Goal: Task Accomplishment & Management: Complete application form

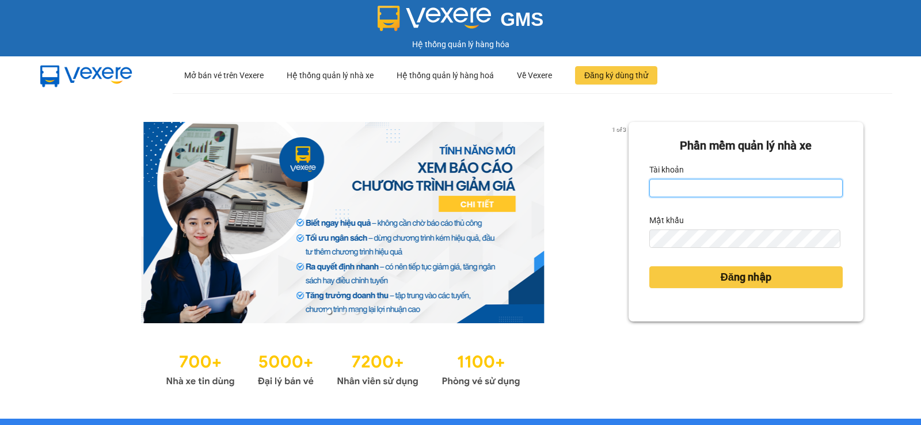
drag, startPoint x: 684, startPoint y: 187, endPoint x: 681, endPoint y: 196, distance: 9.3
click at [684, 187] on input "Tài khoản" at bounding box center [745, 188] width 193 height 18
type input "vang.duyquy"
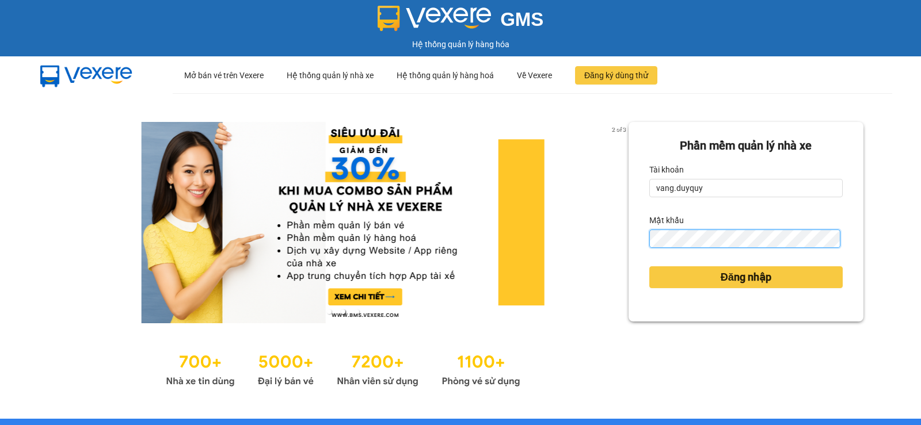
click at [649, 266] on button "Đăng nhập" at bounding box center [745, 277] width 193 height 22
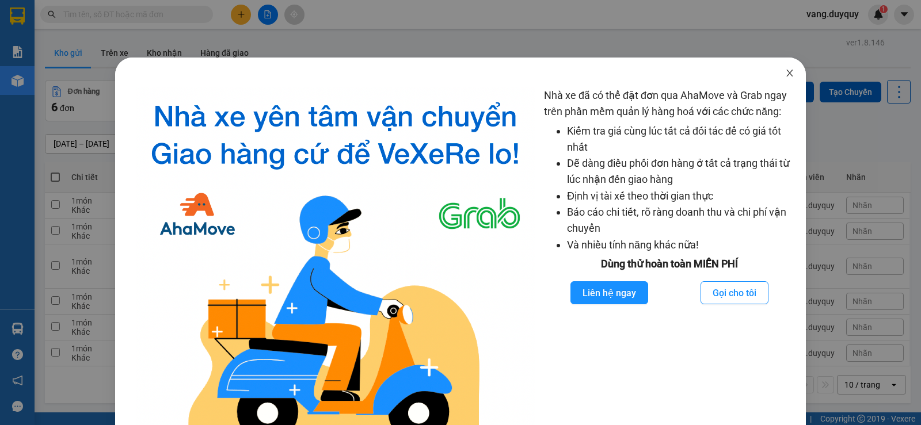
click at [789, 81] on span "Close" at bounding box center [789, 74] width 32 height 32
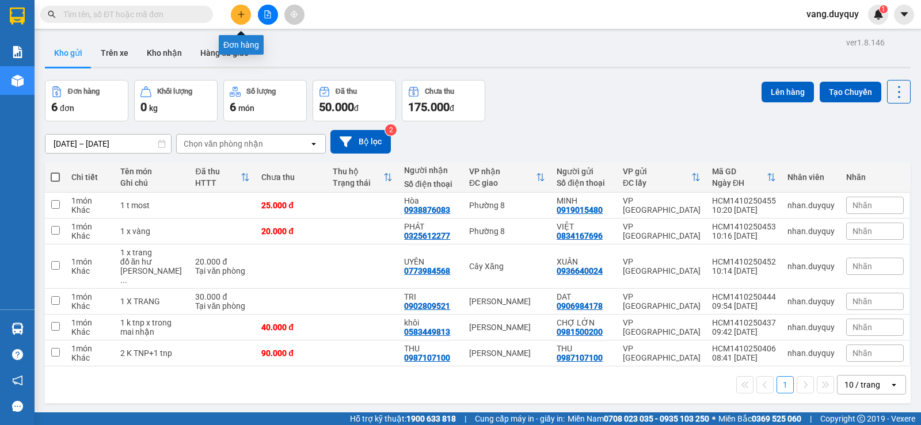
click at [242, 17] on icon "plus" at bounding box center [241, 14] width 8 height 8
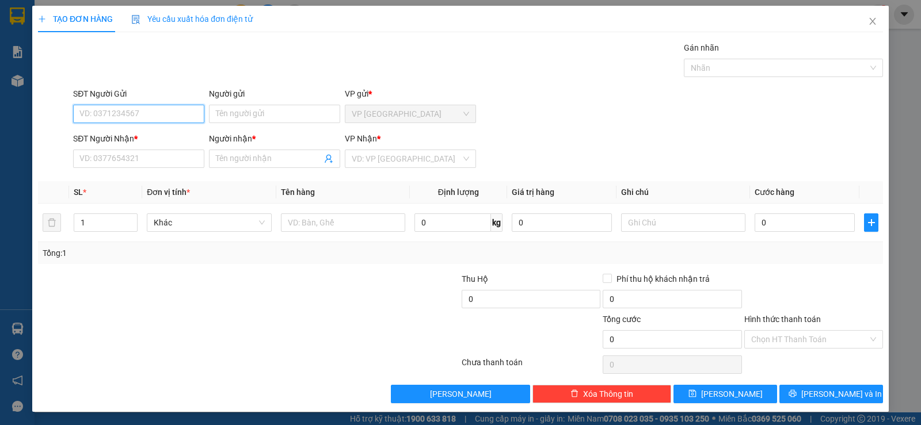
click at [180, 110] on input "SĐT Người Gửi" at bounding box center [138, 114] width 131 height 18
type input "0903884627"
click at [139, 140] on div "0903884627 - TÙNG" at bounding box center [137, 137] width 116 height 13
type input "TÙNG"
type input "0332234730"
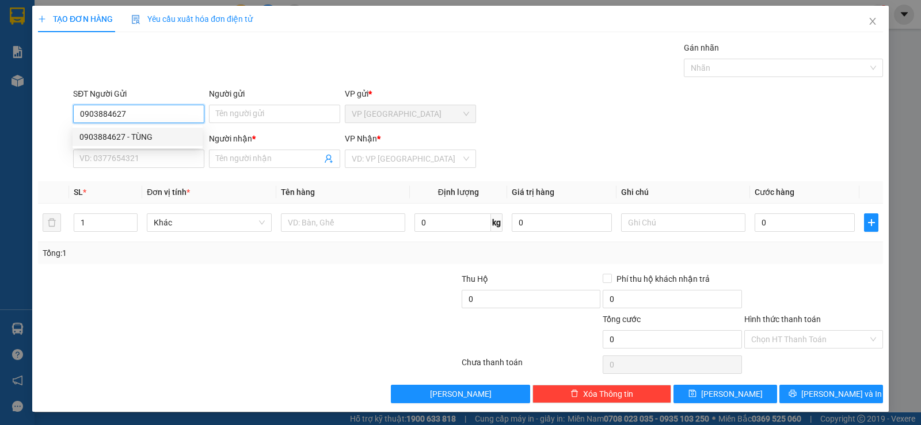
type input "HOA"
type input "20.000"
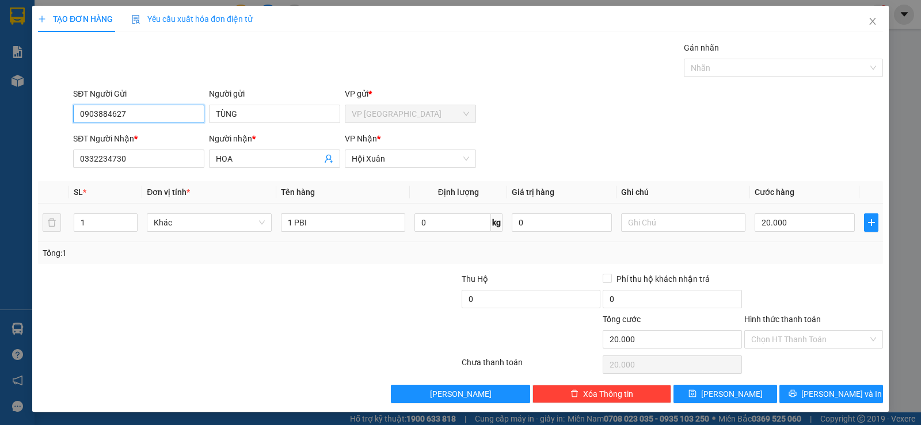
type input "0903884627"
click at [329, 211] on td "1 PBI" at bounding box center [342, 223] width 133 height 39
click at [325, 226] on input "1 PBI" at bounding box center [343, 222] width 124 height 18
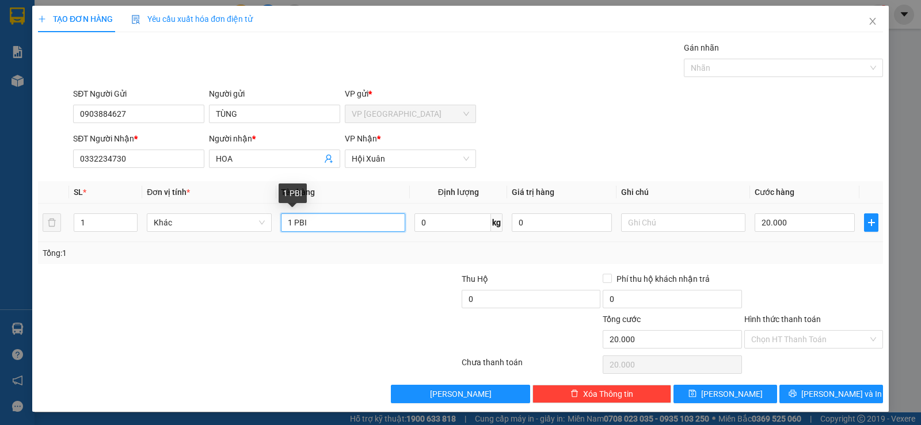
click at [325, 226] on input "1 PBI" at bounding box center [343, 222] width 124 height 18
type input "1 tnp"
click at [821, 225] on input "20.000" at bounding box center [804, 222] width 100 height 18
type input "4"
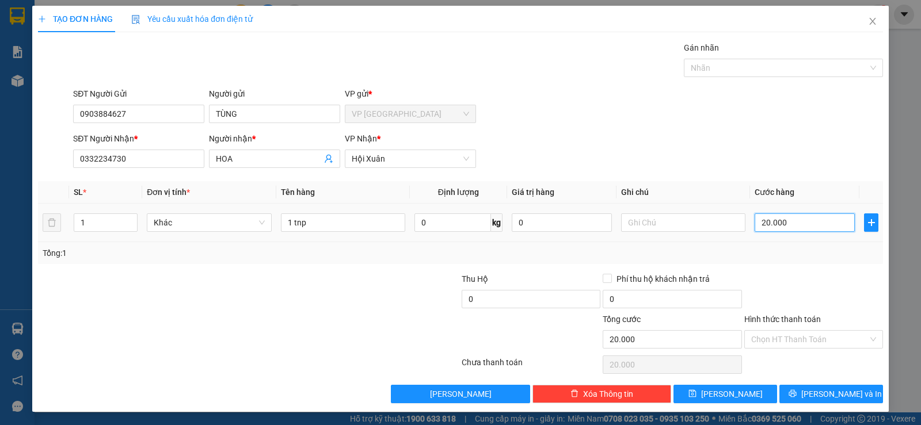
type input "4"
type input "40"
type input "0"
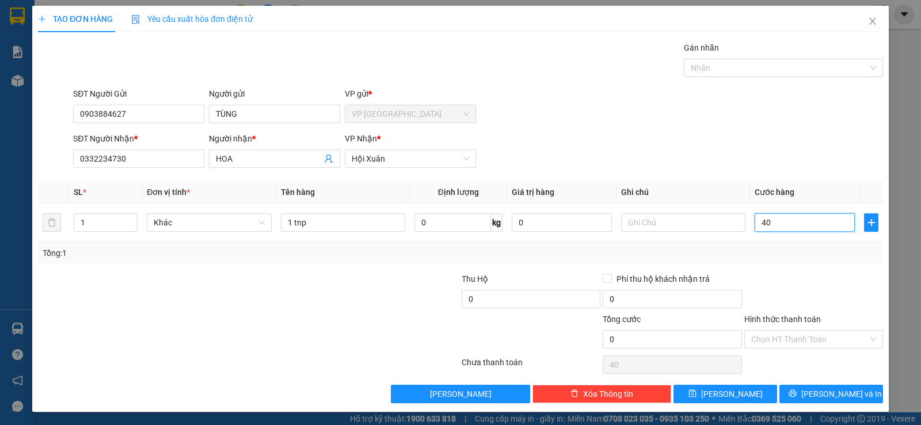
type input "0"
type input "40\"
type input "40"
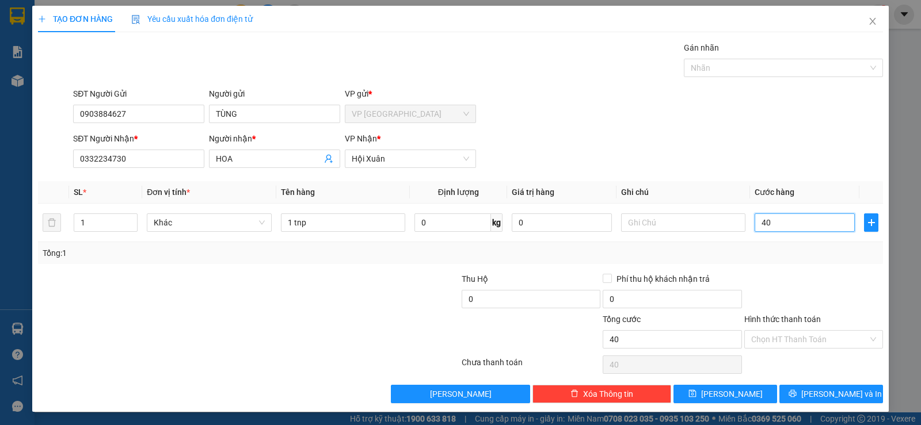
type input "4"
type input "0"
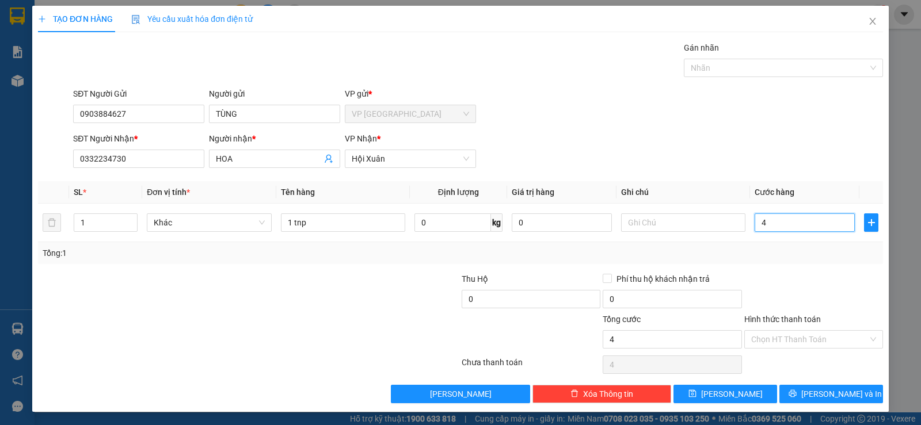
type input "0"
type input "5"
type input "05"
type input "50"
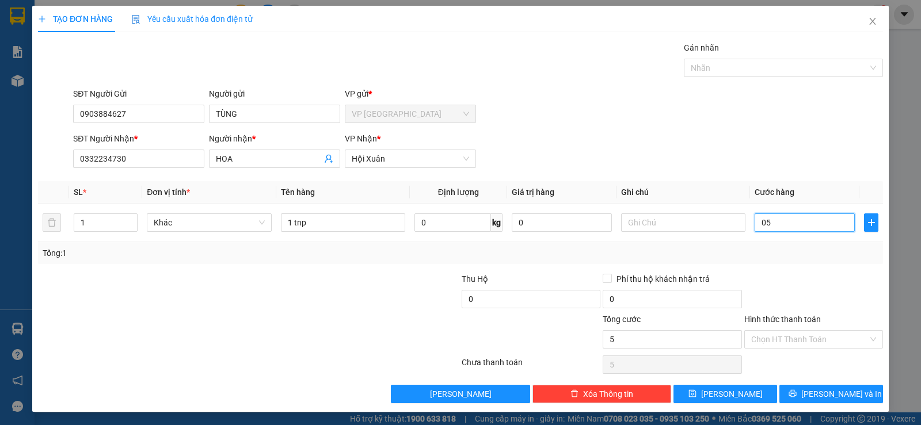
type input "50"
type input "050"
type input "50.000"
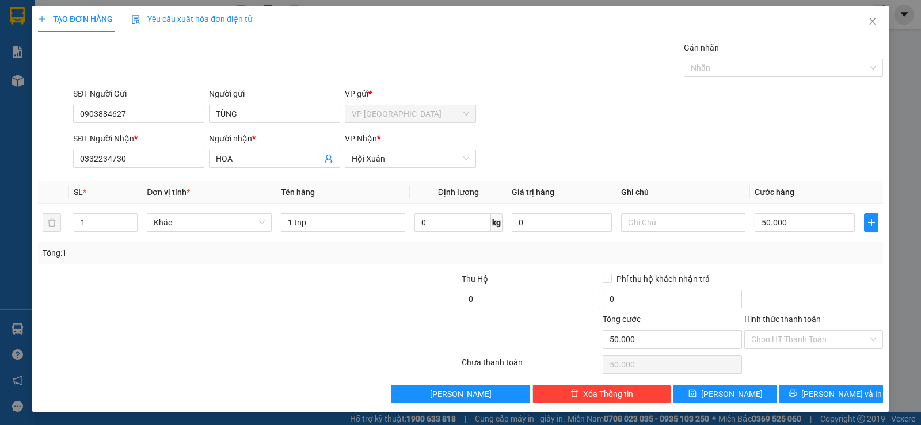
click at [769, 273] on div at bounding box center [813, 293] width 141 height 40
click at [776, 336] on input "Hình thức thanh toán" at bounding box center [809, 339] width 117 height 17
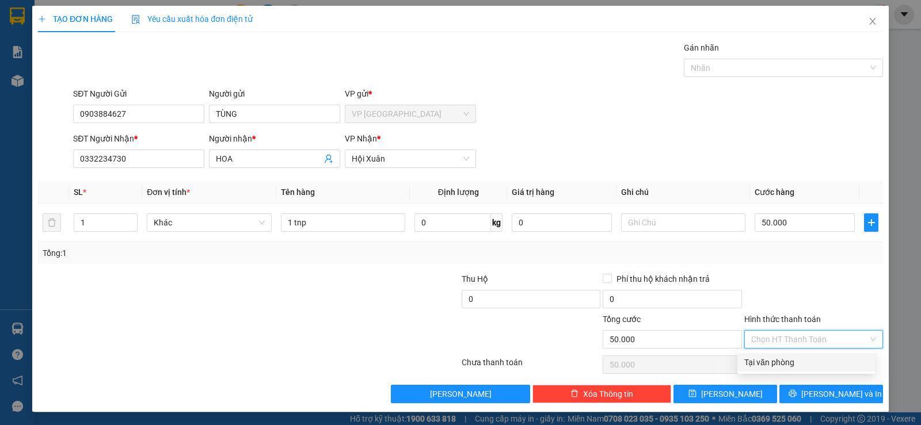
click at [777, 376] on div "Transit Pickup Surcharge Ids Transit Deliver Surcharge Ids Transit Deliver Surc…" at bounding box center [460, 222] width 845 height 362
click at [785, 338] on input "Hình thức thanh toán" at bounding box center [809, 339] width 117 height 17
click at [785, 364] on div "Tại văn phòng" at bounding box center [806, 362] width 124 height 13
type input "0"
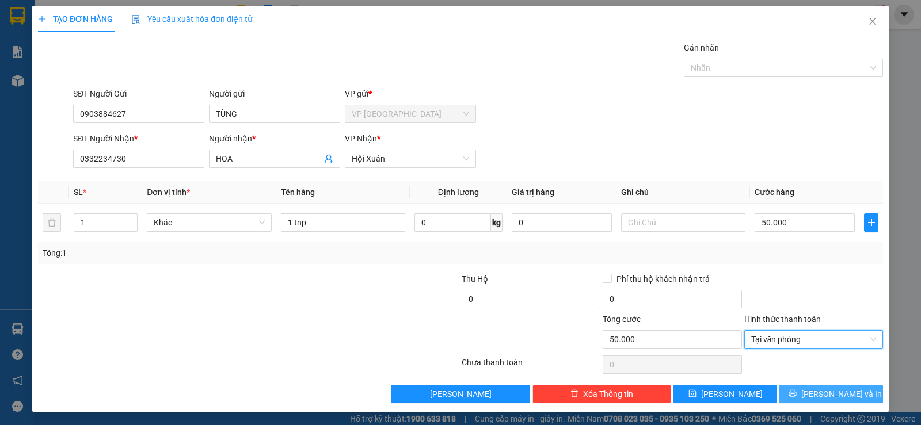
click at [807, 400] on button "[PERSON_NAME] và In" at bounding box center [831, 394] width 104 height 18
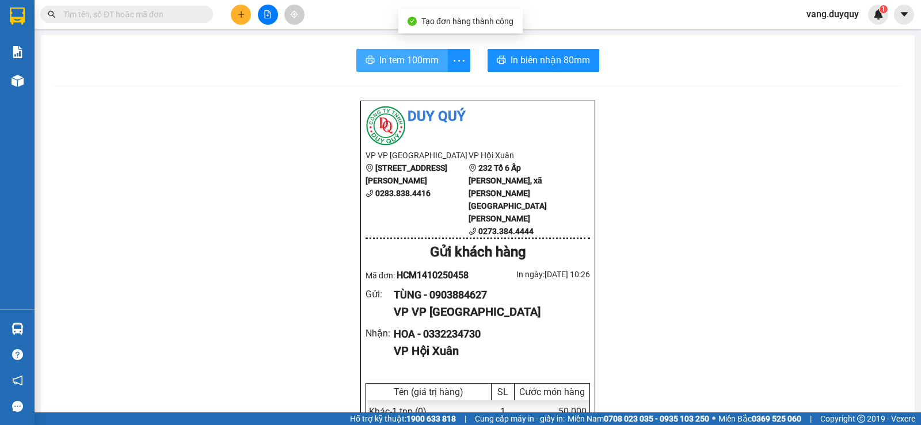
click at [397, 60] on span "In tem 100mm" at bounding box center [408, 60] width 59 height 14
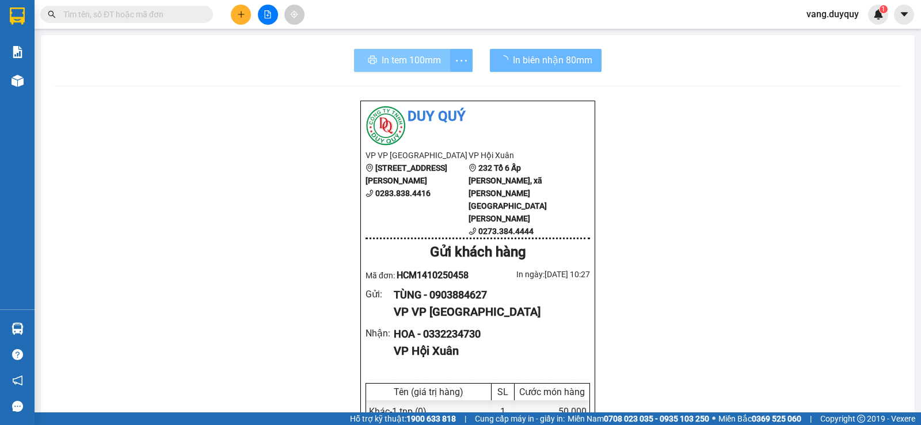
scroll to position [68, 0]
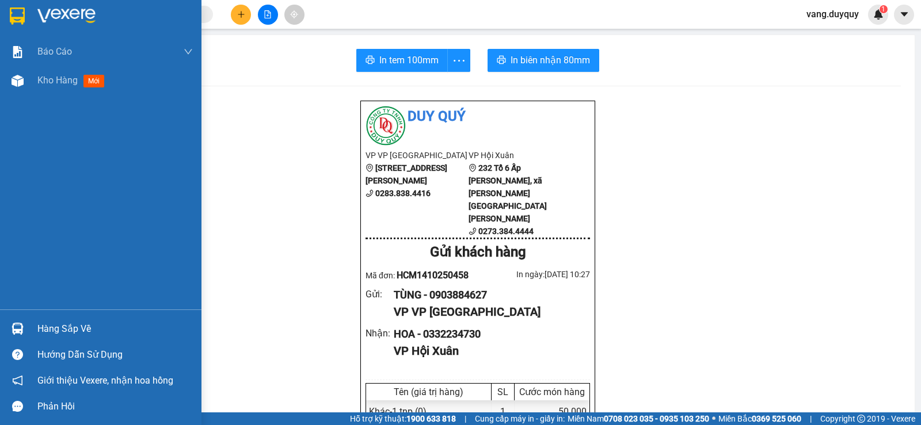
click at [9, 5] on div at bounding box center [100, 18] width 201 height 37
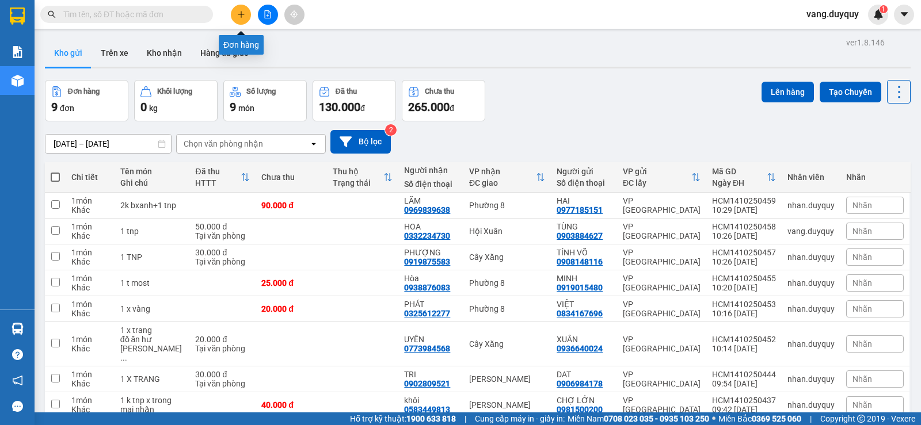
click at [244, 13] on icon "plus" at bounding box center [241, 14] width 8 height 8
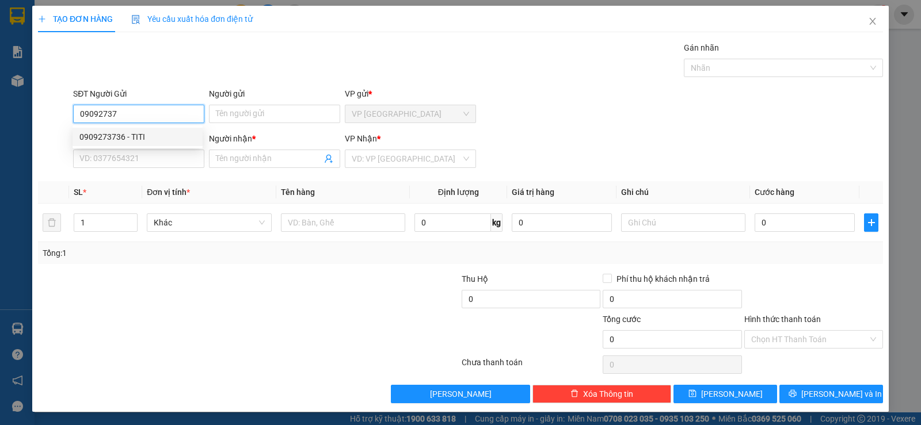
click at [143, 135] on div "0909273736 - TITI" at bounding box center [137, 137] width 116 height 13
type input "0909273736"
type input "TITI"
type input "0817798178"
type input "[PERSON_NAME]"
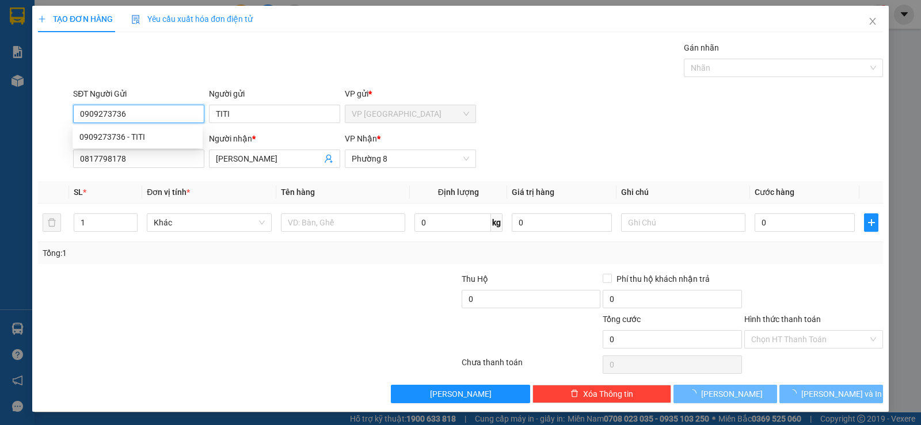
type input "25.000"
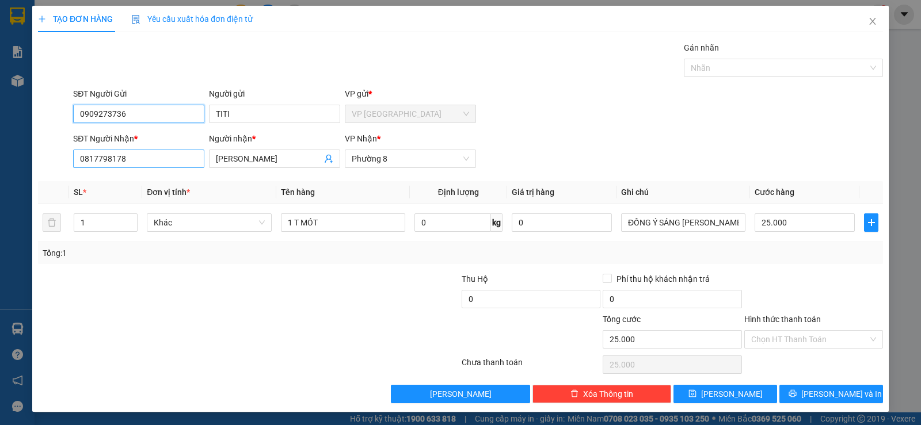
type input "0909273736"
click at [130, 162] on input "0817798178" at bounding box center [138, 159] width 131 height 18
type input "0934006264"
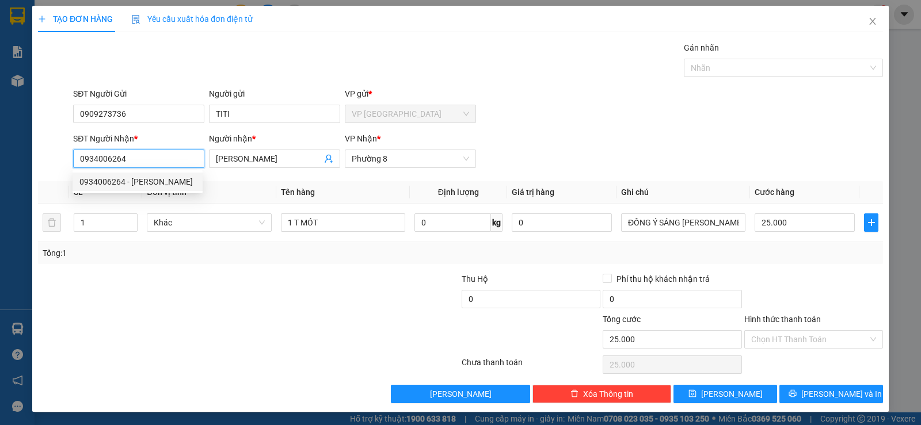
click at [127, 175] on div "0934006264 - [PERSON_NAME]" at bounding box center [137, 181] width 116 height 13
type input "KHANG"
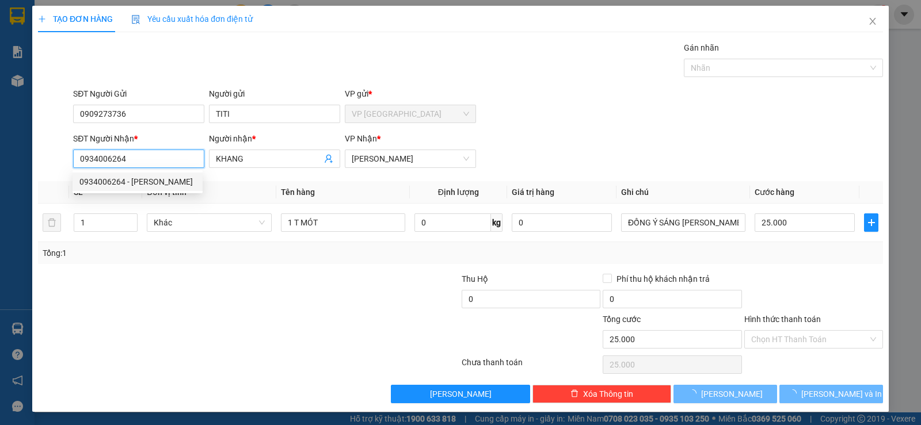
type input "30.000"
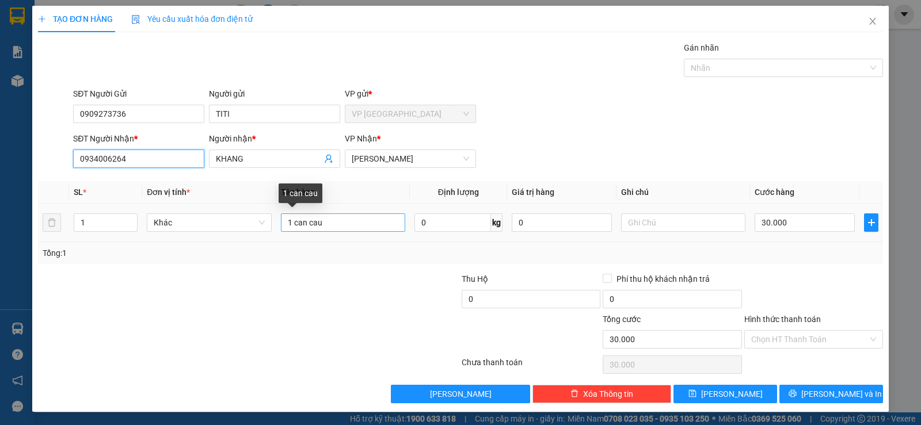
type input "0934006264"
click at [336, 228] on input "1 can cau" at bounding box center [343, 222] width 124 height 18
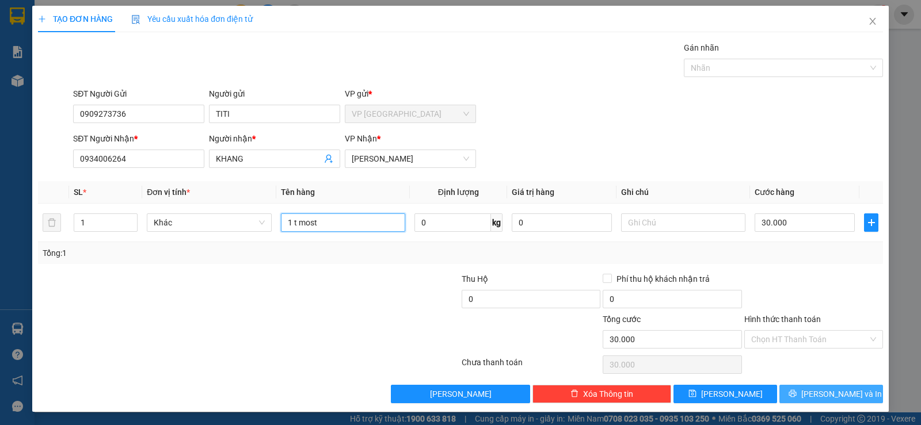
type input "1 t most"
click at [796, 395] on icon "printer" at bounding box center [792, 394] width 8 height 8
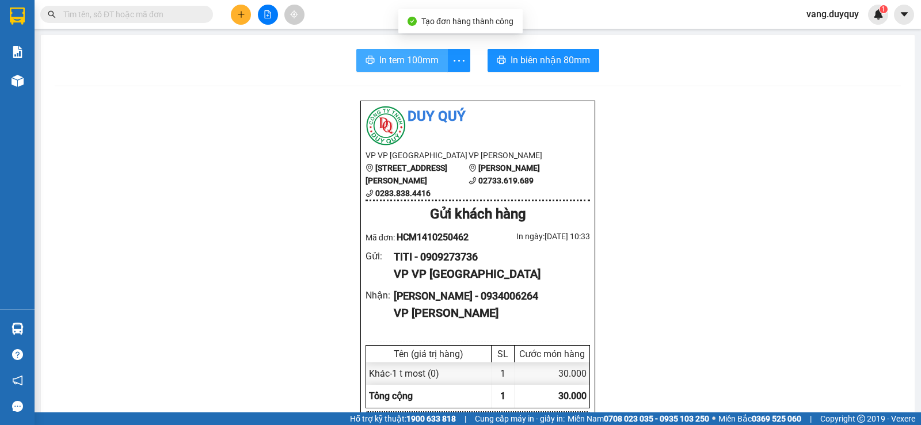
click at [419, 52] on button "In tem 100mm" at bounding box center [401, 60] width 91 height 23
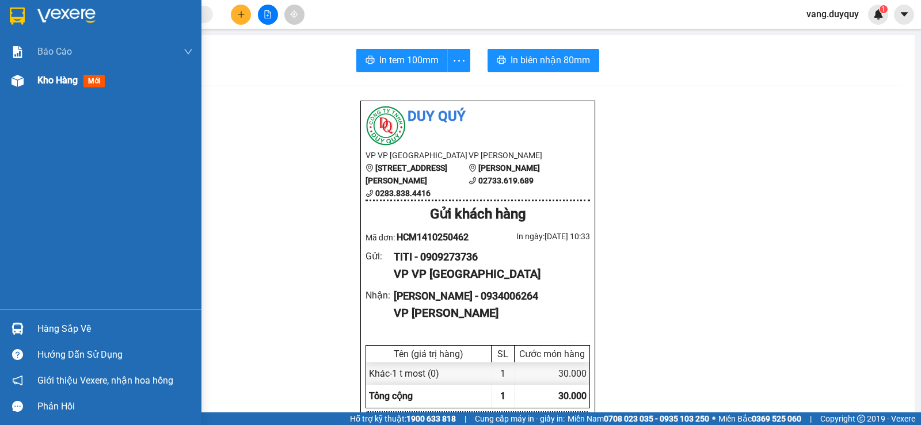
click at [12, 83] on img at bounding box center [18, 81] width 12 height 12
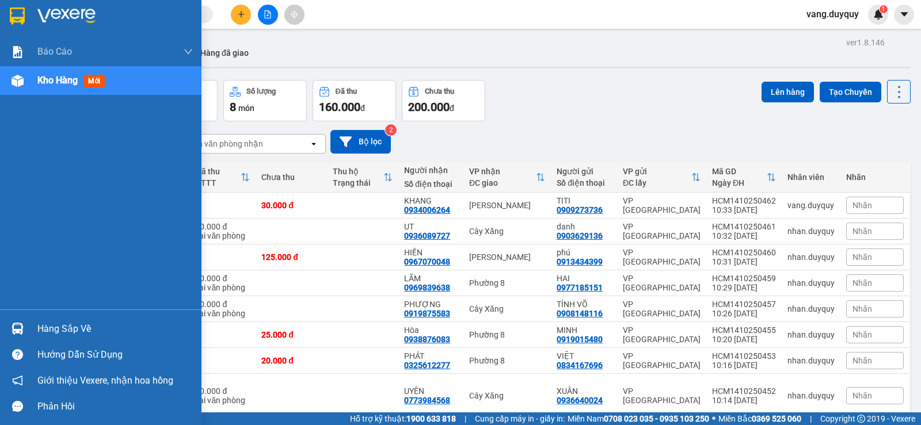
click at [67, 327] on div "Hàng sắp về" at bounding box center [114, 328] width 155 height 17
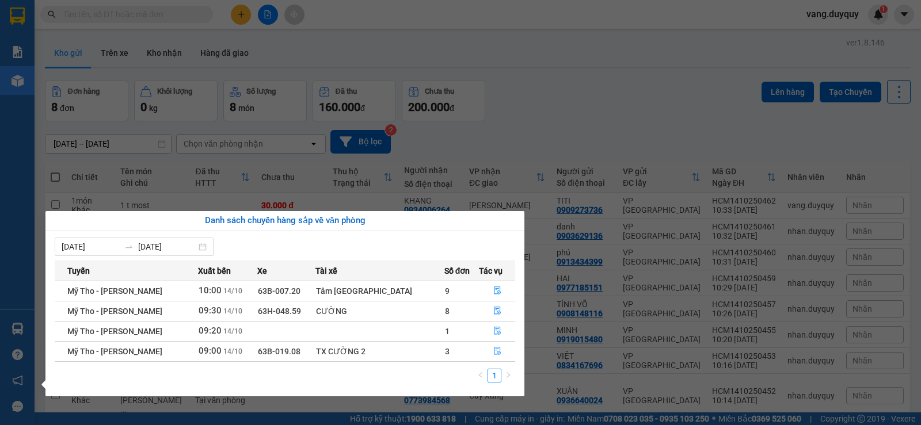
click at [553, 131] on section "Kết quả [PERSON_NAME] ( 0 ) Bộ lọc No Data [PERSON_NAME].duyquy 1 [PERSON_NAME]…" at bounding box center [460, 212] width 921 height 425
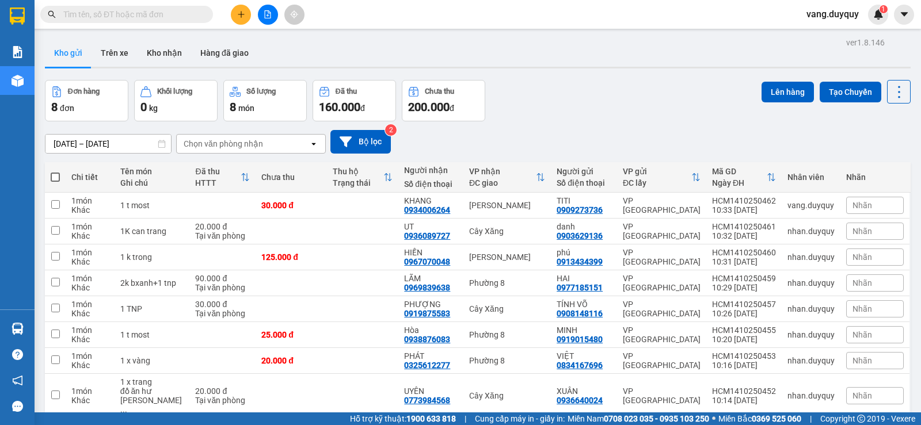
click at [209, 146] on div "Chọn văn phòng nhận" at bounding box center [223, 144] width 79 height 12
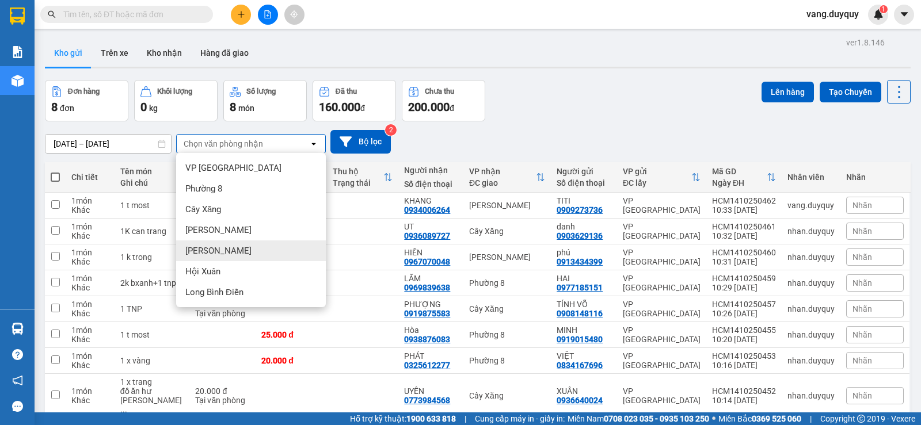
click at [208, 253] on span "[PERSON_NAME]" at bounding box center [218, 251] width 66 height 12
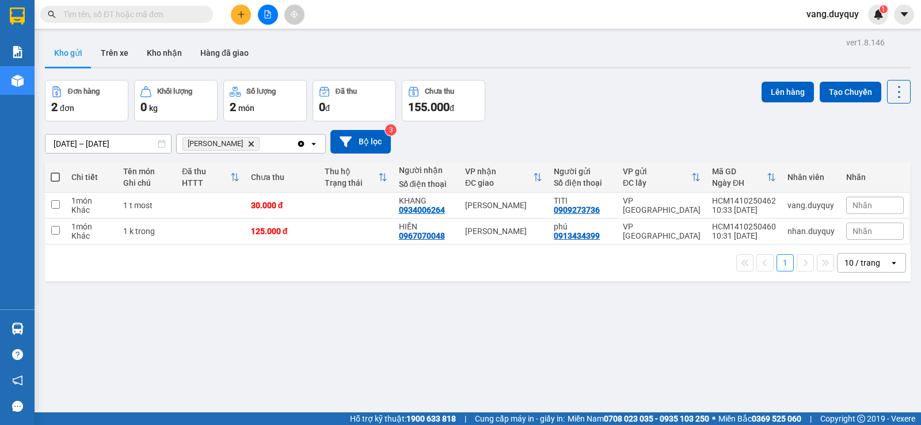
click at [260, 144] on div "[PERSON_NAME]" at bounding box center [237, 144] width 120 height 18
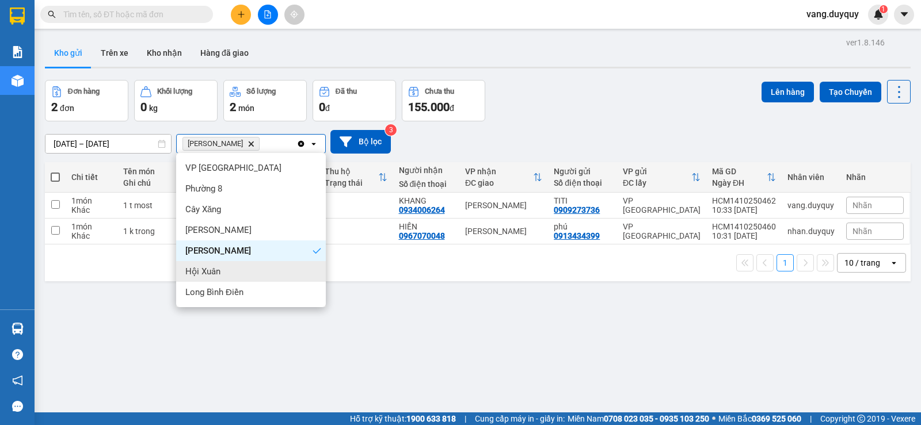
click at [223, 271] on div "Hội Xuân" at bounding box center [251, 271] width 150 height 21
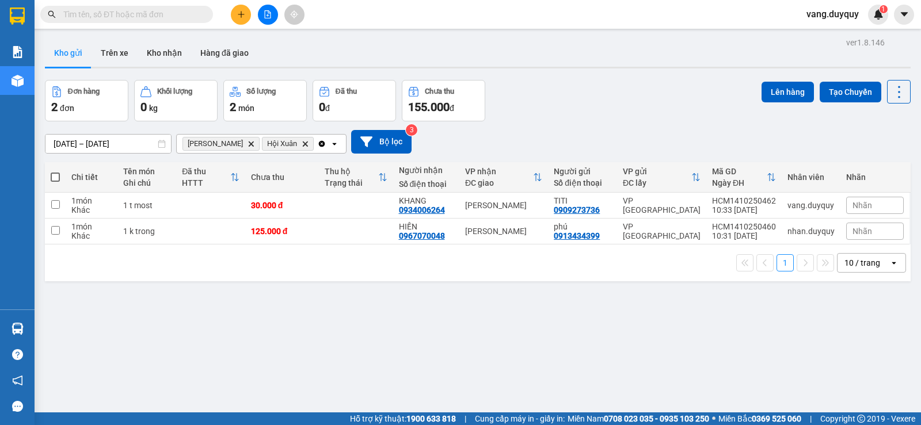
click at [55, 178] on span at bounding box center [55, 177] width 9 height 9
click at [55, 171] on input "checkbox" at bounding box center [55, 171] width 0 height 0
checkbox input "true"
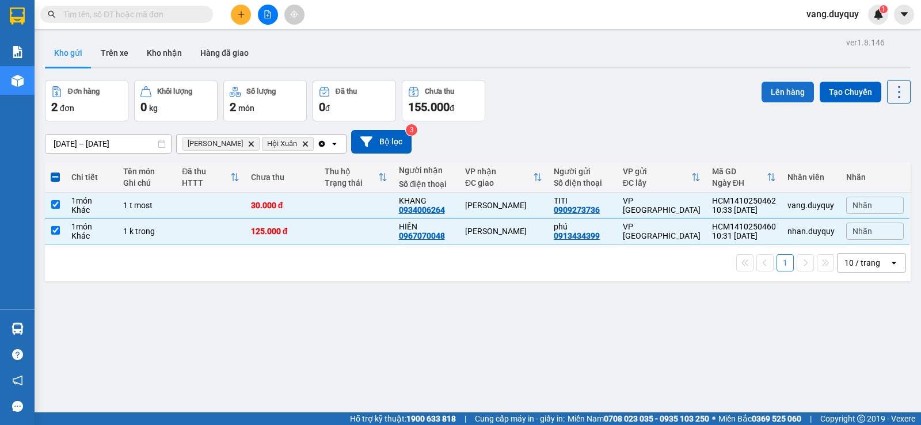
click at [802, 89] on button "Lên hàng" at bounding box center [787, 92] width 52 height 21
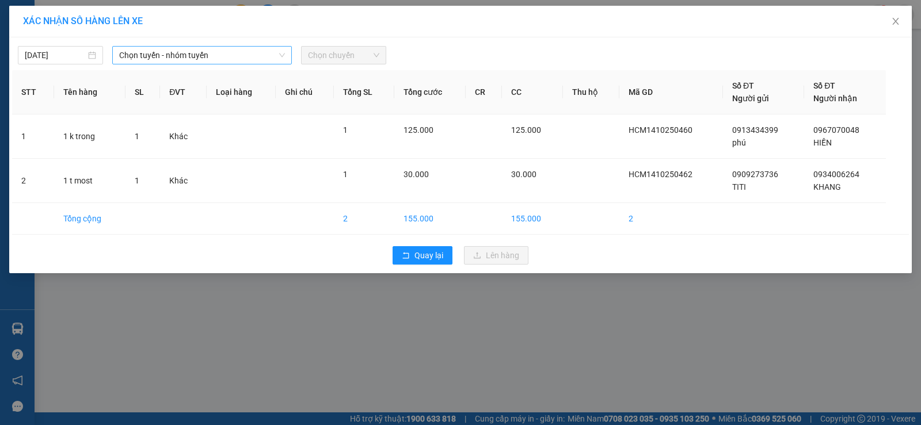
click at [124, 59] on span "Chọn tuyến - nhóm tuyến" at bounding box center [202, 55] width 166 height 17
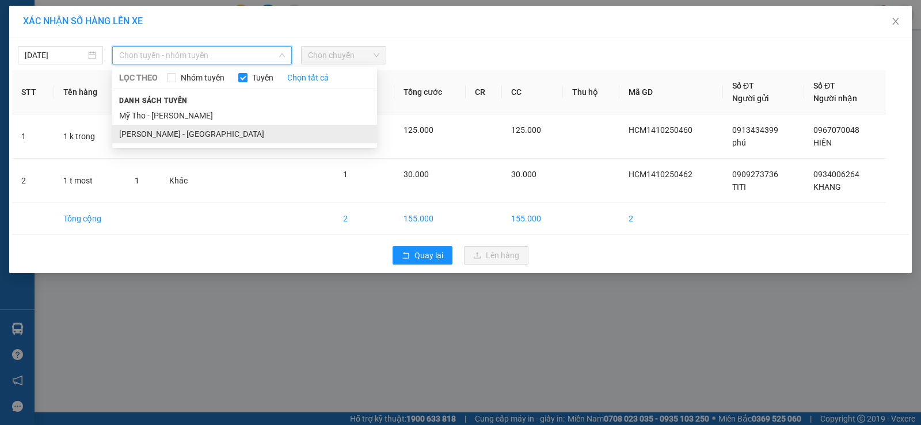
click at [174, 136] on li "[PERSON_NAME] - [GEOGRAPHIC_DATA]" at bounding box center [244, 134] width 265 height 18
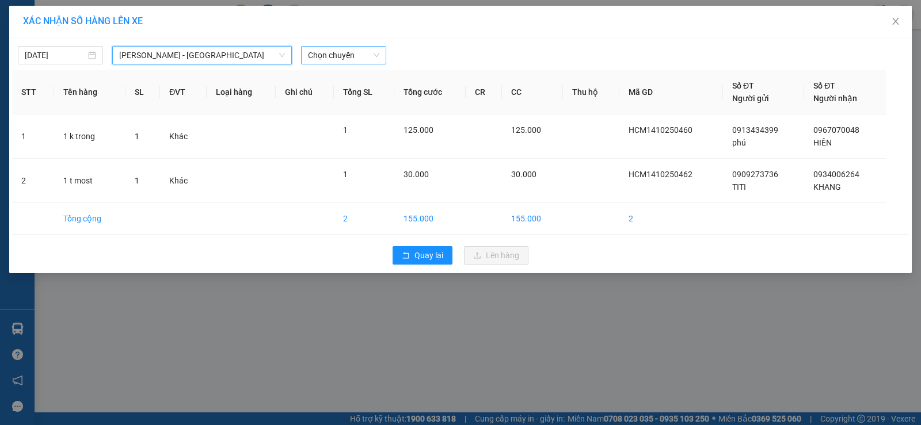
click at [322, 55] on span "Chọn chuyến" at bounding box center [343, 55] width 71 height 17
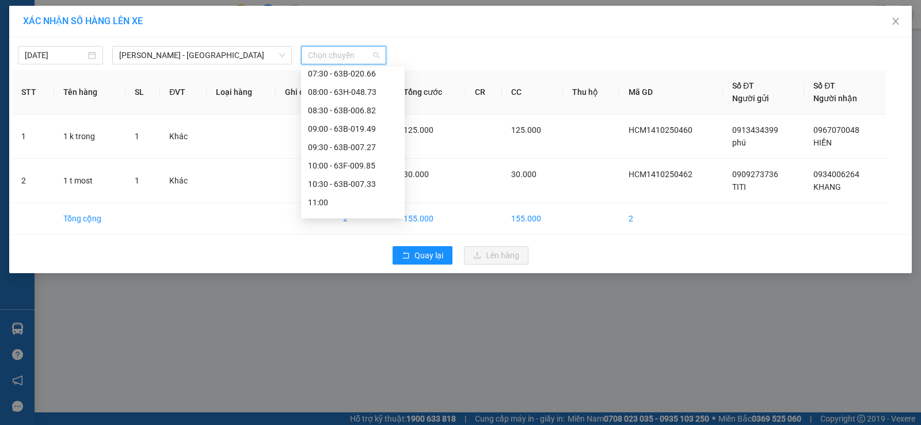
scroll to position [173, 0]
click at [352, 129] on div "10:30 - 63B-007.33" at bounding box center [353, 126] width 90 height 13
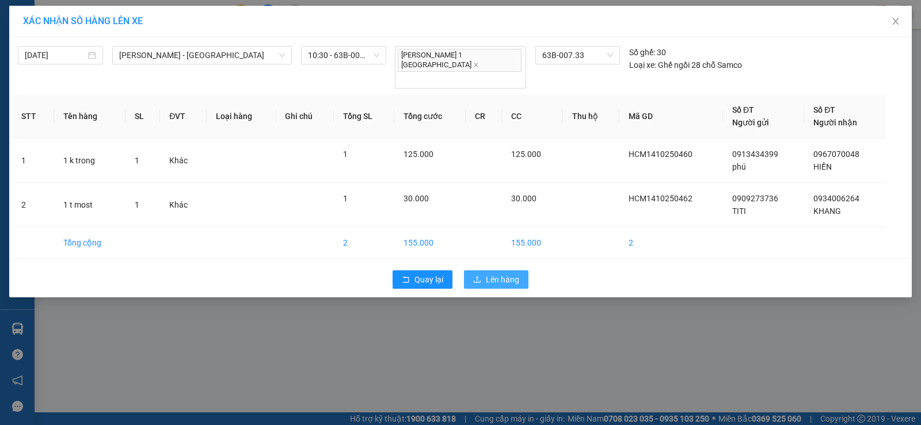
click at [482, 270] on button "Lên hàng" at bounding box center [496, 279] width 64 height 18
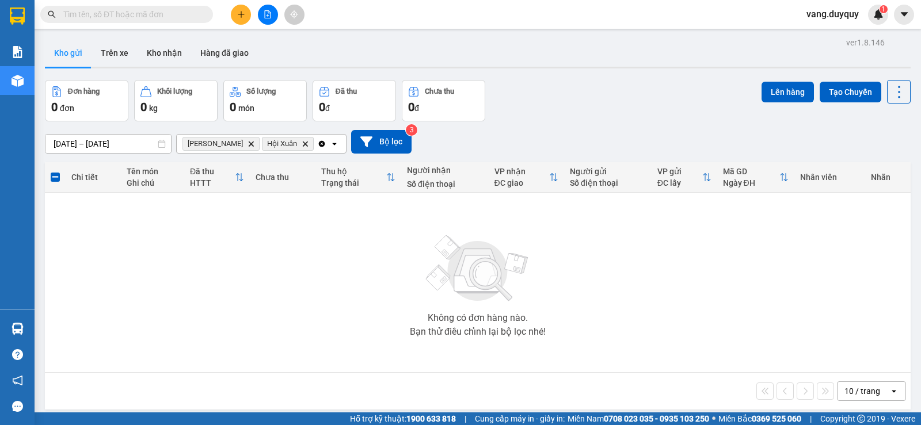
click at [317, 143] on icon "Clear all" at bounding box center [321, 143] width 9 height 9
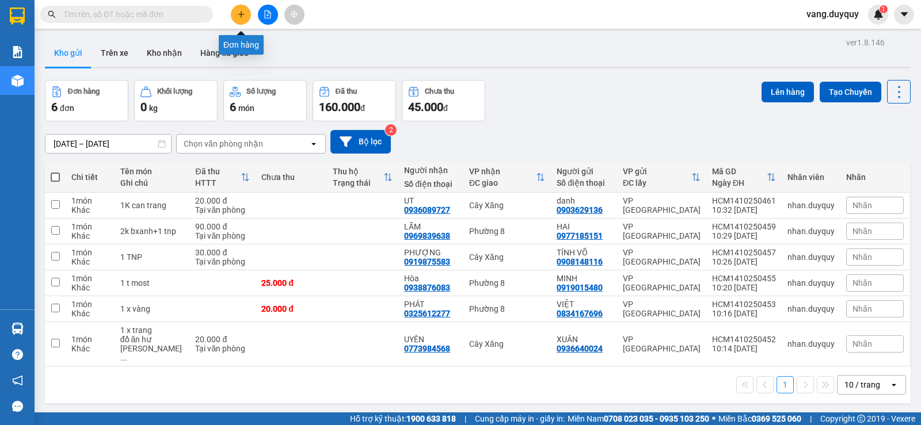
drag, startPoint x: 237, startPoint y: 18, endPoint x: 236, endPoint y: 30, distance: 11.6
click at [236, 30] on body "Kết quả [PERSON_NAME] ( 0 ) Bộ lọc No Data [PERSON_NAME].duyquy 1 [PERSON_NAME]…" at bounding box center [460, 212] width 921 height 425
click at [240, 15] on icon "plus" at bounding box center [241, 14] width 8 height 8
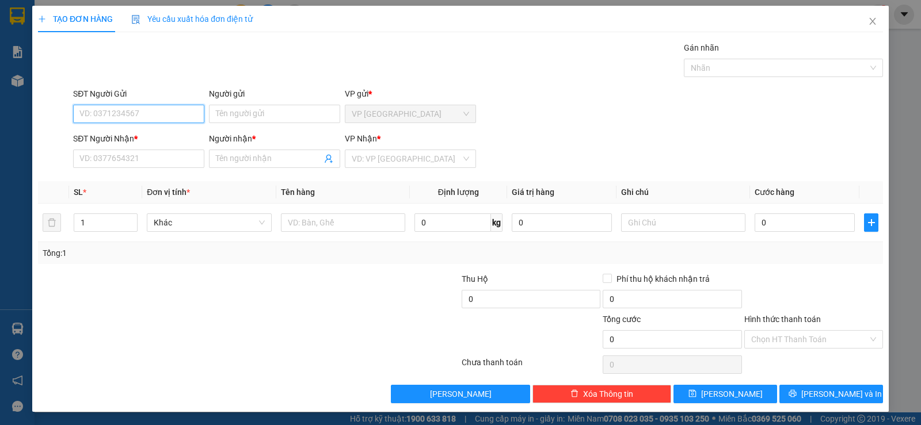
click at [94, 110] on input "SĐT Người Gửi" at bounding box center [138, 114] width 131 height 18
type input "0901415377"
click at [150, 133] on div "0901415377 - [PERSON_NAME]" at bounding box center [137, 137] width 116 height 13
type input "TOÀN"
type input "0972761907"
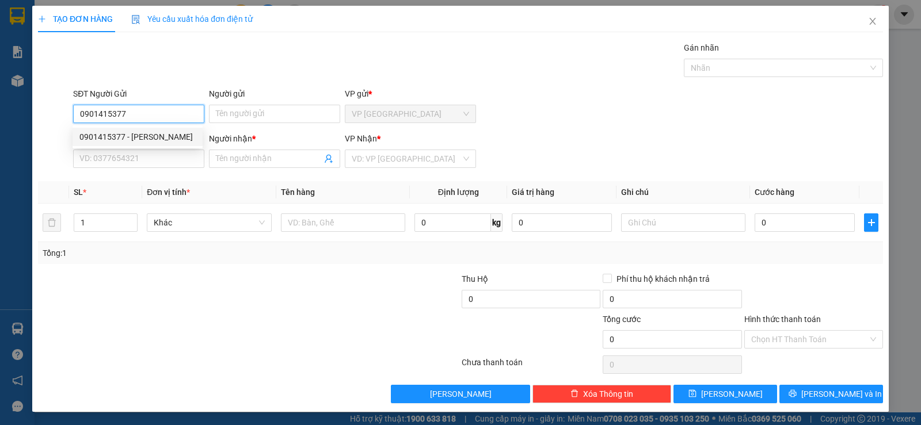
type input "HẠNH"
type input "40.000"
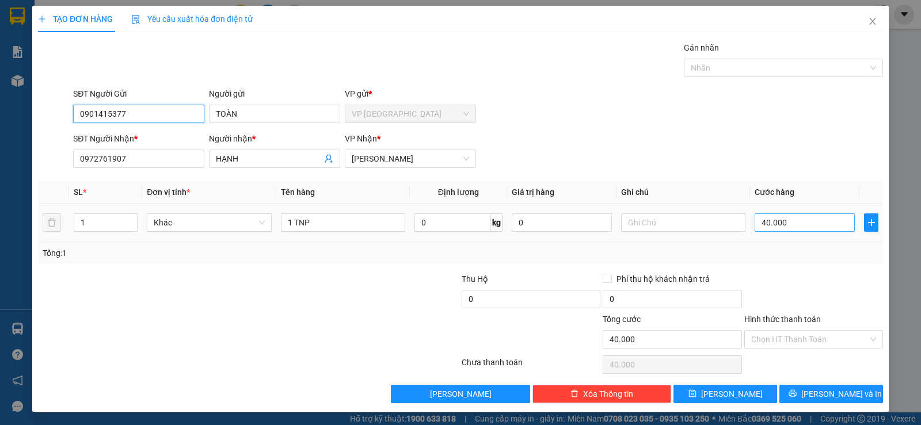
type input "0901415377"
click at [803, 216] on input "40.000" at bounding box center [804, 222] width 100 height 18
type input "3"
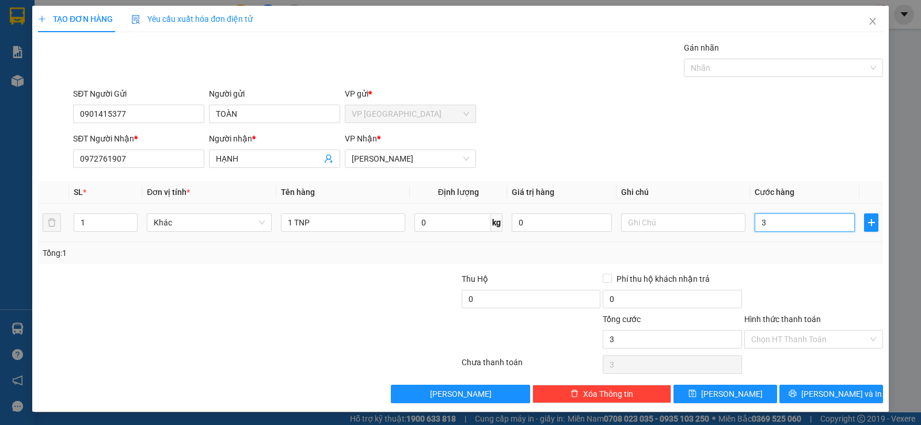
type input "35"
type input "35.000"
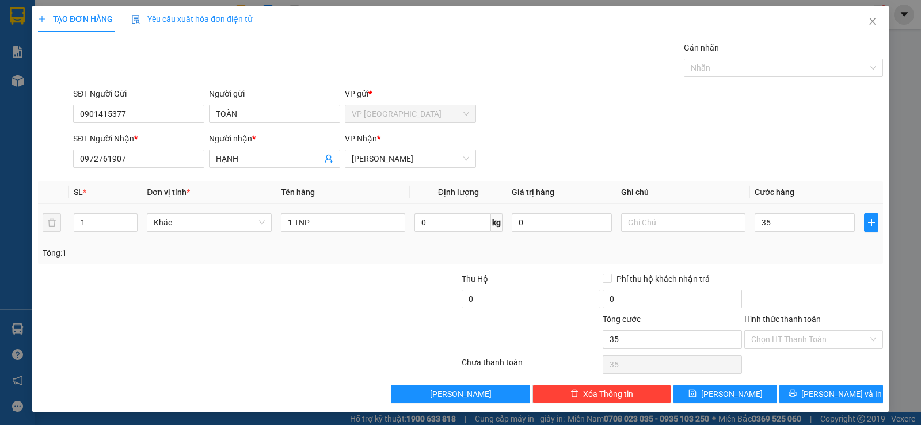
type input "35.000"
click at [799, 260] on div "Tổng: 1" at bounding box center [460, 253] width 845 height 22
click at [811, 390] on button "[PERSON_NAME] và In" at bounding box center [831, 394] width 104 height 18
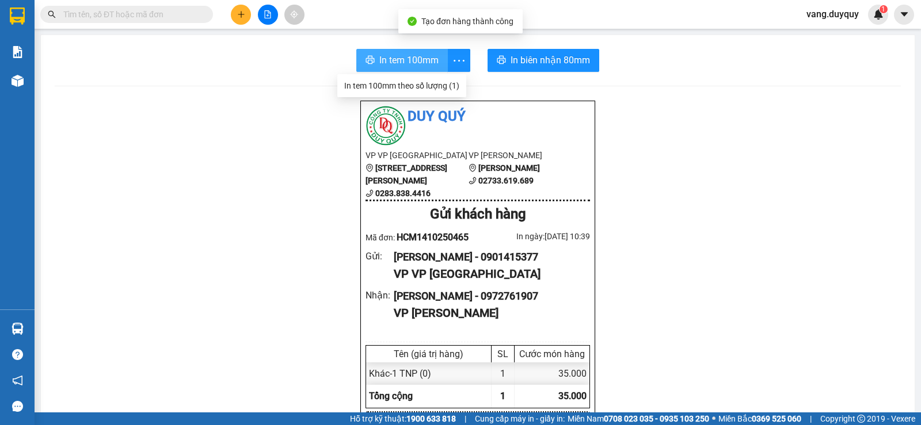
click at [414, 55] on span "In tem 100mm" at bounding box center [408, 60] width 59 height 14
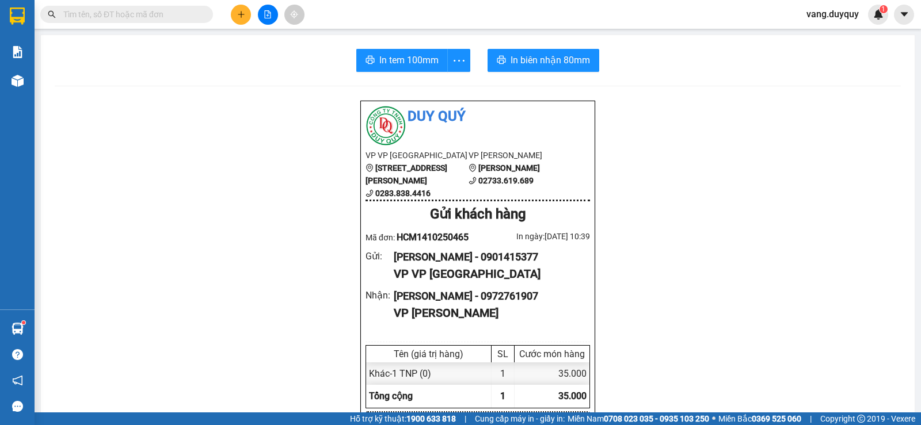
click at [241, 15] on icon "plus" at bounding box center [241, 14] width 1 height 6
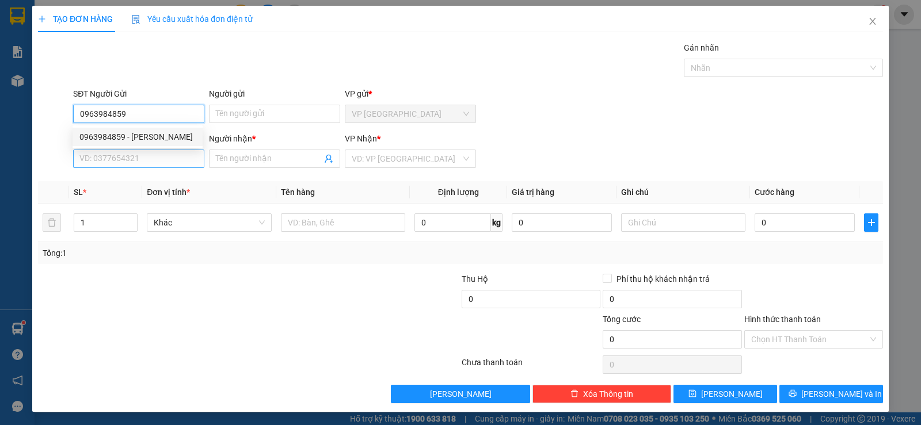
type input "0963984859"
click at [122, 150] on input "SĐT Người Nhận *" at bounding box center [138, 159] width 131 height 18
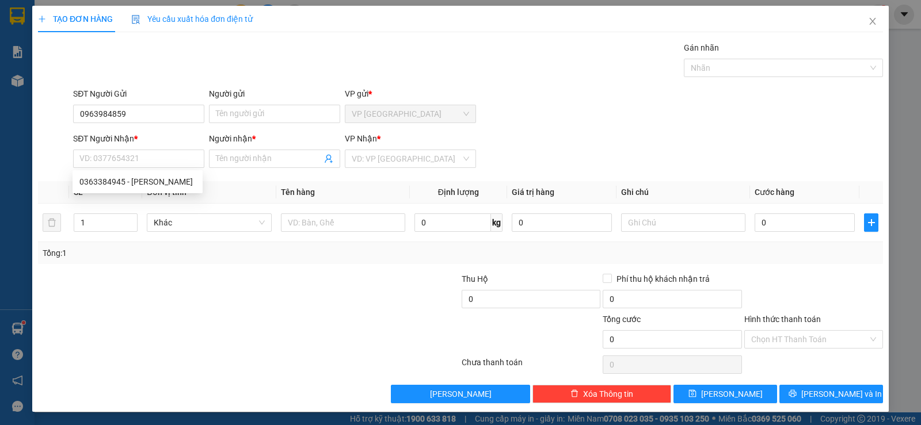
click at [129, 136] on div "SĐT Người Nhận *" at bounding box center [138, 138] width 131 height 13
click at [129, 150] on input "SĐT Người Nhận *" at bounding box center [138, 159] width 131 height 18
click at [142, 121] on input "0963984859" at bounding box center [138, 114] width 131 height 18
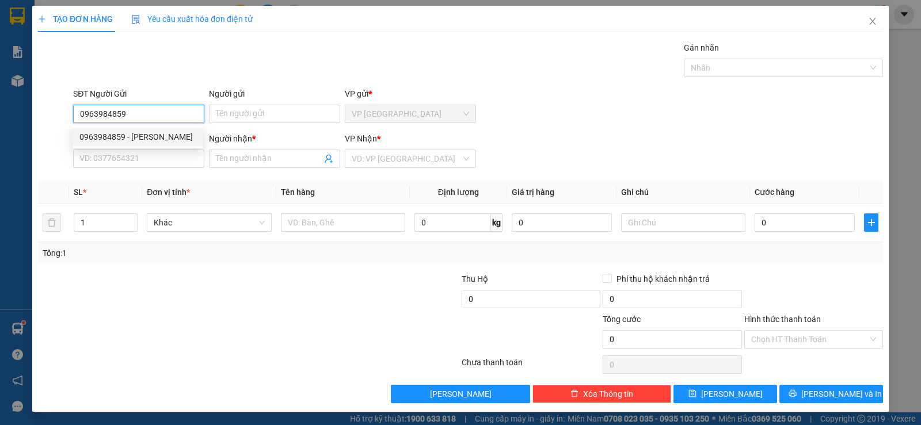
click at [147, 135] on div "0963984859 - [PERSON_NAME]" at bounding box center [137, 137] width 116 height 13
type input "QUYÊN"
type input "0363384945"
type input "TUẤN"
type input "25.000"
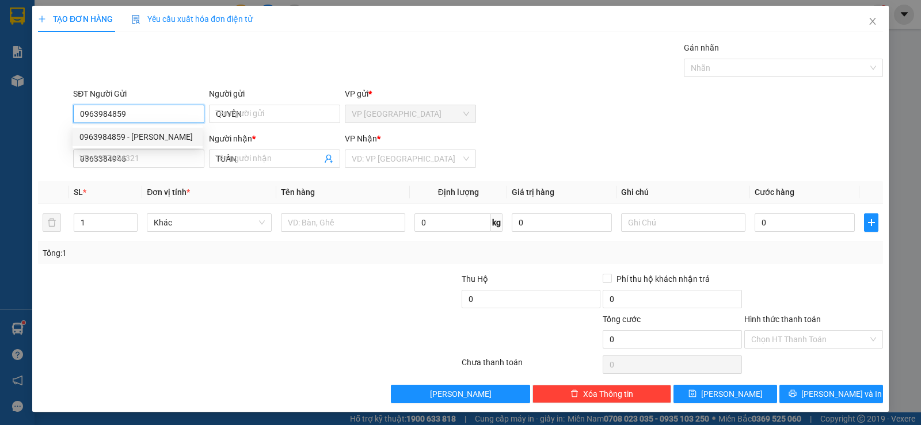
type input "25.000"
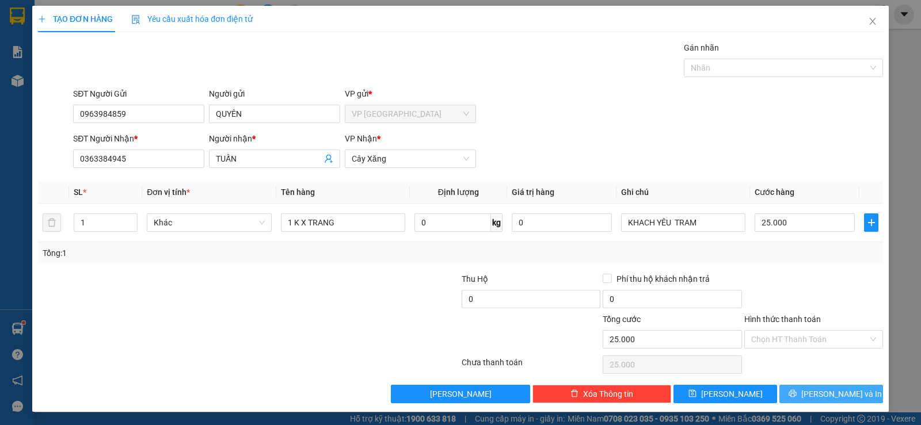
click at [832, 394] on span "[PERSON_NAME] và In" at bounding box center [841, 394] width 81 height 13
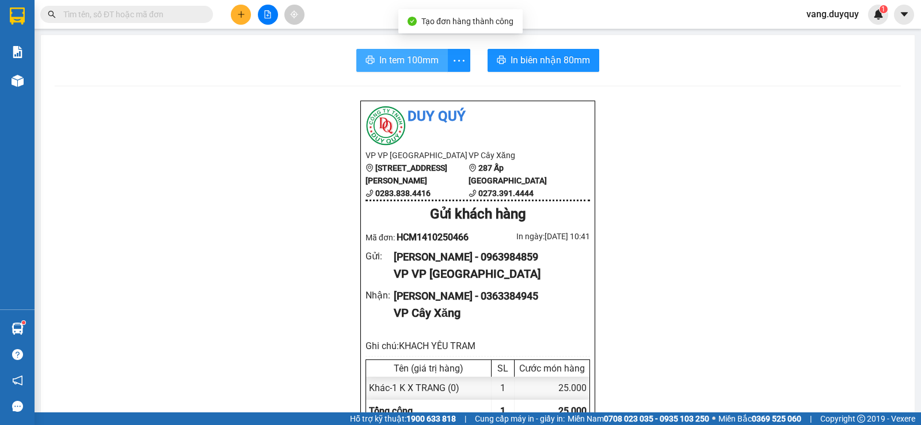
click at [395, 52] on button "In tem 100mm" at bounding box center [401, 60] width 91 height 23
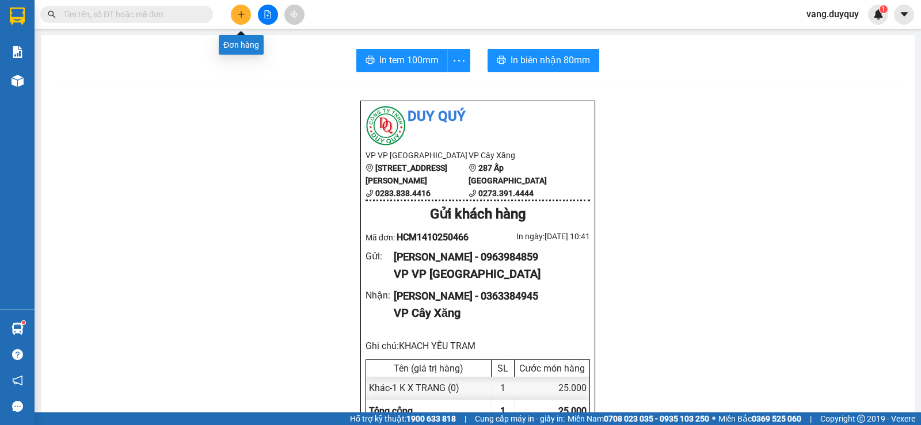
click at [241, 11] on icon "plus" at bounding box center [241, 14] width 8 height 8
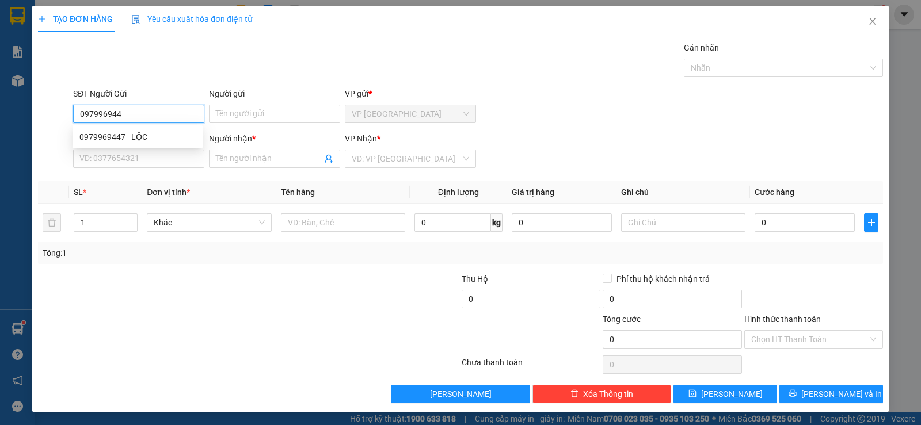
type input "0979969447"
click at [135, 128] on div "0979969447 - LỘC" at bounding box center [137, 137] width 130 height 18
type input "LỘC"
type input "0913773220"
type input "[DEMOGRAPHIC_DATA]"
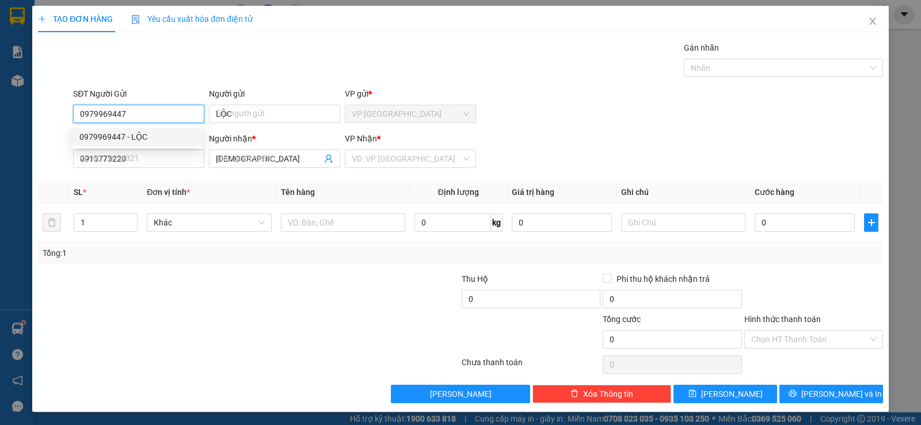
type input "70.000"
click at [135, 136] on div "0979969447 - LỘC" at bounding box center [137, 137] width 116 height 13
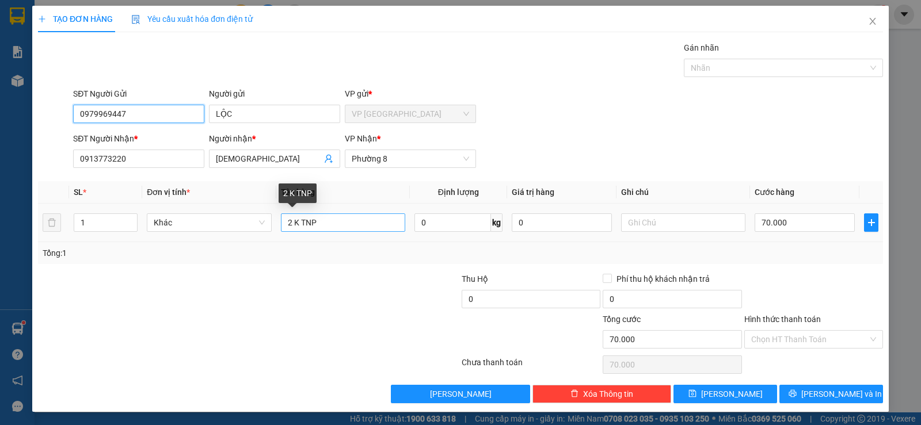
type input "0979969447"
drag, startPoint x: 297, startPoint y: 222, endPoint x: 250, endPoint y: 216, distance: 48.1
click at [250, 216] on tr "1 Khác 2 K TNP 0 kg 0 70.000" at bounding box center [460, 223] width 845 height 39
type input "2TNP"
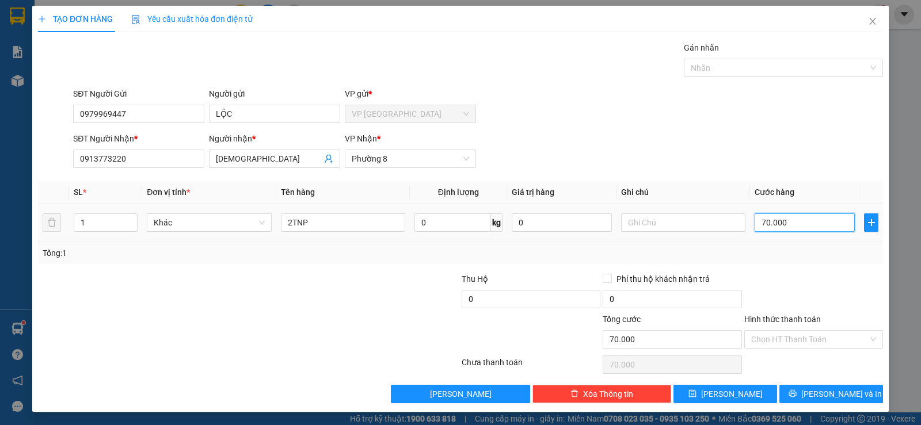
click at [796, 222] on input "70.000" at bounding box center [804, 222] width 100 height 18
click at [773, 250] on div "Tổng: 1" at bounding box center [460, 253] width 835 height 13
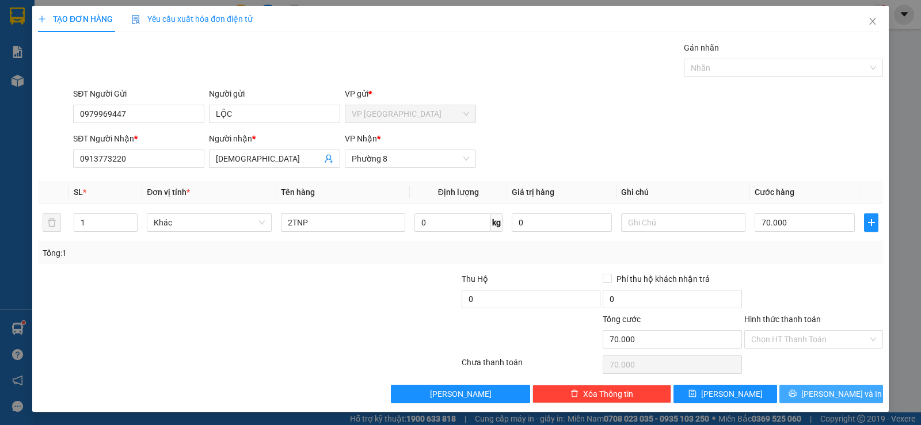
click at [796, 392] on button "[PERSON_NAME] và In" at bounding box center [831, 394] width 104 height 18
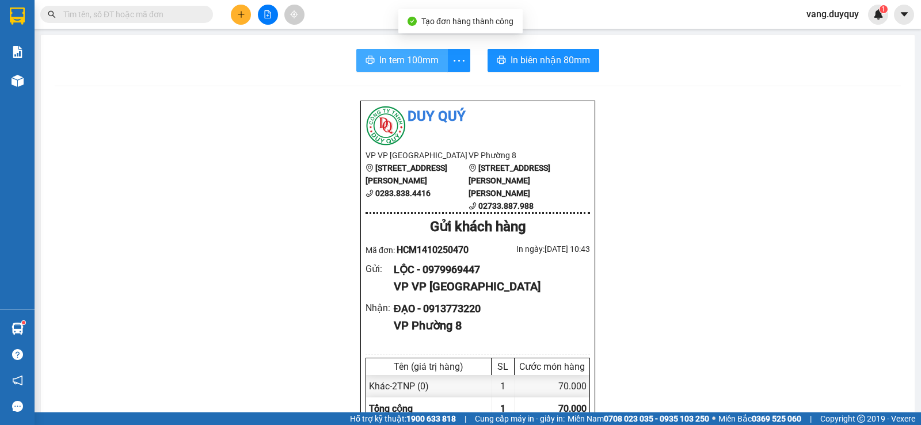
click at [415, 64] on span "In tem 100mm" at bounding box center [408, 60] width 59 height 14
click at [247, 7] on button at bounding box center [241, 15] width 20 height 20
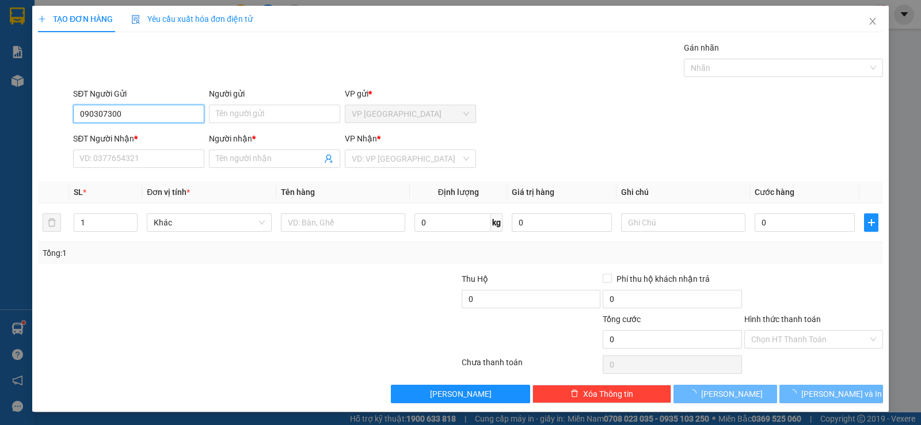
type input "0903073008"
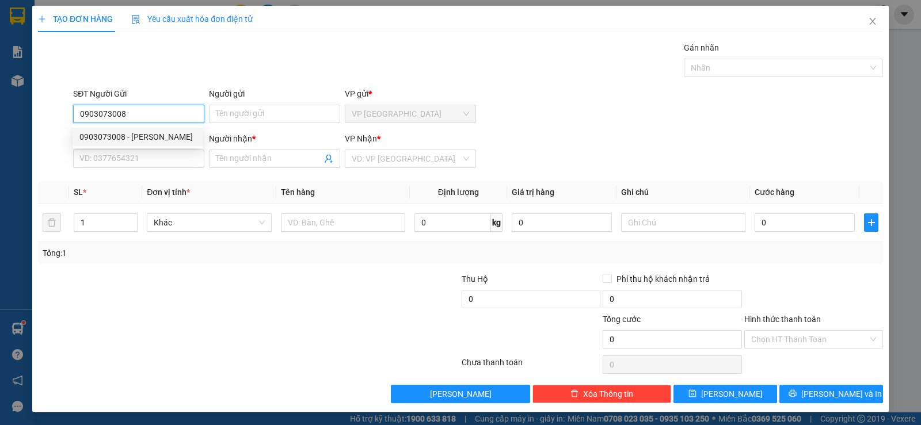
click at [153, 136] on div "0903073008 - [PERSON_NAME]" at bounding box center [137, 137] width 116 height 13
type input "VAN PHÁT"
type input "0764636090"
type input "KHANH"
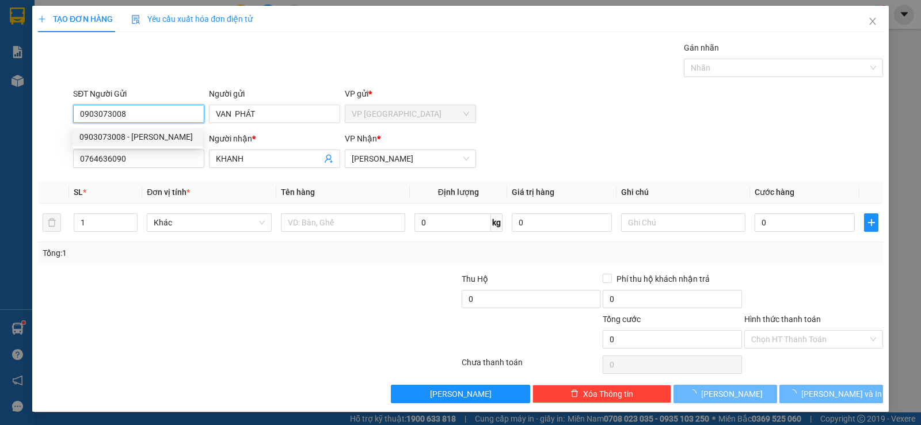
type input "25.000"
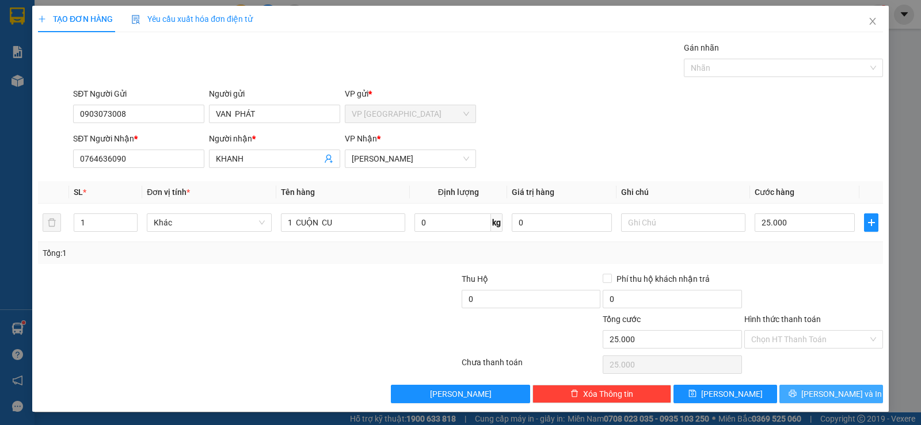
click at [823, 388] on span "[PERSON_NAME] và In" at bounding box center [841, 394] width 81 height 13
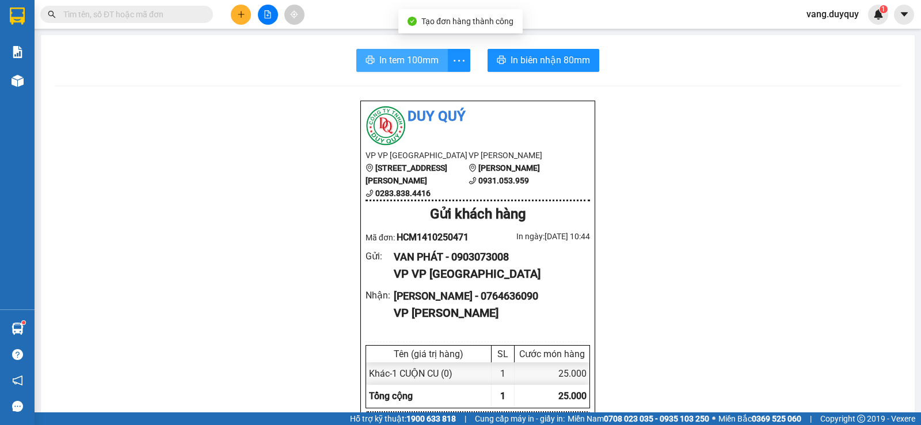
click at [409, 56] on span "In tem 100mm" at bounding box center [408, 60] width 59 height 14
click at [238, 16] on icon "plus" at bounding box center [241, 14] width 8 height 8
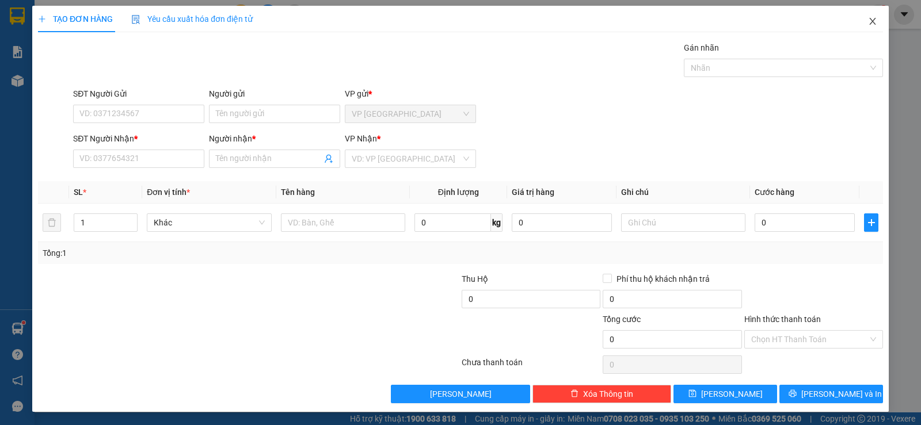
click at [868, 22] on icon "close" at bounding box center [872, 21] width 9 height 9
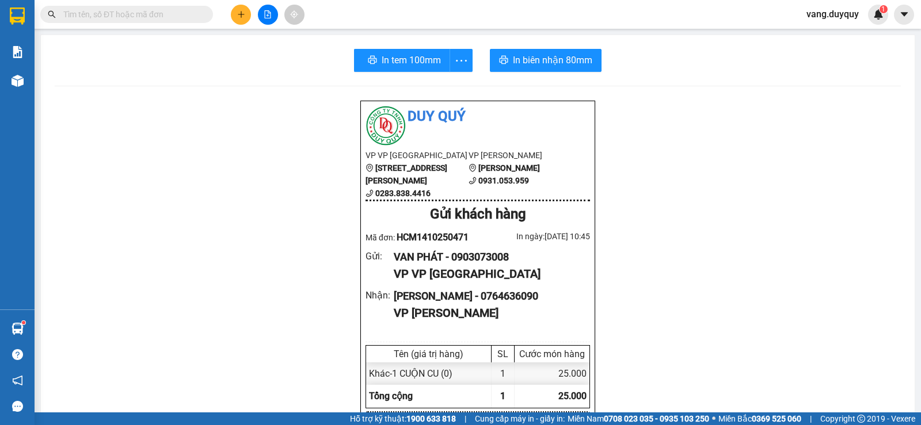
click at [125, 12] on input "text" at bounding box center [131, 14] width 136 height 13
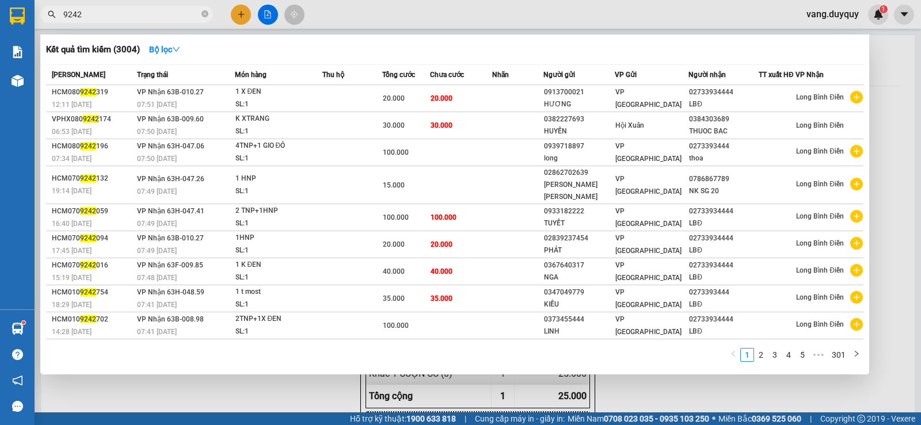
click at [166, 18] on input "9242" at bounding box center [131, 14] width 136 height 13
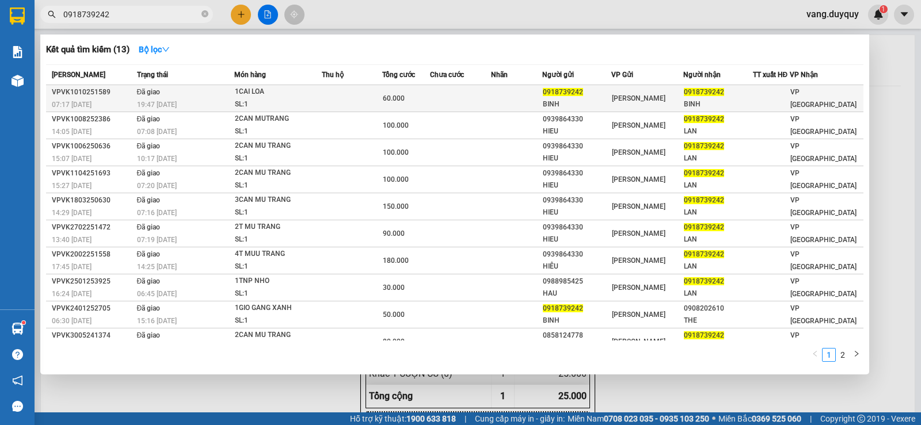
type input "0918739242"
click at [510, 87] on td at bounding box center [516, 98] width 51 height 27
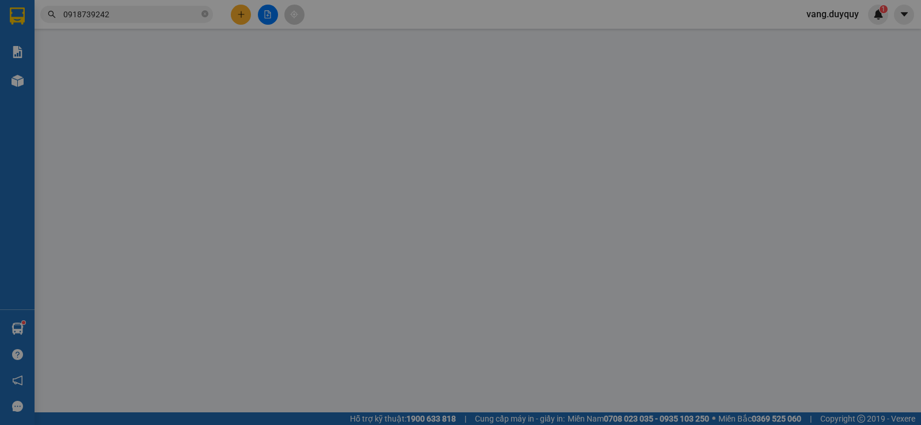
type input "0918739242"
type input "BINH"
type input "0918739242"
type input "BINH"
type input "0"
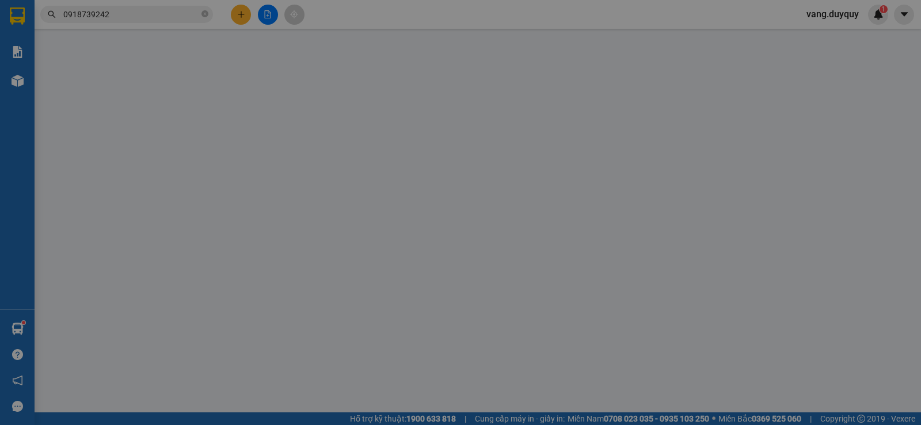
type input "60.000"
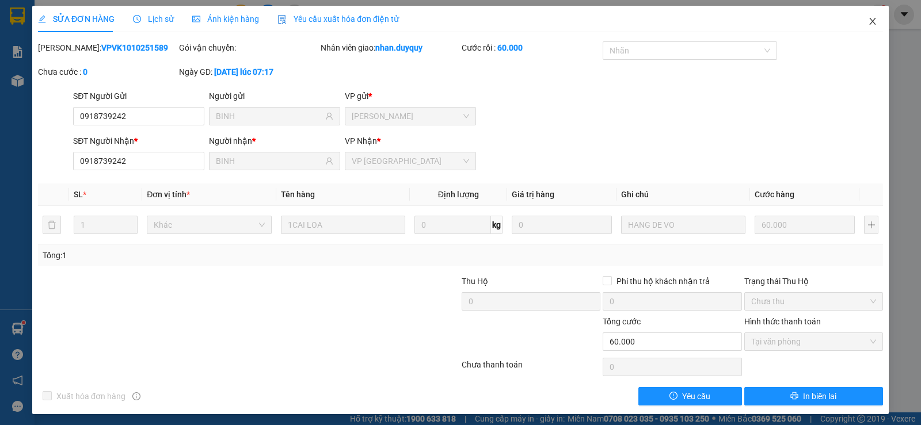
click at [869, 20] on icon "close" at bounding box center [872, 21] width 6 height 7
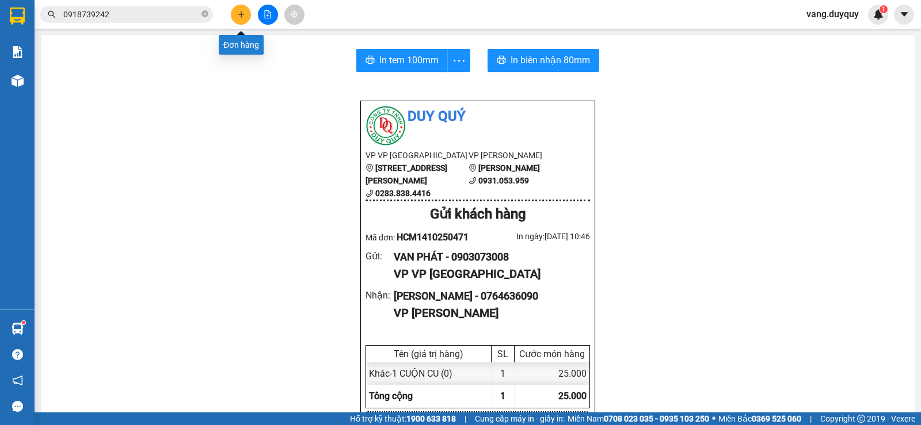
click at [237, 18] on icon "plus" at bounding box center [241, 14] width 8 height 8
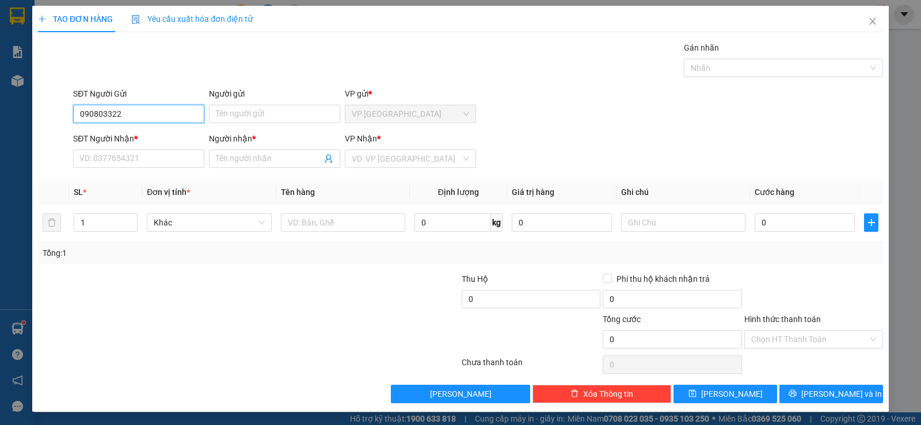
type input "0908033220"
click at [153, 136] on div "0908033220 - [PERSON_NAME]" at bounding box center [137, 137] width 116 height 13
type input "LINH"
type input "0375267526"
type input "PHÁT"
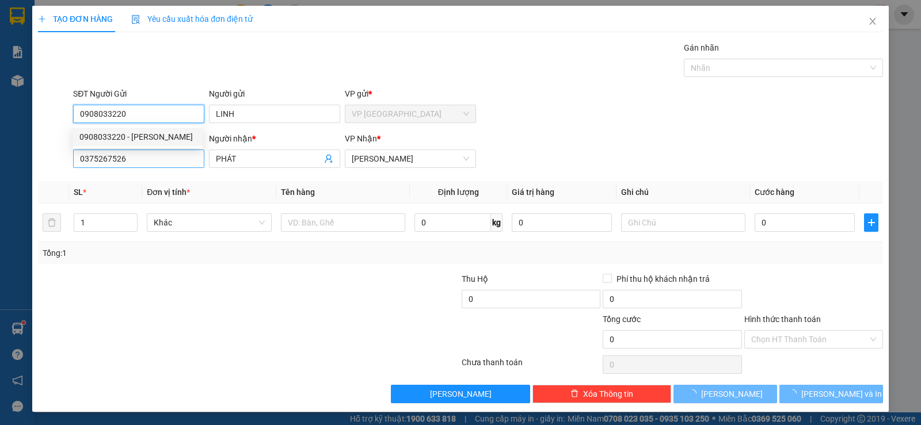
type input "25.000"
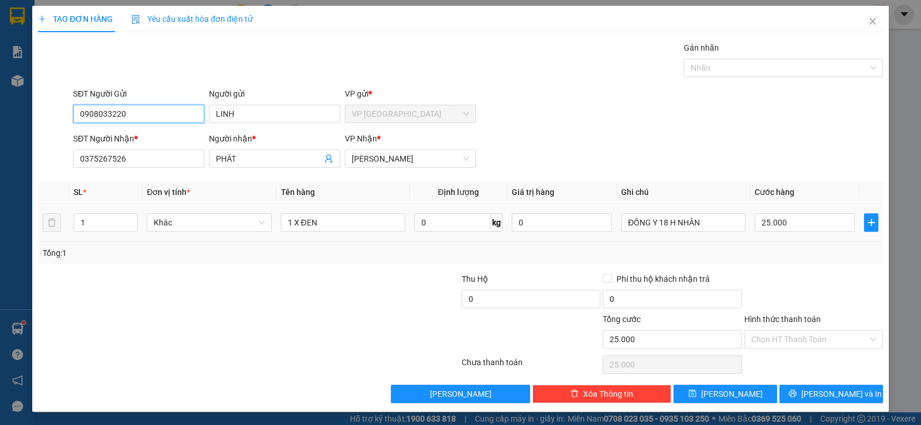
type input "0908033220"
click at [374, 234] on td "1 X ĐEN" at bounding box center [342, 223] width 133 height 39
click at [332, 226] on input "1 X ĐEN" at bounding box center [343, 222] width 124 height 18
type input "1 HNP"
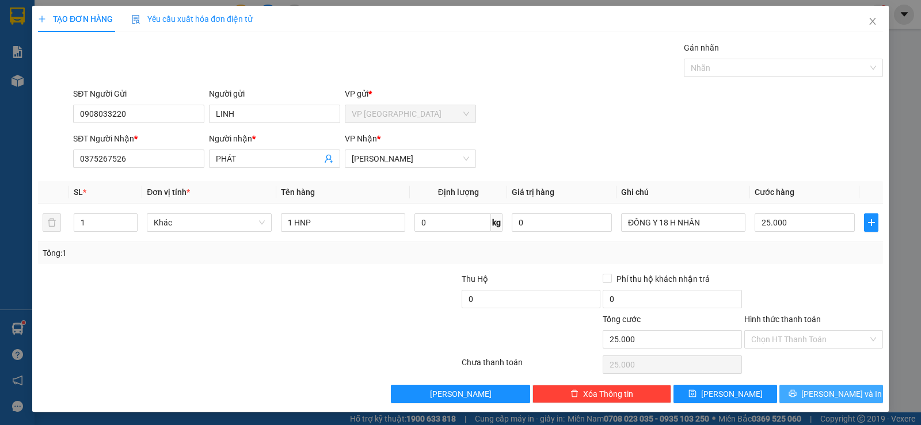
click at [820, 396] on span "[PERSON_NAME] và In" at bounding box center [841, 394] width 81 height 13
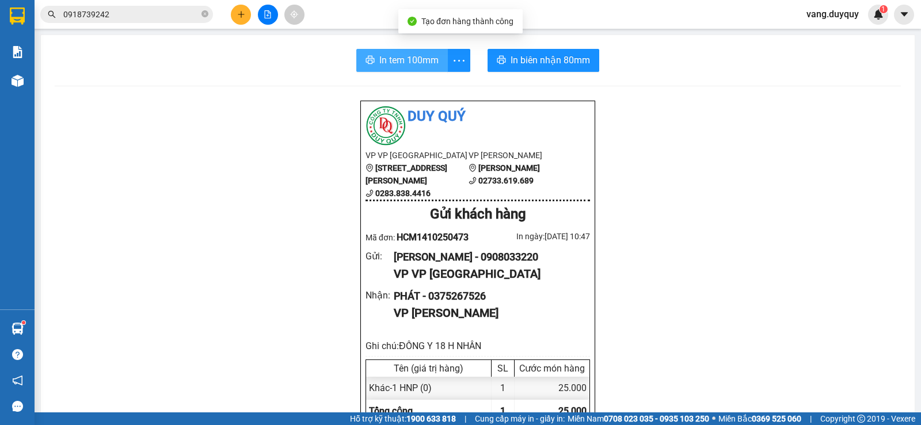
click at [395, 63] on span "In tem 100mm" at bounding box center [408, 60] width 59 height 14
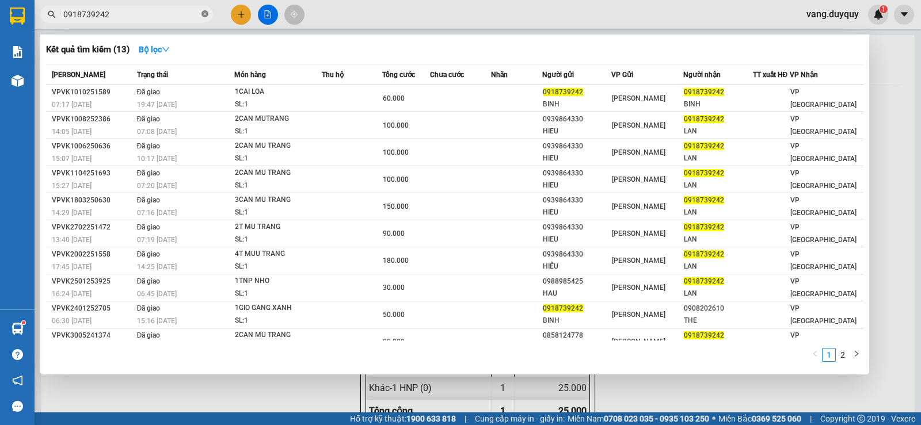
click at [203, 12] on icon "close-circle" at bounding box center [204, 13] width 7 height 7
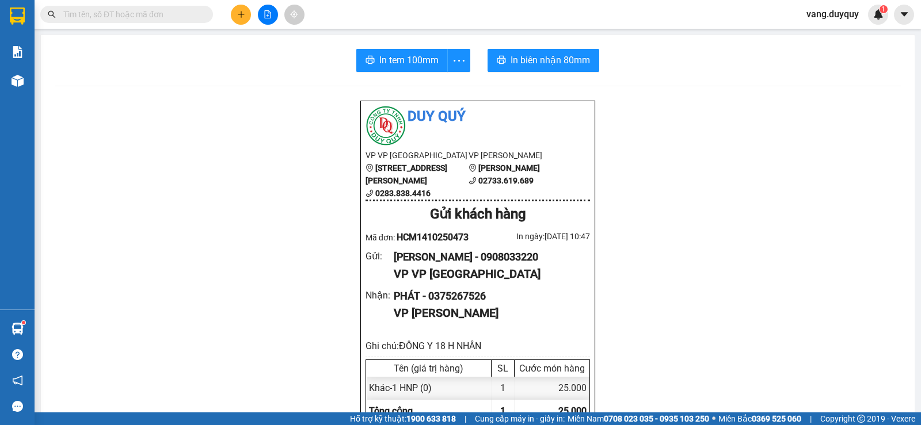
click at [194, 13] on input "text" at bounding box center [131, 14] width 136 height 13
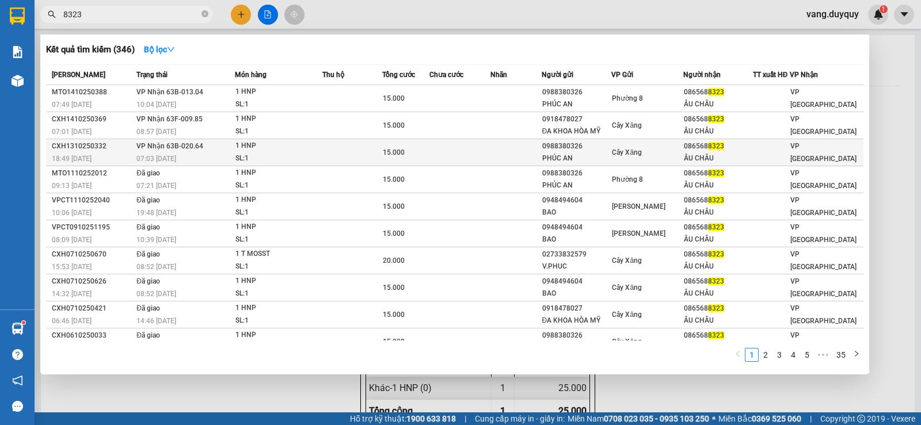
type input "8323"
click at [281, 152] on div "1 HNP" at bounding box center [278, 146] width 86 height 13
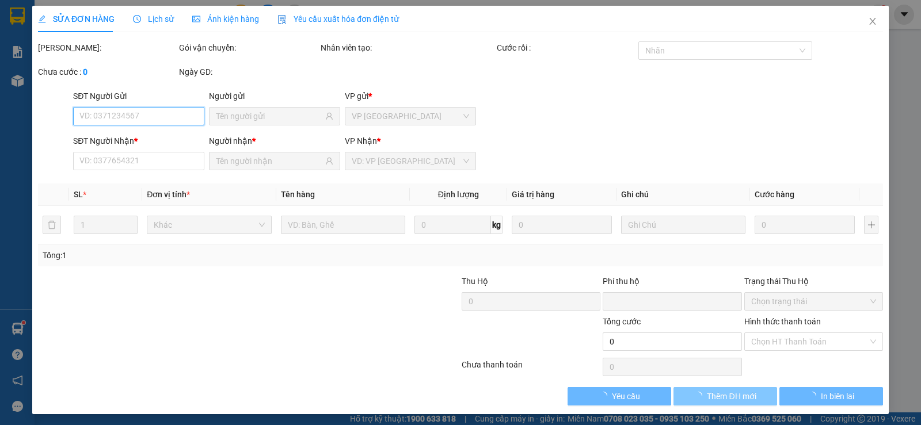
type input "0988380326"
type input "PHÚC AN"
type input "0865688323"
type input "ÂU CHÂU"
type input "0"
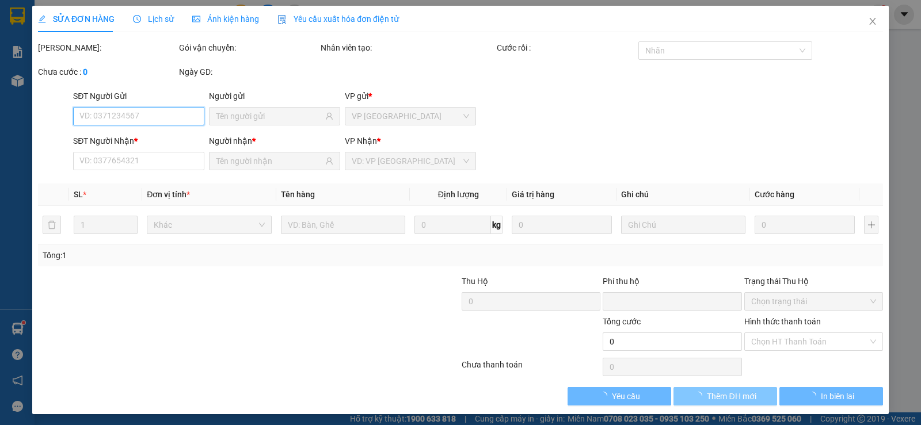
type input "15.000"
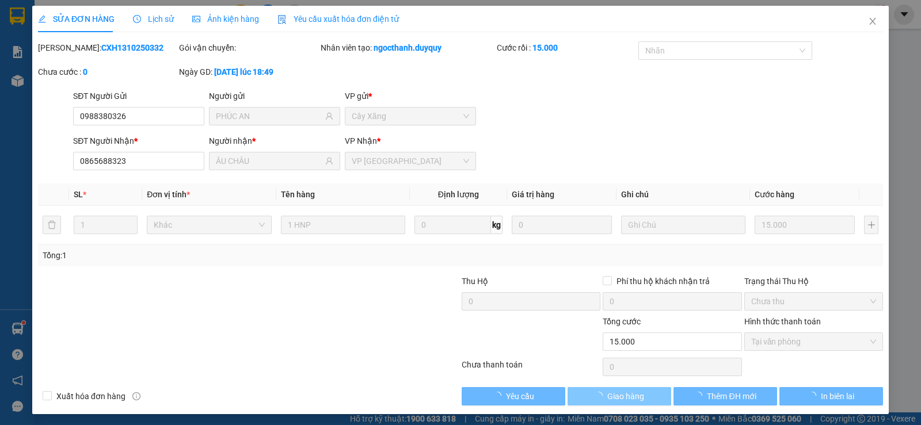
click at [634, 395] on span "Giao hàng" at bounding box center [625, 396] width 37 height 13
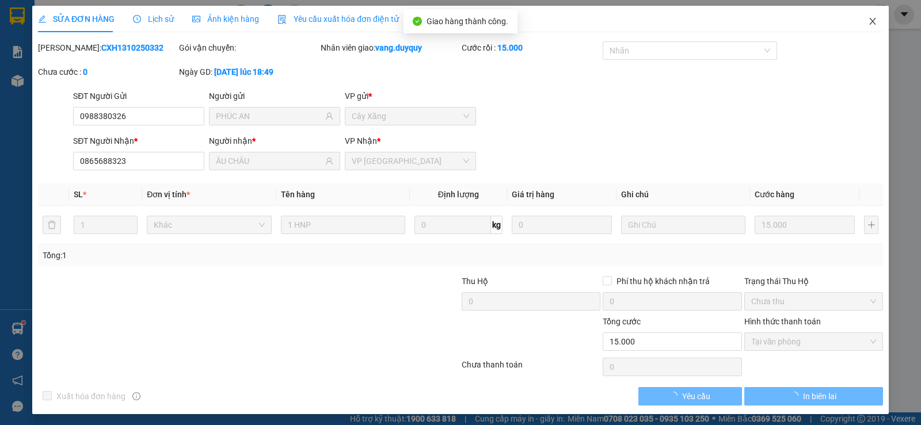
drag, startPoint x: 856, startPoint y: 19, endPoint x: 754, endPoint y: 26, distance: 101.5
click at [856, 19] on span "Close" at bounding box center [872, 22] width 32 height 32
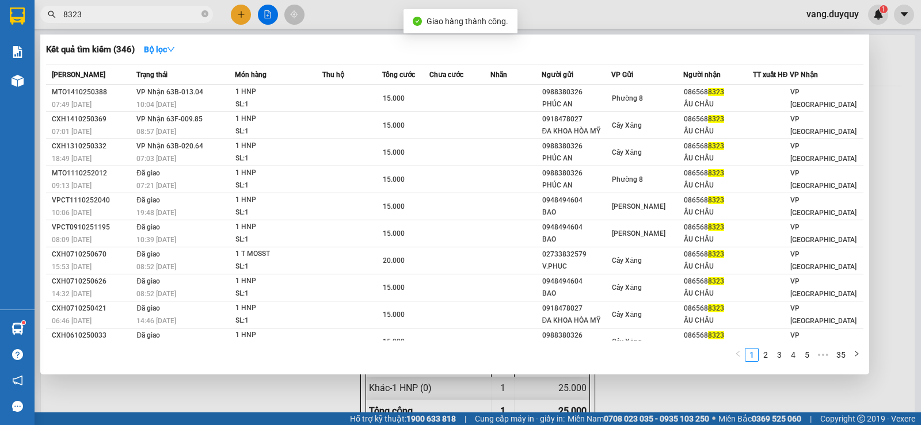
drag, startPoint x: 171, startPoint y: 12, endPoint x: 203, endPoint y: 59, distance: 56.7
click at [169, 13] on input "8323" at bounding box center [131, 14] width 136 height 13
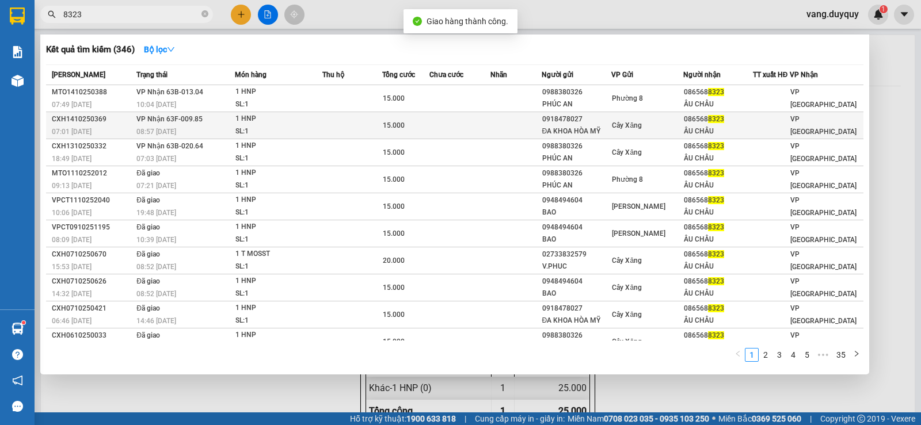
click at [332, 125] on td at bounding box center [352, 125] width 60 height 27
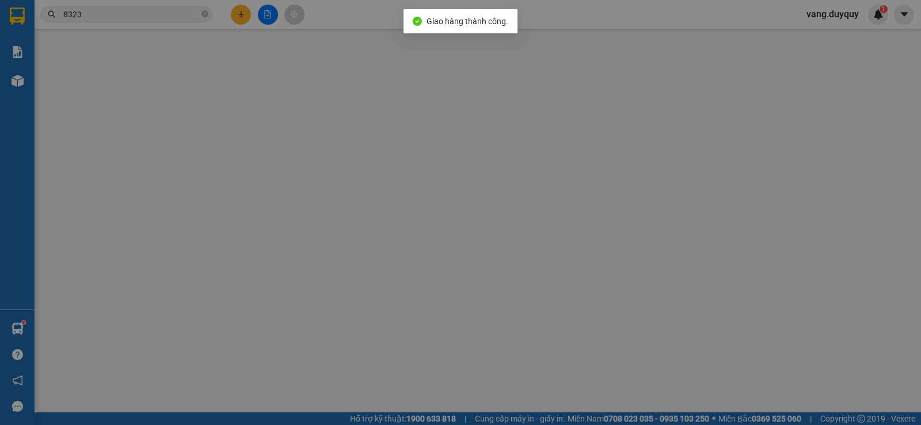
type input "0918478027"
type input "ĐA KHOA HÒA MỸ"
type input "0865688323"
type input "ÂU CHÂU"
type input "0"
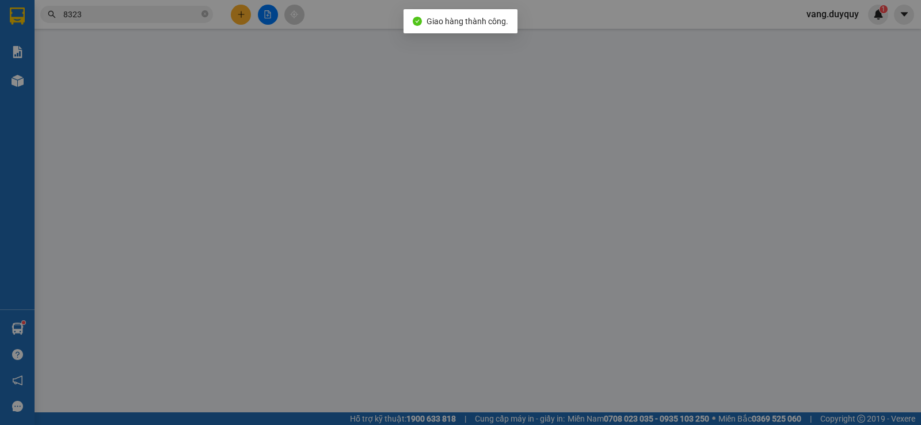
type input "15.000"
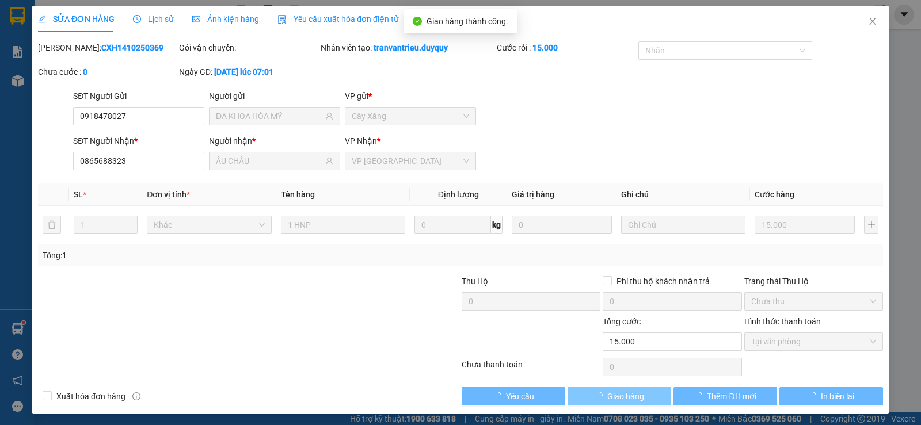
click at [636, 400] on span "Giao hàng" at bounding box center [625, 396] width 37 height 13
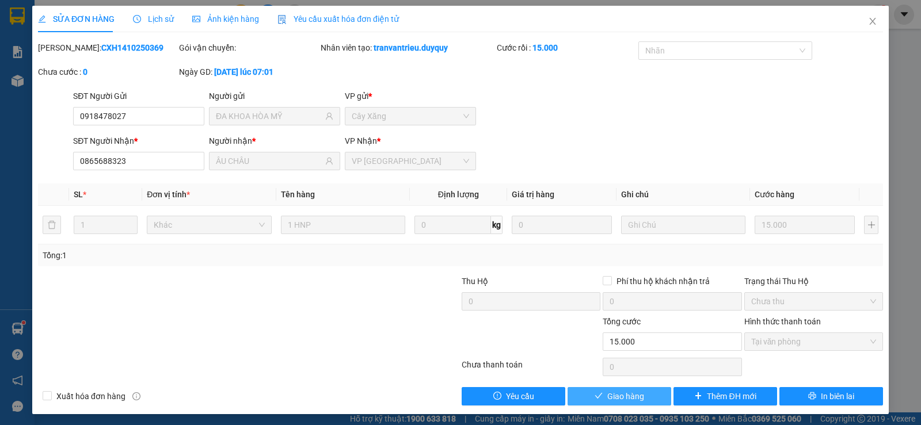
click at [621, 399] on span "Giao hàng" at bounding box center [625, 396] width 37 height 13
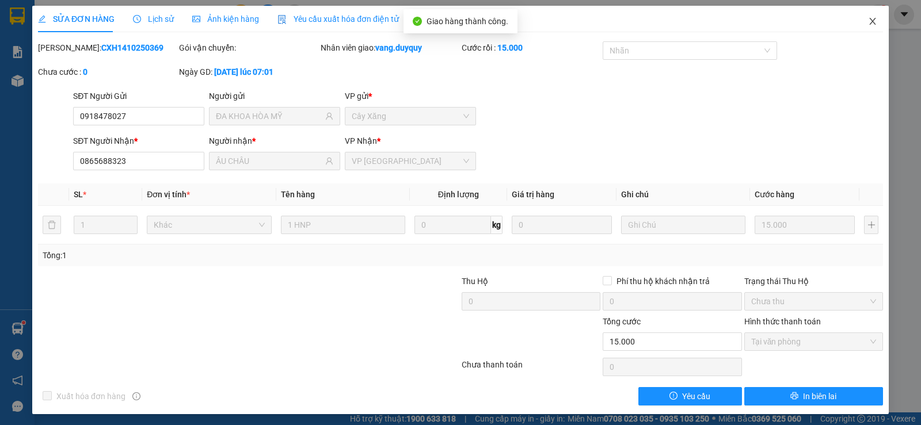
click at [868, 17] on icon "close" at bounding box center [872, 21] width 9 height 9
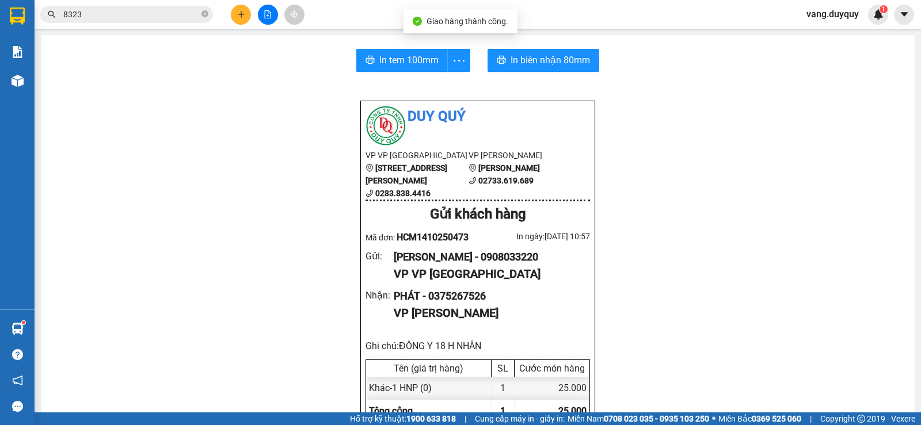
click at [163, 13] on input "8323" at bounding box center [131, 14] width 136 height 13
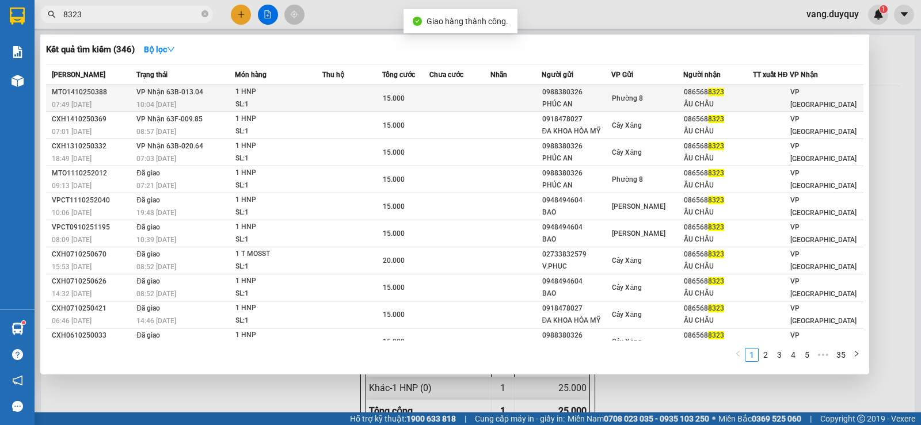
click at [237, 96] on div "1 HNP" at bounding box center [278, 92] width 86 height 13
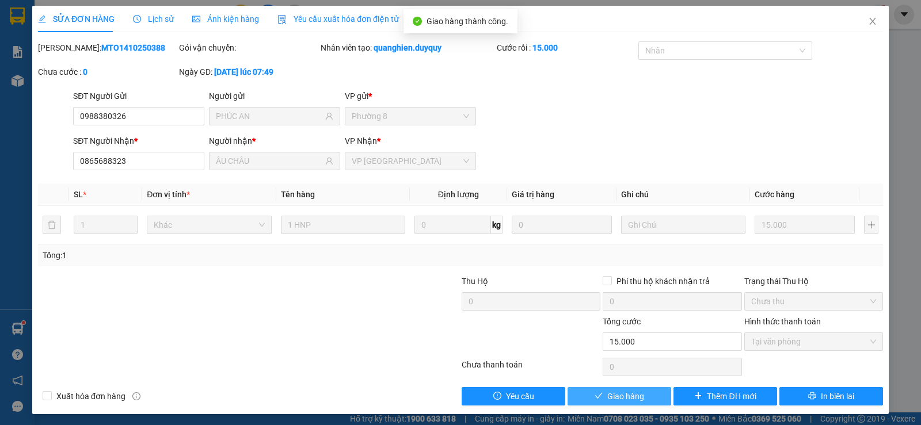
click at [607, 391] on span "Giao hàng" at bounding box center [625, 396] width 37 height 13
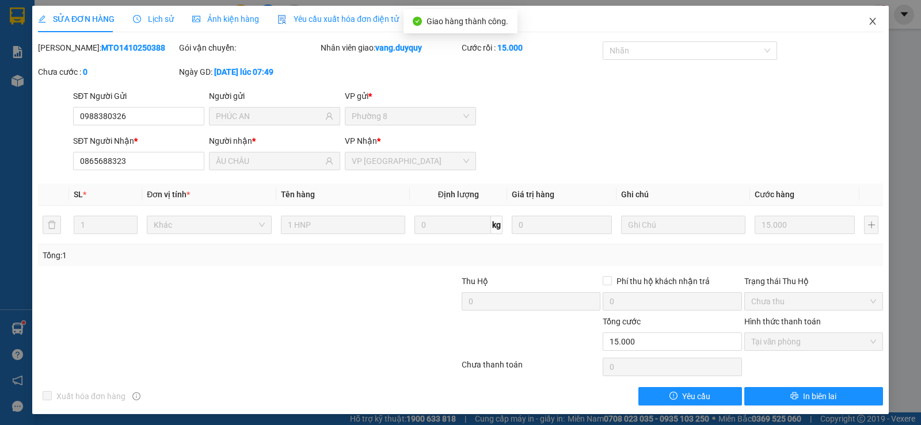
click at [868, 18] on icon "close" at bounding box center [872, 21] width 9 height 9
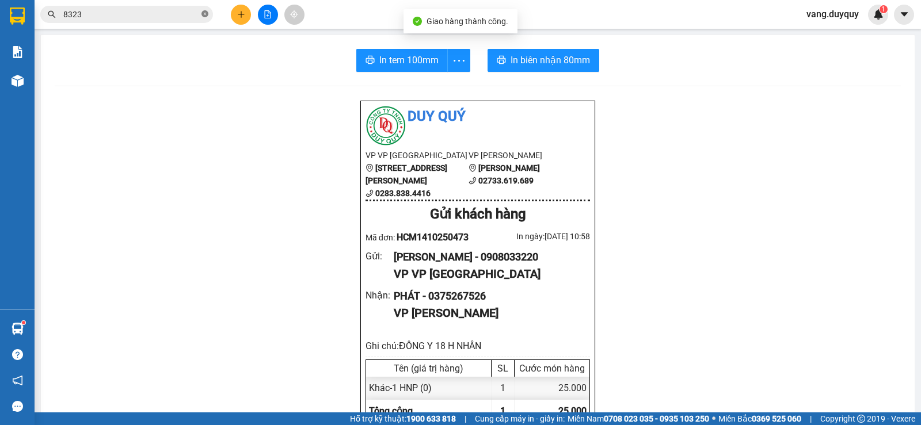
click at [202, 16] on icon "close-circle" at bounding box center [204, 13] width 7 height 7
click at [244, 16] on icon "plus" at bounding box center [241, 14] width 8 height 8
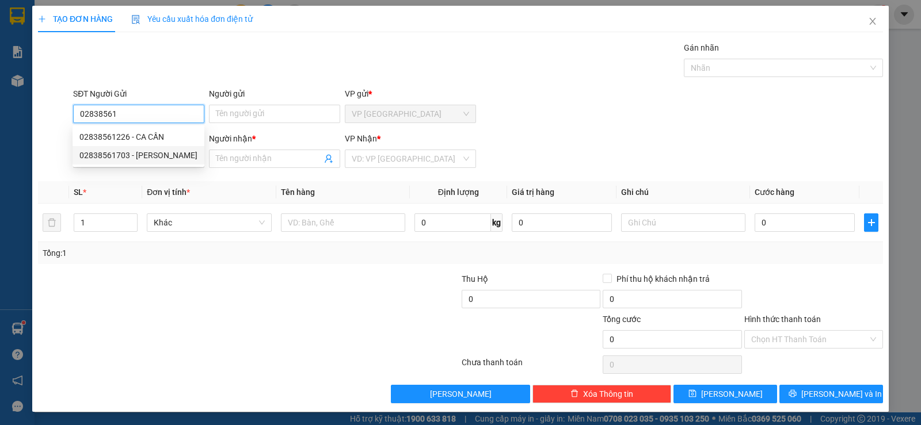
click at [152, 154] on div "02838561703 - [PERSON_NAME]" at bounding box center [138, 155] width 118 height 13
type input "02838561703"
type input "[PERSON_NAME]"
type input "0948484702"
type input "DŨNG"
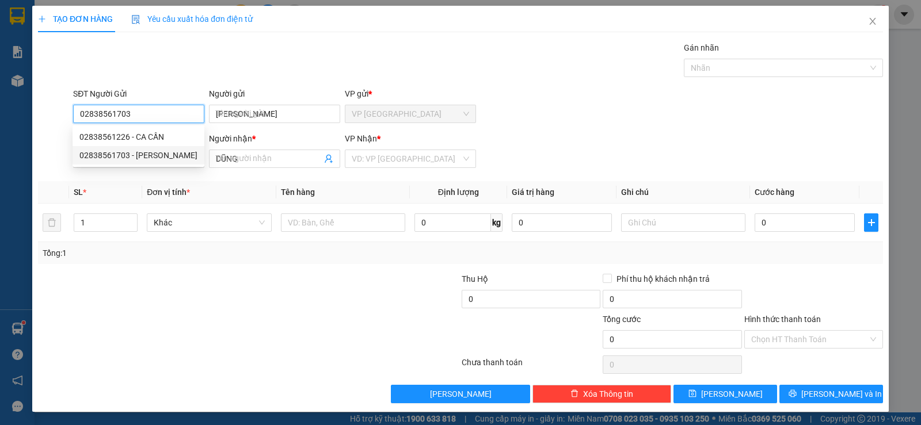
type input "30.000"
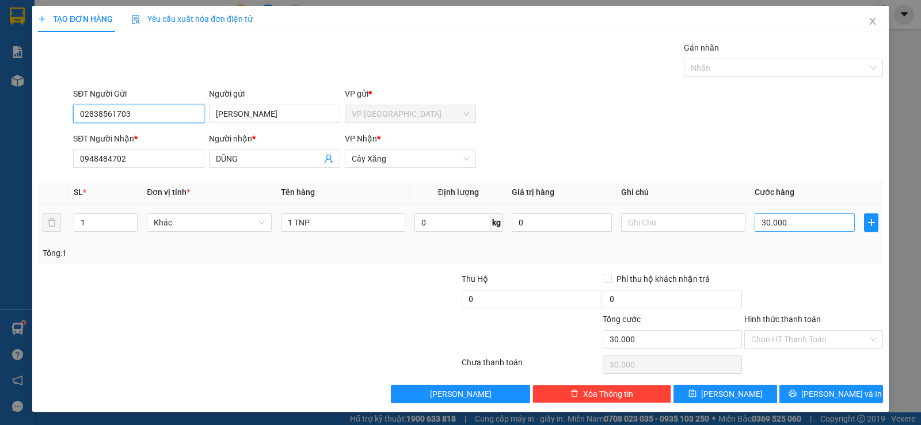
type input "02838561703"
click at [814, 222] on input "30.000" at bounding box center [804, 222] width 100 height 18
type input "2"
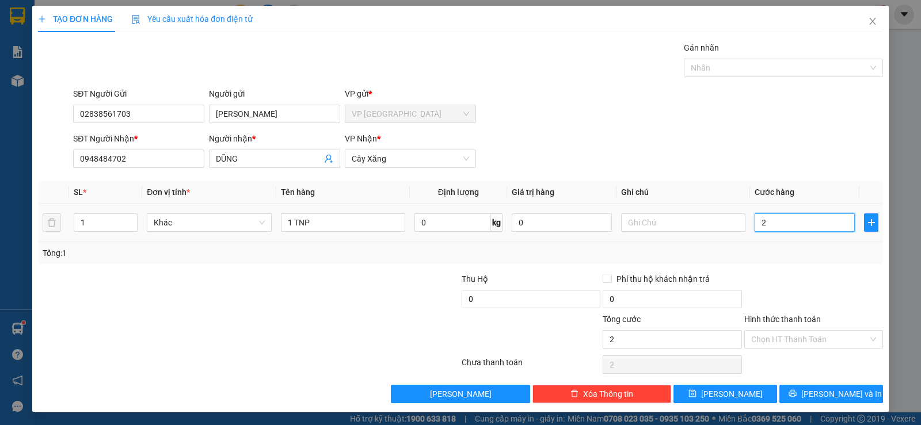
type input "25"
type input "25.000"
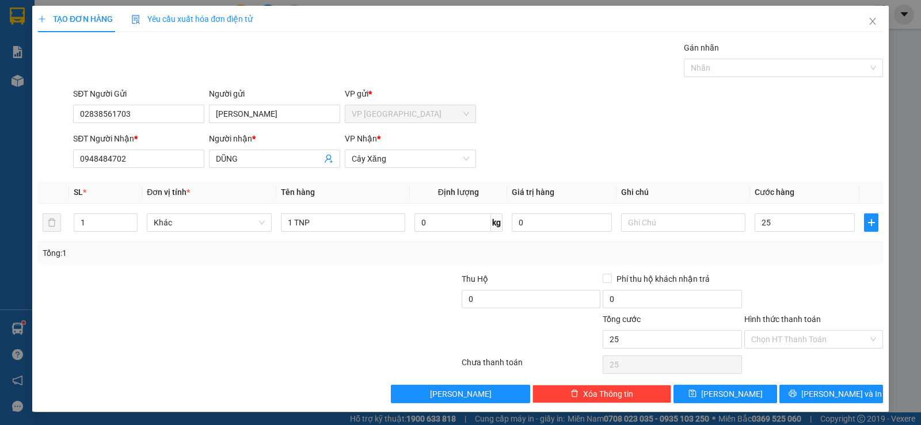
type input "25.000"
drag, startPoint x: 777, startPoint y: 288, endPoint x: 779, endPoint y: 297, distance: 9.9
click at [779, 297] on div at bounding box center [813, 293] width 141 height 40
click at [819, 402] on button "[PERSON_NAME] và In" at bounding box center [831, 394] width 104 height 18
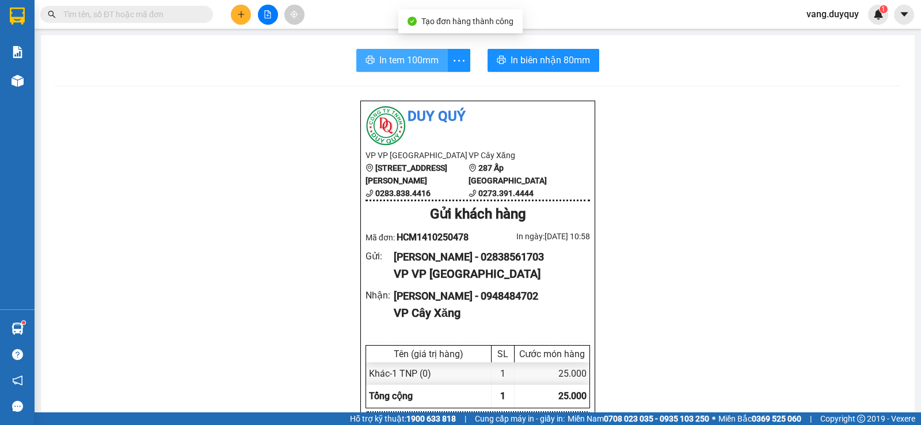
click at [433, 67] on span "In tem 100mm" at bounding box center [408, 60] width 59 height 14
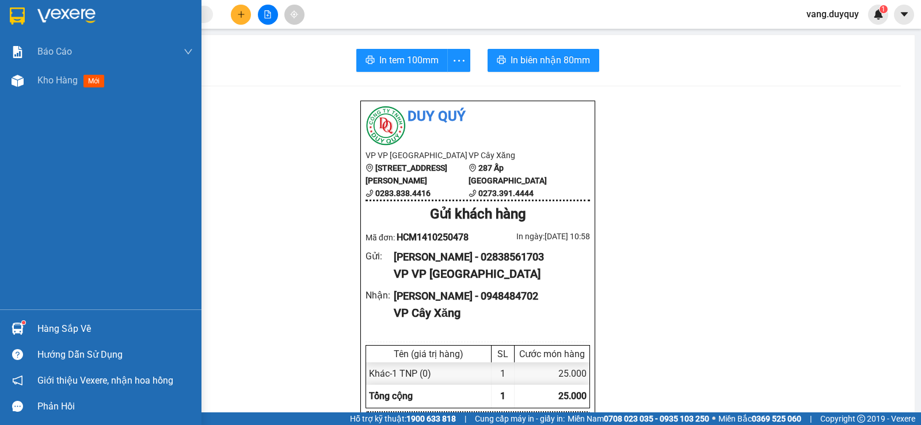
click at [41, 319] on div "Hàng sắp về" at bounding box center [100, 329] width 201 height 26
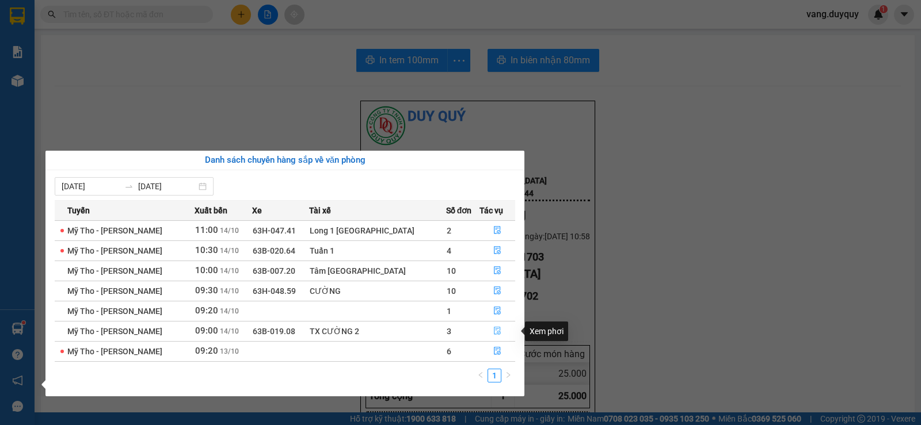
click at [498, 332] on button "button" at bounding box center [497, 331] width 35 height 18
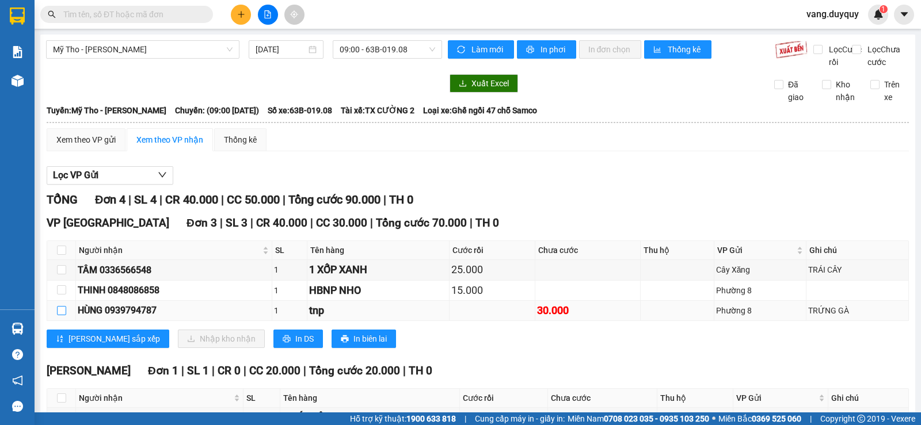
click at [62, 315] on input "checkbox" at bounding box center [61, 310] width 9 height 9
checkbox input "true"
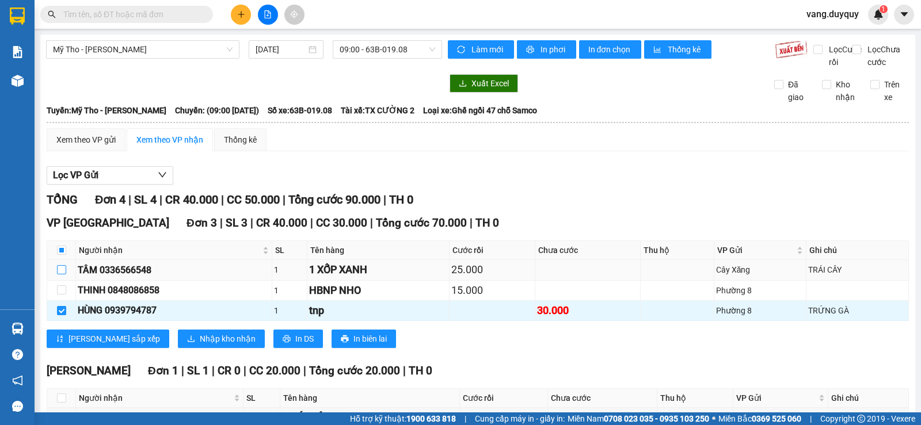
click at [62, 274] on input "checkbox" at bounding box center [61, 269] width 9 height 9
checkbox input "true"
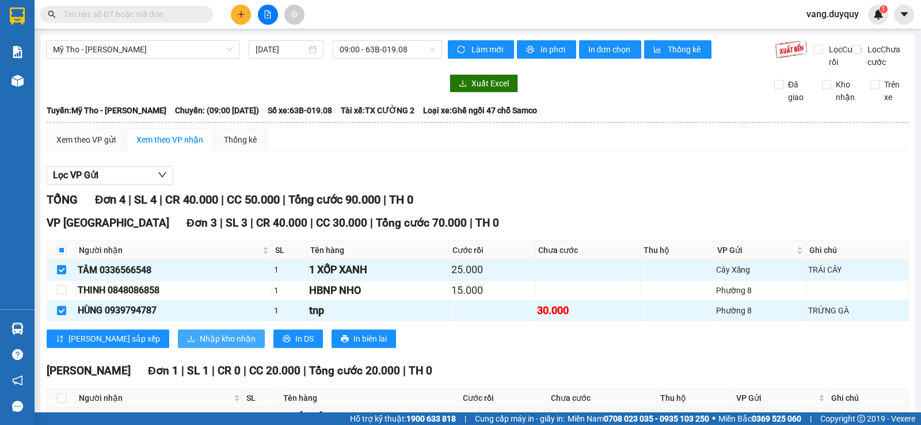
click at [200, 345] on span "Nhập kho nhận" at bounding box center [228, 339] width 56 height 13
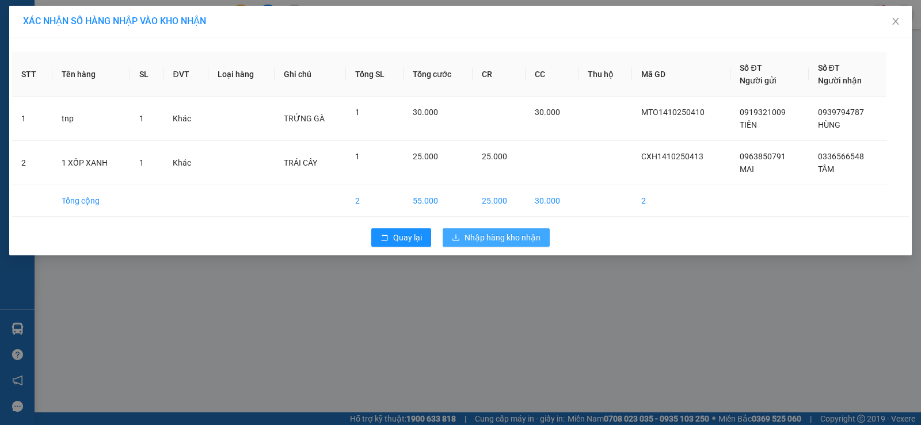
click at [465, 234] on span "Nhập hàng kho nhận" at bounding box center [502, 237] width 76 height 13
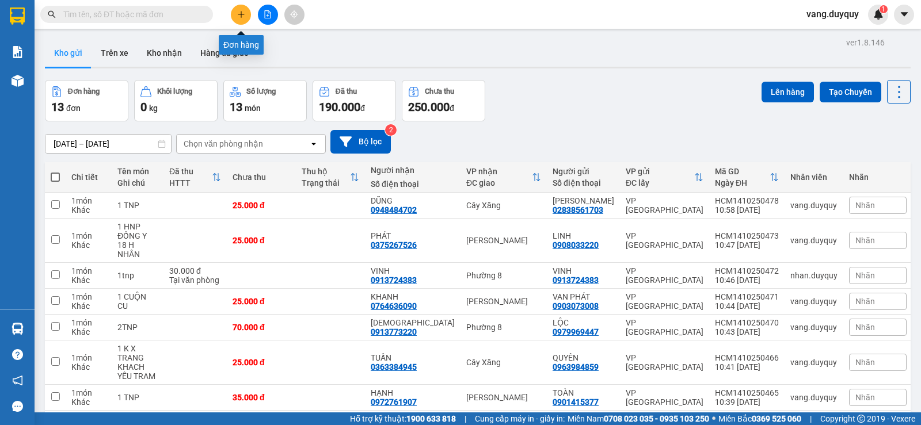
click at [246, 13] on button at bounding box center [241, 15] width 20 height 20
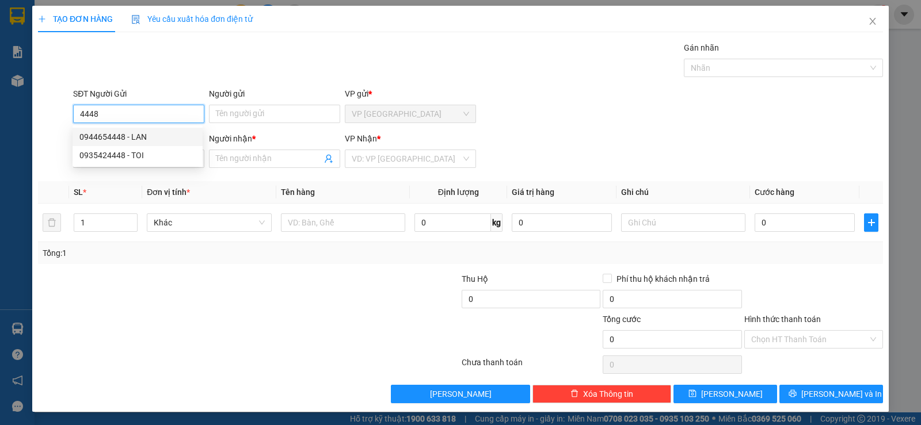
click at [155, 130] on div "0944654448 - LAN" at bounding box center [137, 137] width 130 height 18
type input "0944654448"
type input "LAN"
type input "0787272794"
type input "LAN"
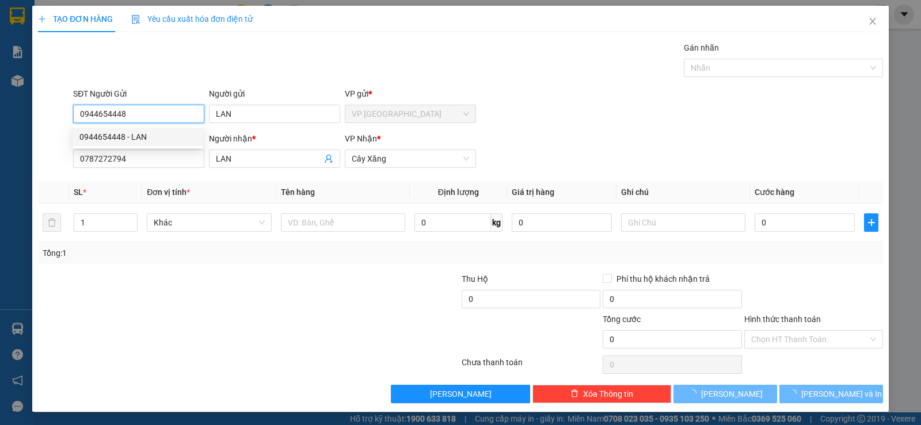
type input "15.000"
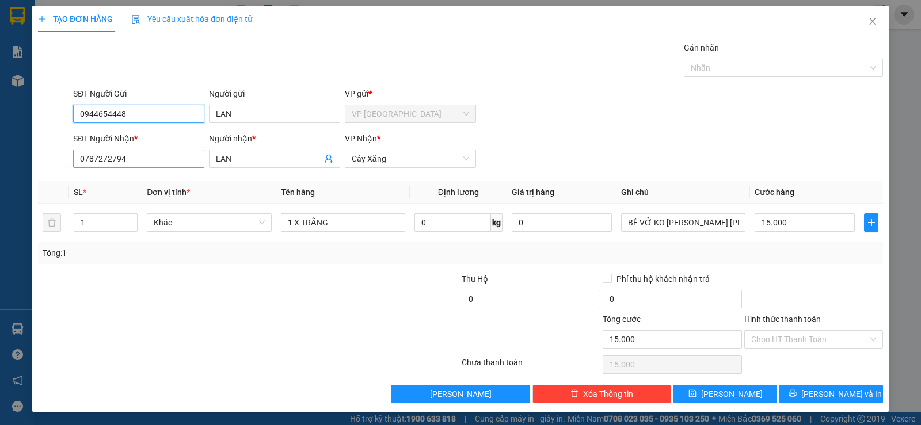
type input "0944654448"
click at [147, 165] on input "0787272794" at bounding box center [138, 159] width 131 height 18
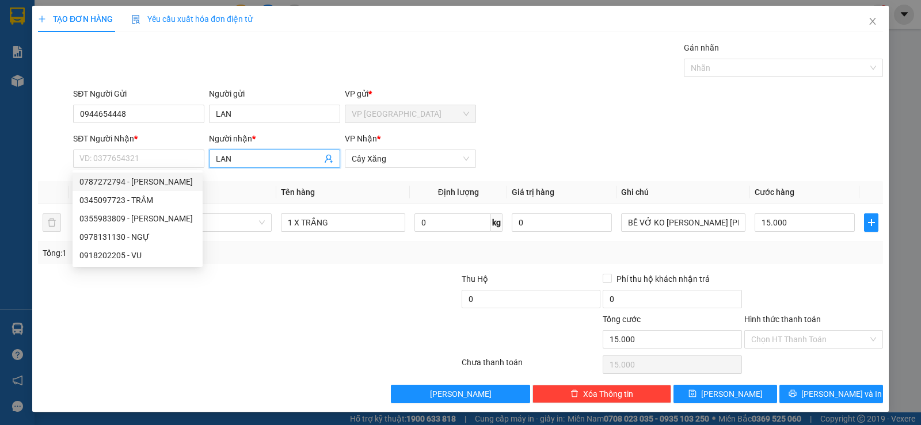
click at [279, 158] on input "LAN" at bounding box center [269, 158] width 106 height 13
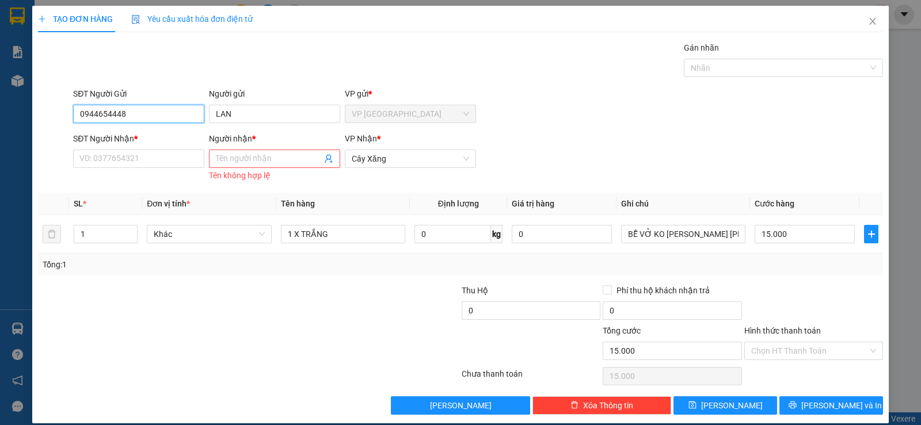
click at [142, 113] on input "0944654448" at bounding box center [138, 114] width 131 height 18
click at [157, 137] on div "02822401448 - TẢN TÀ" at bounding box center [137, 137] width 116 height 13
type input "02822401448"
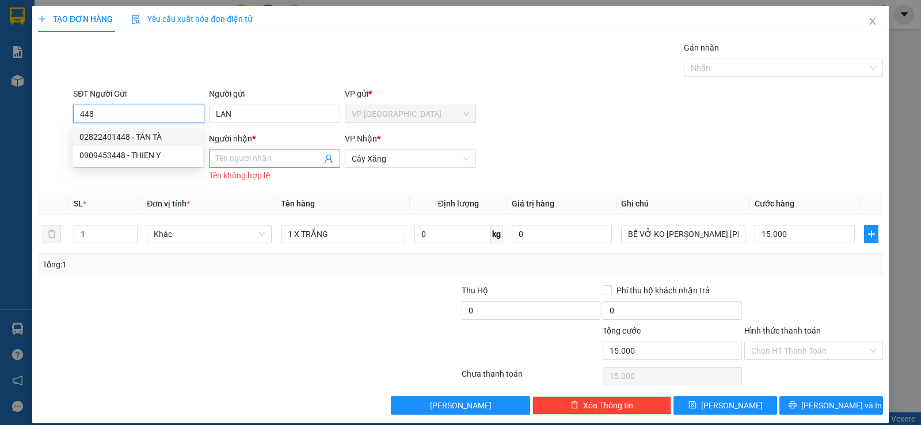
type input "TẢN TÀ"
type input "30.000"
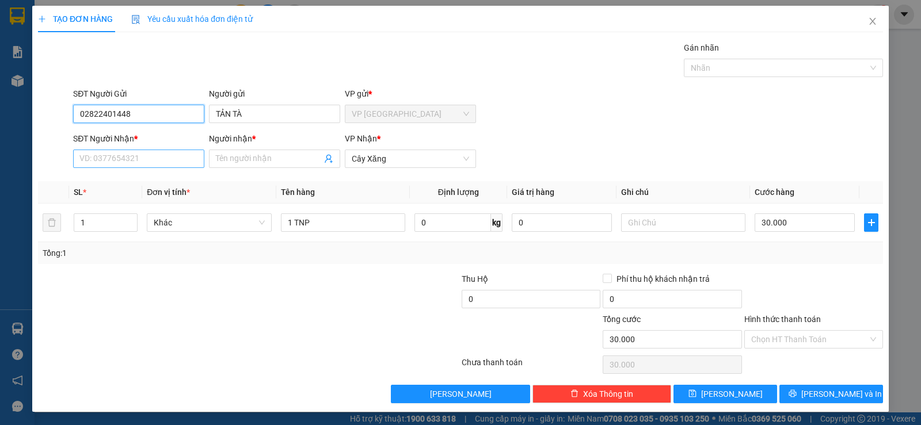
type input "02822401448"
click at [159, 165] on input "SĐT Người Nhận *" at bounding box center [138, 159] width 131 height 18
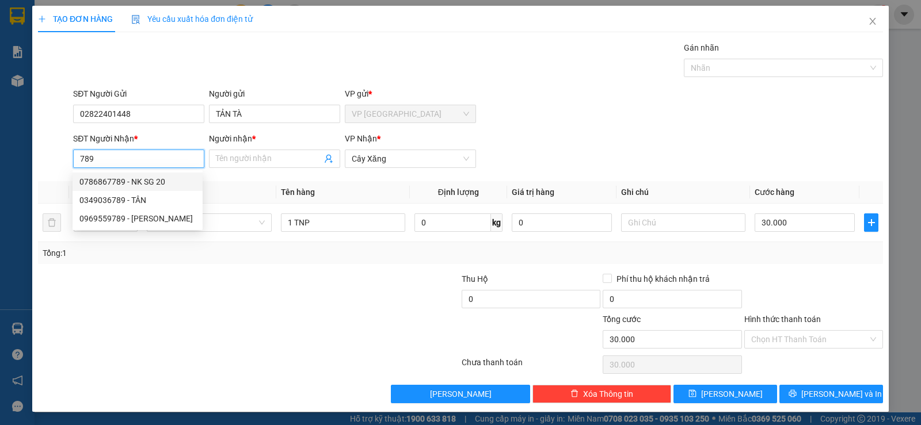
click at [175, 180] on div "0786867789 - NK SG 20" at bounding box center [137, 181] width 116 height 13
type input "0786867789"
type input "NK SG 20"
type input "15.000"
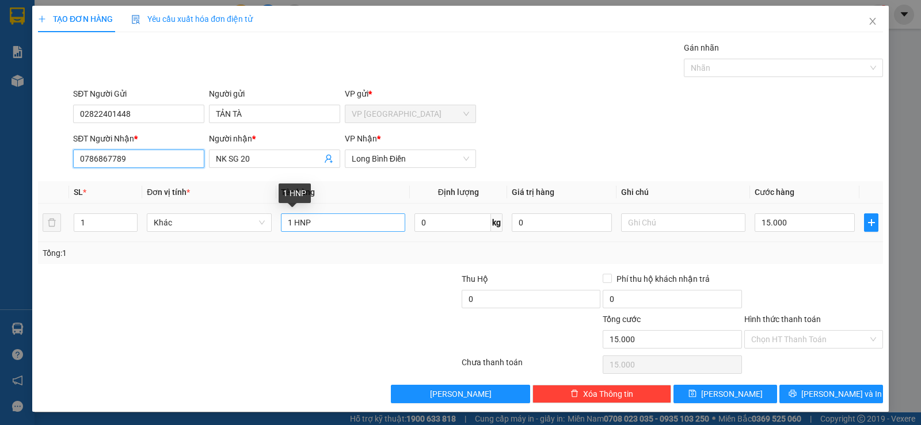
type input "0786867789"
click at [354, 227] on input "1 HNP" at bounding box center [343, 222] width 124 height 18
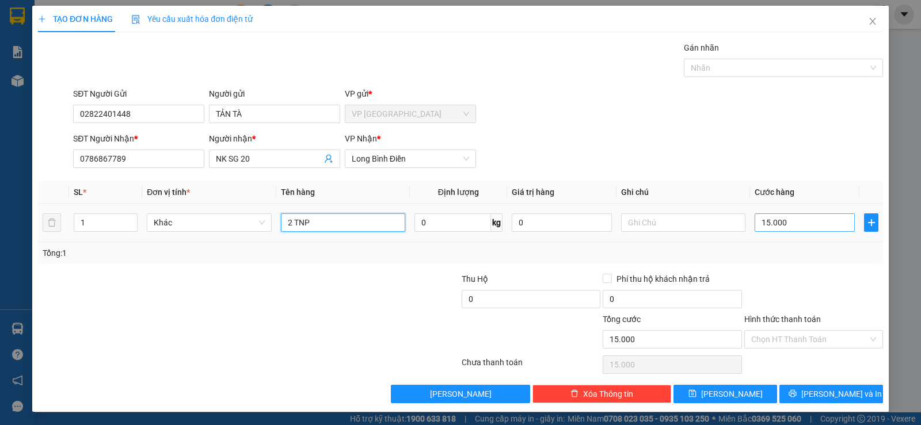
type input "2 TNP"
click at [802, 220] on input "15.000" at bounding box center [804, 222] width 100 height 18
type input "6"
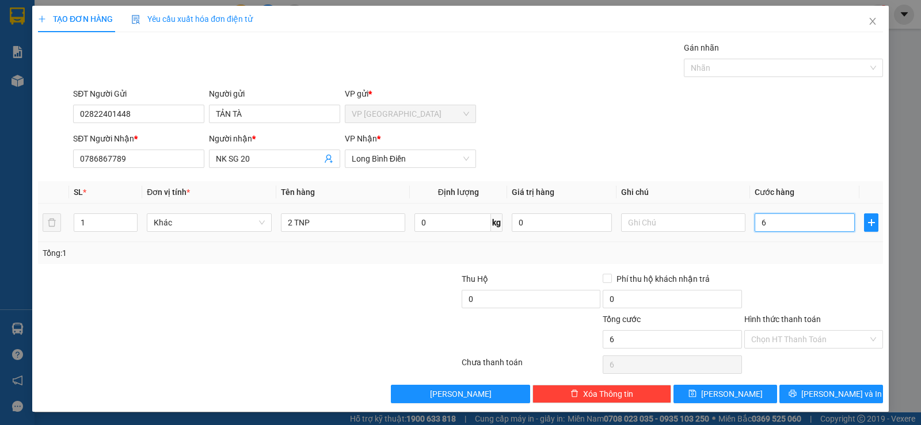
type input "60"
type input "60.000"
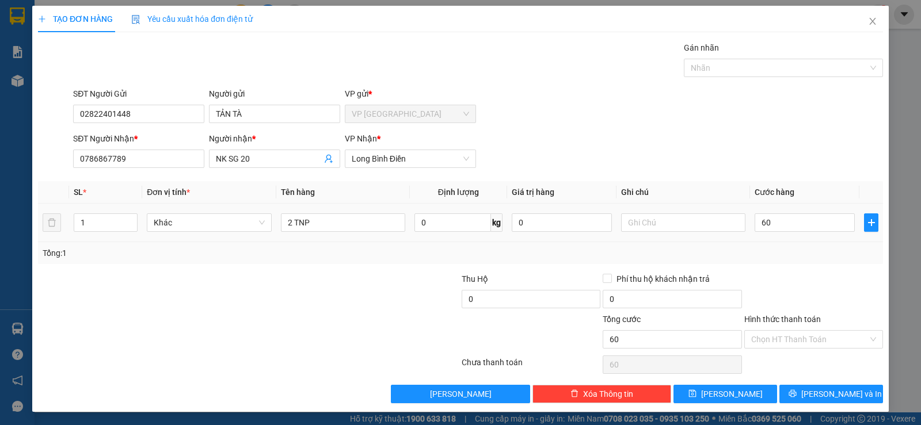
type input "60.000"
click at [808, 277] on div at bounding box center [813, 293] width 141 height 40
click at [832, 385] on button "[PERSON_NAME] và In" at bounding box center [831, 394] width 104 height 18
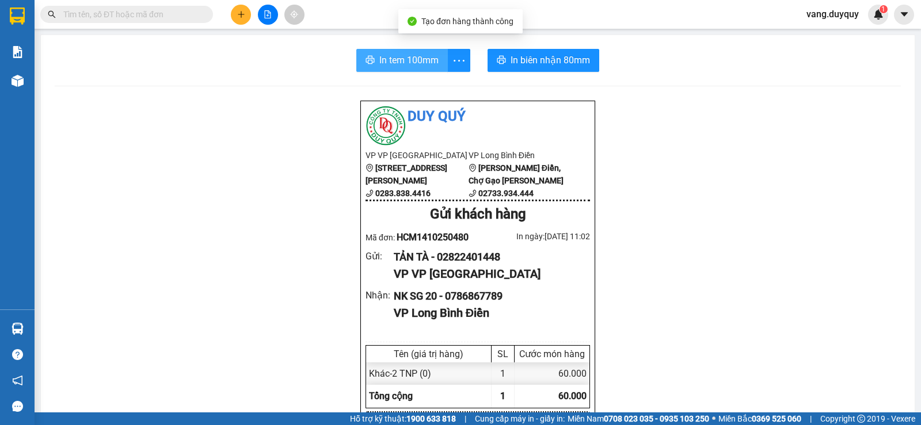
click at [420, 69] on button "In tem 100mm" at bounding box center [401, 60] width 91 height 23
click at [124, 10] on input "text" at bounding box center [131, 14] width 136 height 13
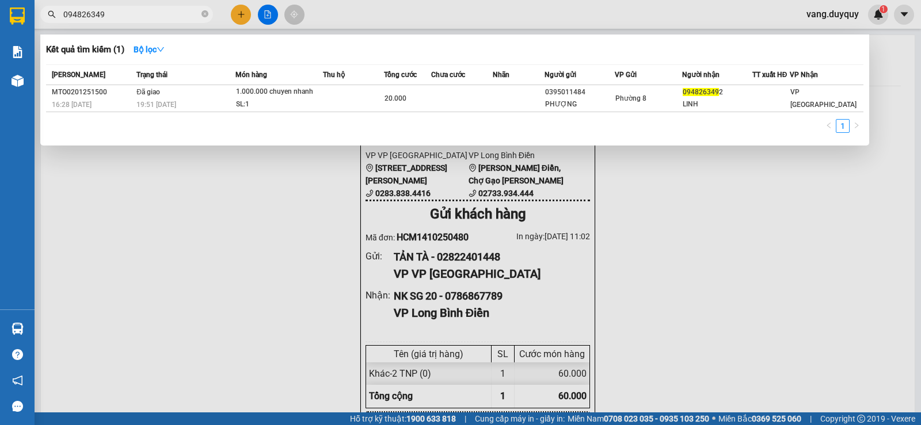
type input "0948263492"
click at [206, 13] on icon "close-circle" at bounding box center [204, 13] width 7 height 7
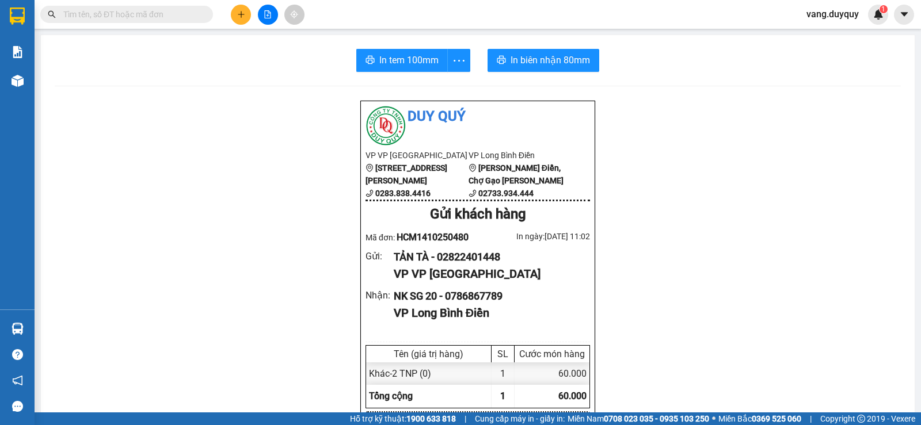
click at [187, 16] on input "text" at bounding box center [131, 14] width 136 height 13
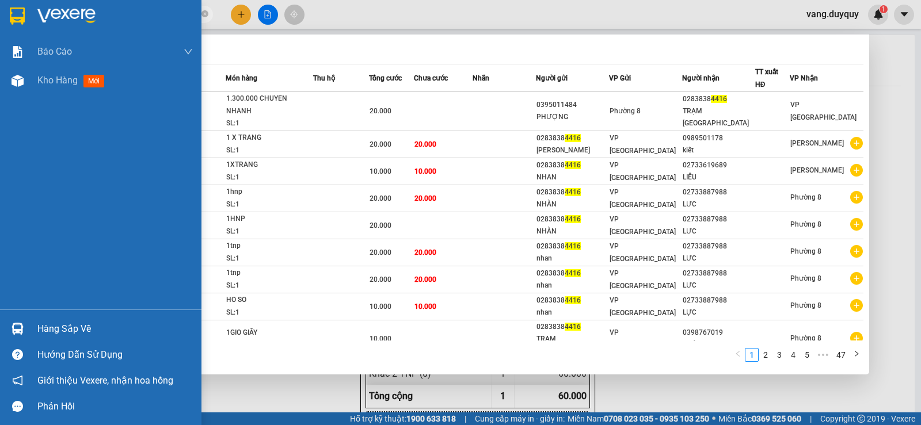
type input "4416"
click at [70, 9] on img at bounding box center [66, 15] width 58 height 17
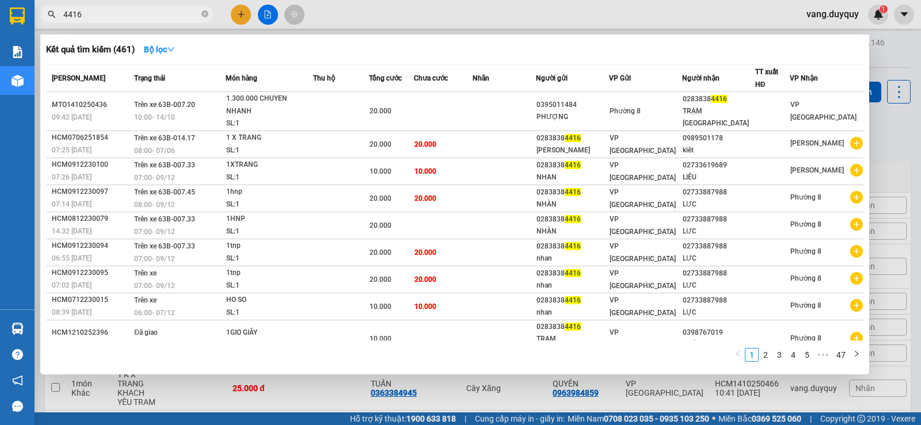
click at [242, 19] on div at bounding box center [460, 212] width 921 height 425
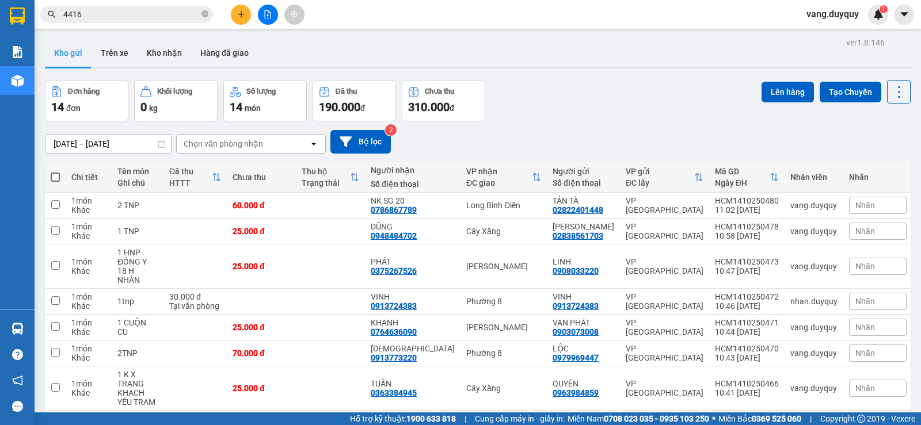
click at [242, 20] on button at bounding box center [241, 15] width 20 height 20
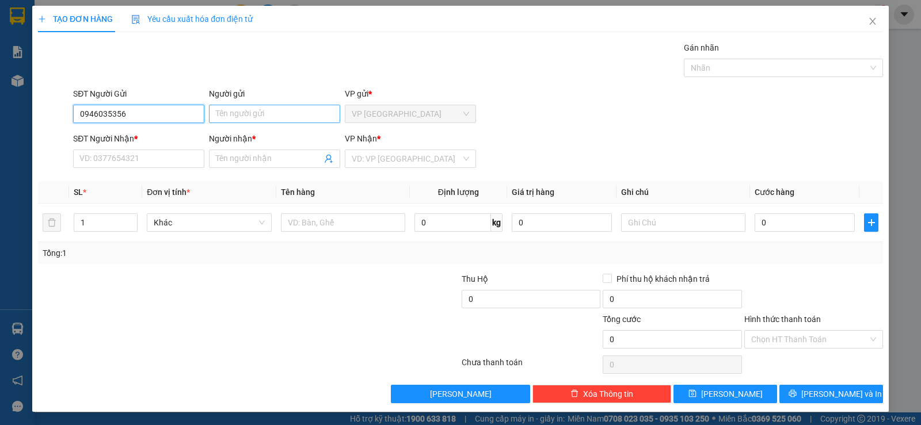
type input "0946035356"
click at [269, 120] on input "Người gửi" at bounding box center [274, 114] width 131 height 18
click at [269, 120] on input "VINYH" at bounding box center [274, 114] width 131 height 18
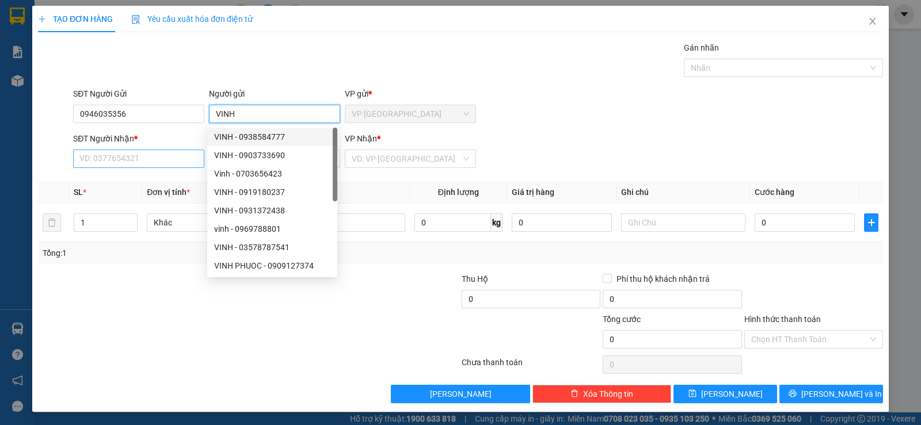
type input "VINH"
click at [185, 154] on input "SĐT Người Nhận *" at bounding box center [138, 159] width 131 height 18
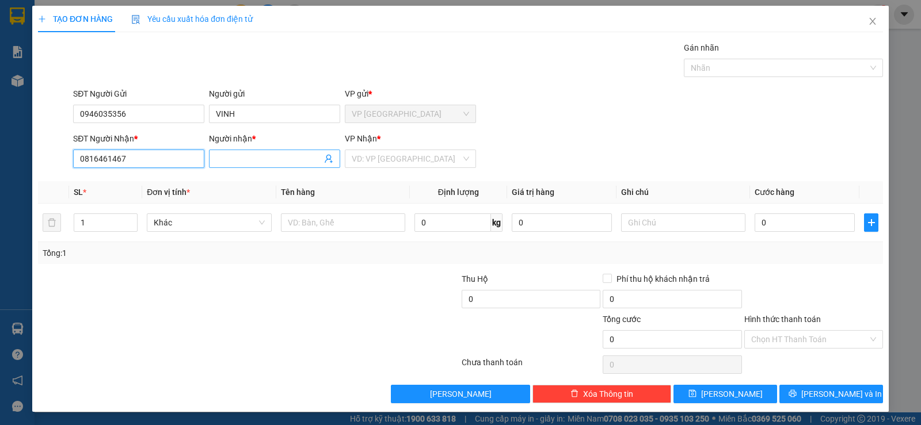
type input "0816461467"
click at [246, 154] on input "Người nhận *" at bounding box center [269, 158] width 106 height 13
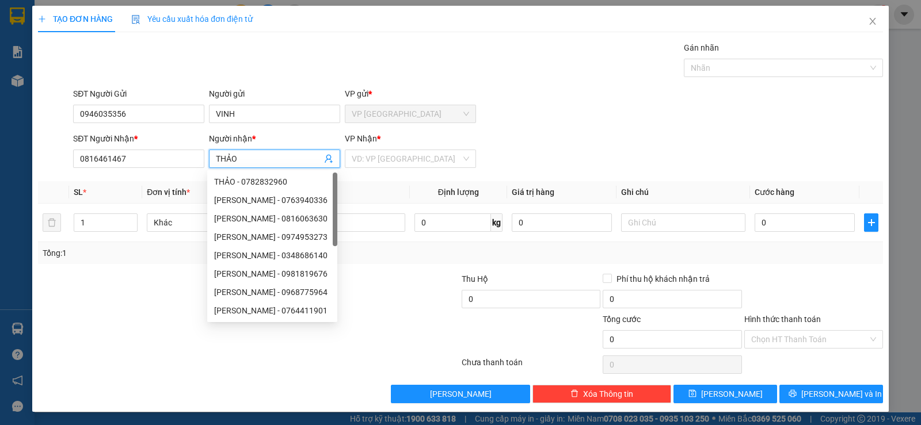
type input "THẢO"
click at [574, 112] on div "SĐT Người Gửi 0946035356 Người gửi VINH VP gửi * VP [GEOGRAPHIC_DATA]" at bounding box center [478, 107] width 814 height 40
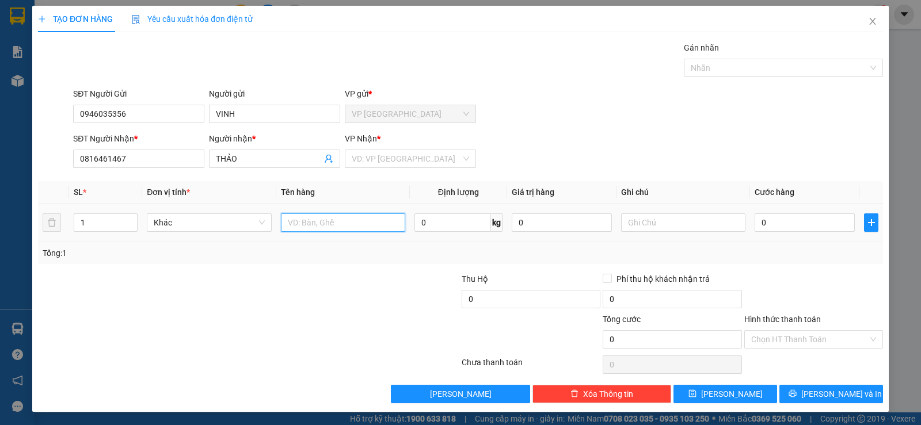
click at [372, 227] on input "text" at bounding box center [343, 222] width 124 height 18
type input "1 PBI"
click at [391, 165] on input "search" at bounding box center [406, 158] width 109 height 17
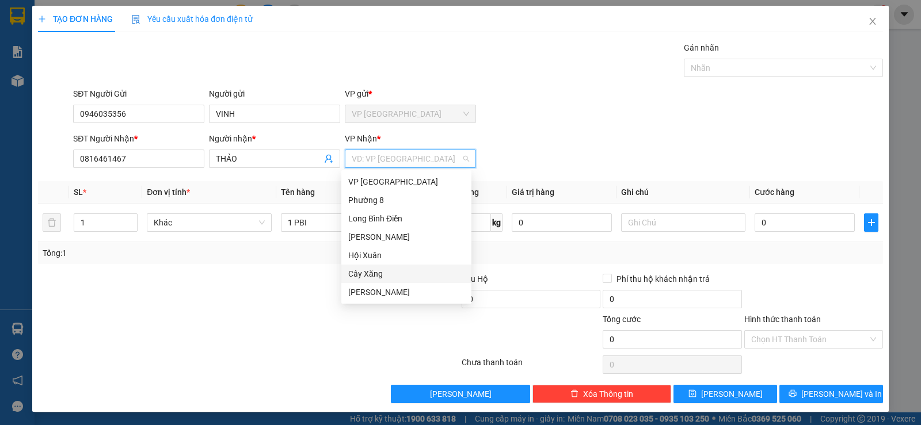
click at [369, 276] on div "Cây Xăng" at bounding box center [406, 274] width 116 height 13
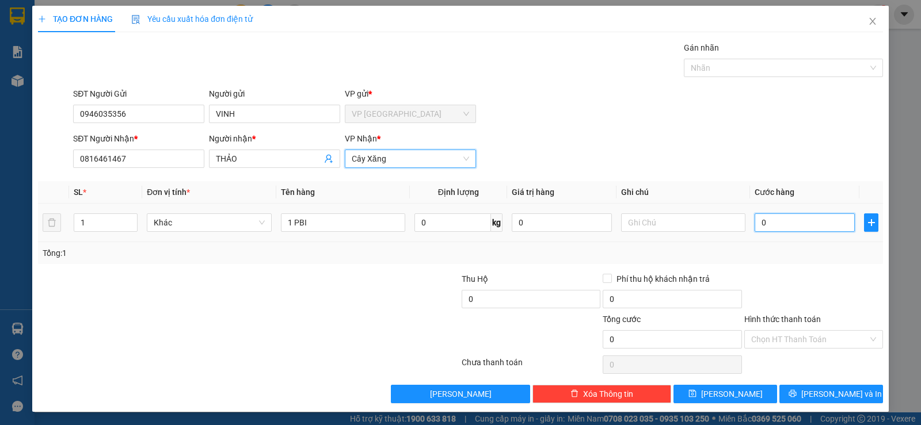
click at [806, 225] on input "0" at bounding box center [804, 222] width 100 height 18
type input "1"
type input "15"
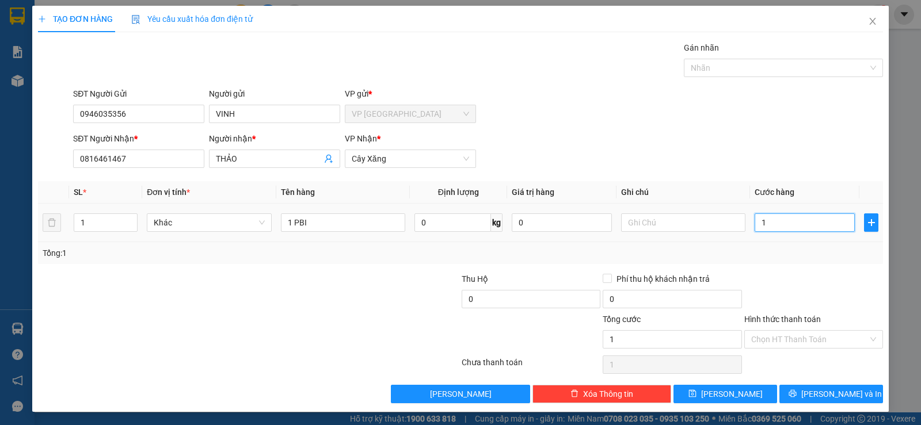
type input "15"
type input "15.000"
click at [799, 278] on div at bounding box center [813, 293] width 141 height 40
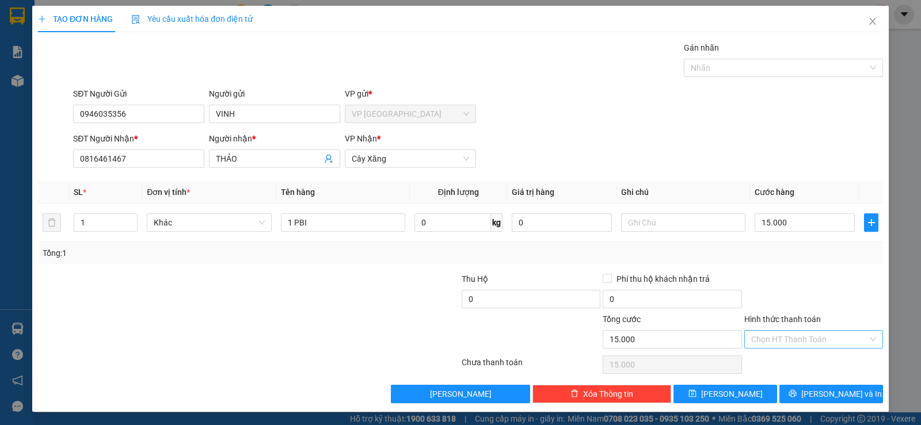
click at [799, 348] on input "Hình thức thanh toán" at bounding box center [809, 339] width 117 height 17
click at [793, 362] on div "Tại văn phòng" at bounding box center [806, 362] width 124 height 13
type input "0"
click at [796, 395] on icon "printer" at bounding box center [792, 394] width 8 height 8
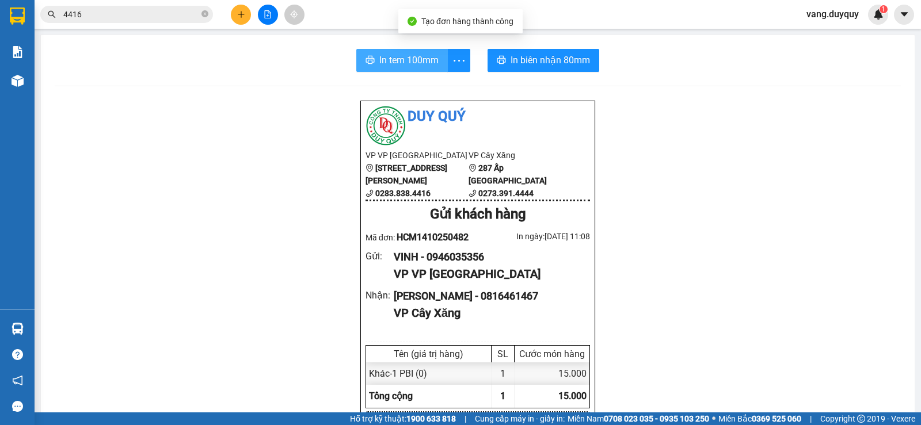
click at [422, 54] on span "In tem 100mm" at bounding box center [408, 60] width 59 height 14
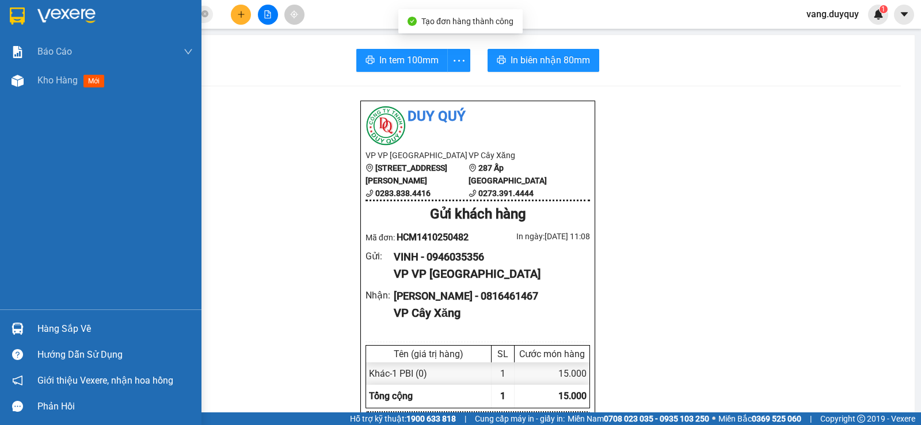
click at [62, 28] on div at bounding box center [100, 18] width 201 height 37
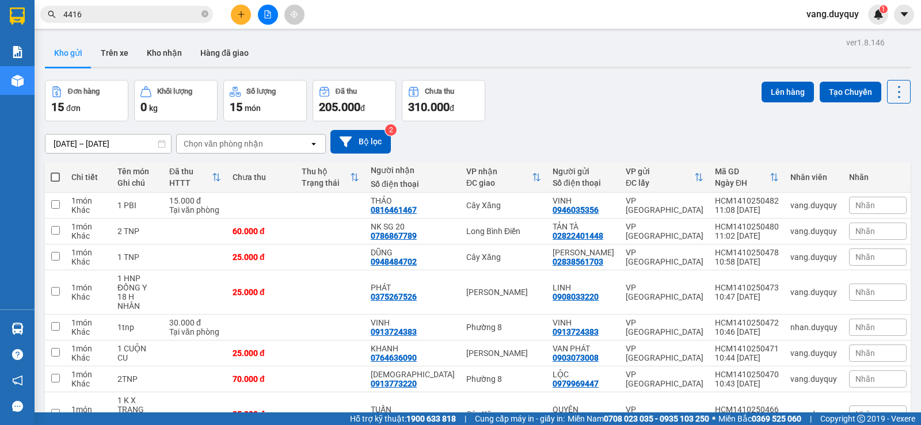
click at [241, 16] on icon "plus" at bounding box center [241, 14] width 8 height 8
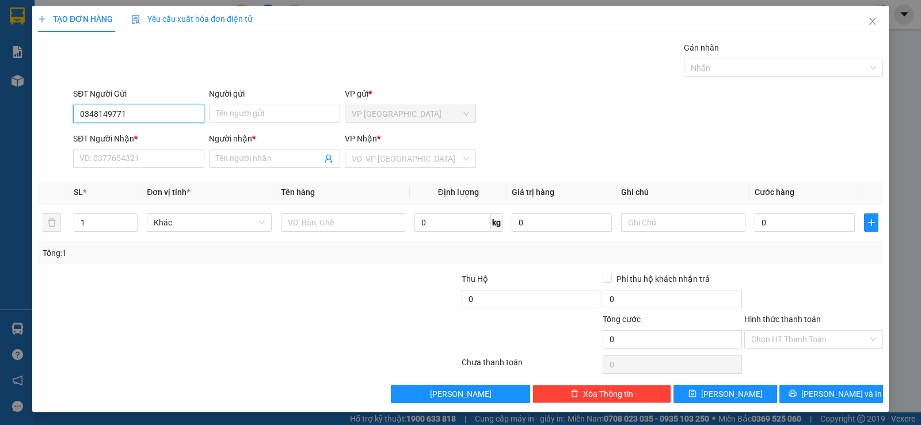
click at [97, 121] on input "0348149771" at bounding box center [138, 114] width 131 height 18
type input "0346149771"
click at [142, 119] on input "0346149771" at bounding box center [138, 114] width 131 height 18
click at [152, 142] on div "0346149771 - LOI" at bounding box center [137, 137] width 116 height 13
type input "LOI"
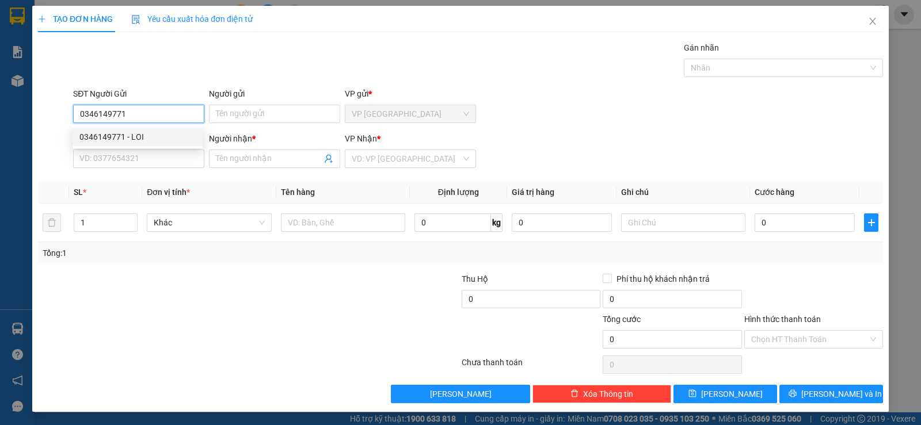
type input "0983187050"
type input "NGHIA"
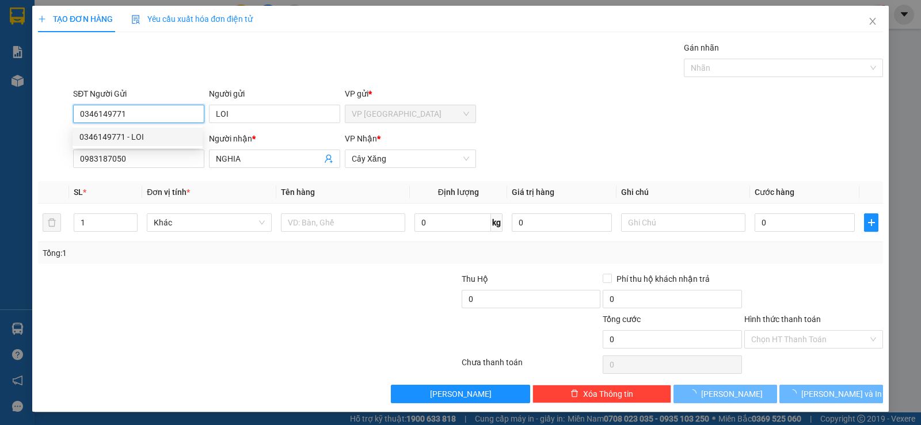
type input "15.000"
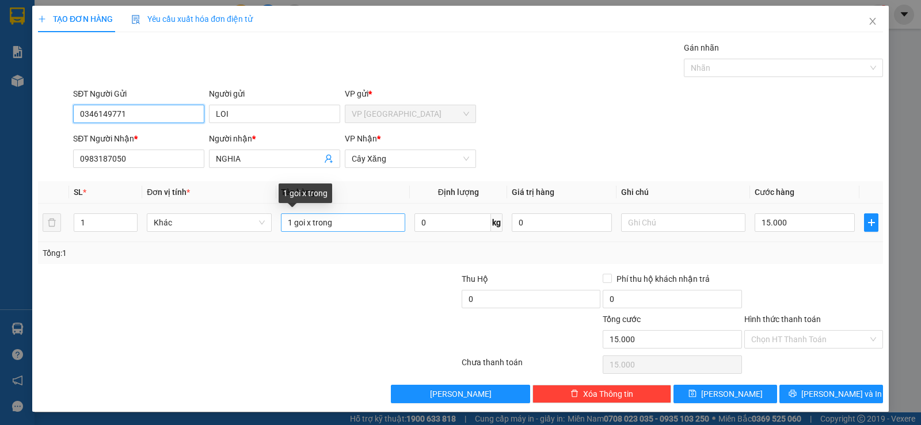
type input "0346149771"
drag, startPoint x: 348, startPoint y: 222, endPoint x: 29, endPoint y: 249, distance: 320.5
click at [30, 248] on div "TẠO ĐƠN HÀNG Yêu cầu xuất [PERSON_NAME] điện tử Transit Pickup Surcharge Ids Tr…" at bounding box center [460, 212] width 921 height 425
type input "1 K TNP"
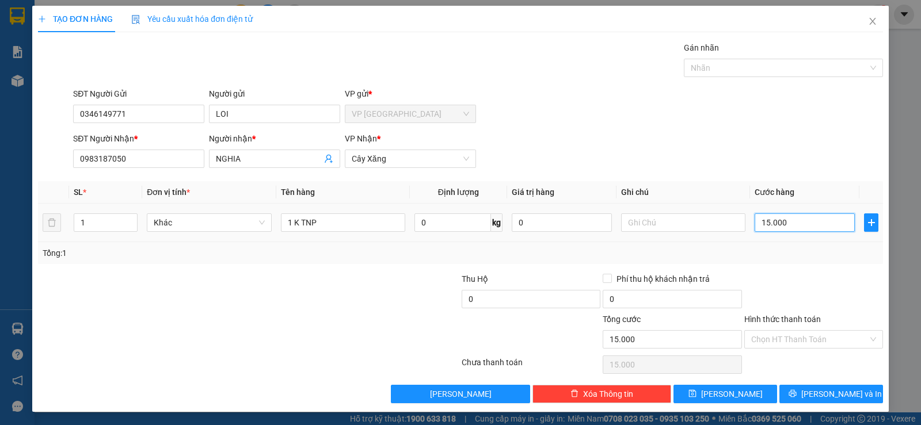
click at [836, 220] on input "15.000" at bounding box center [804, 222] width 100 height 18
drag, startPoint x: 823, startPoint y: 282, endPoint x: 815, endPoint y: 373, distance: 91.3
click at [823, 287] on div at bounding box center [813, 293] width 141 height 40
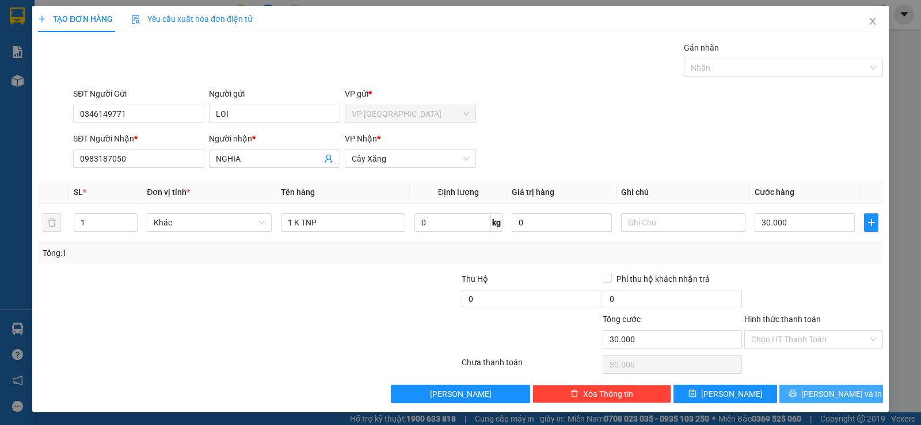
click at [815, 391] on span "[PERSON_NAME] và In" at bounding box center [841, 394] width 81 height 13
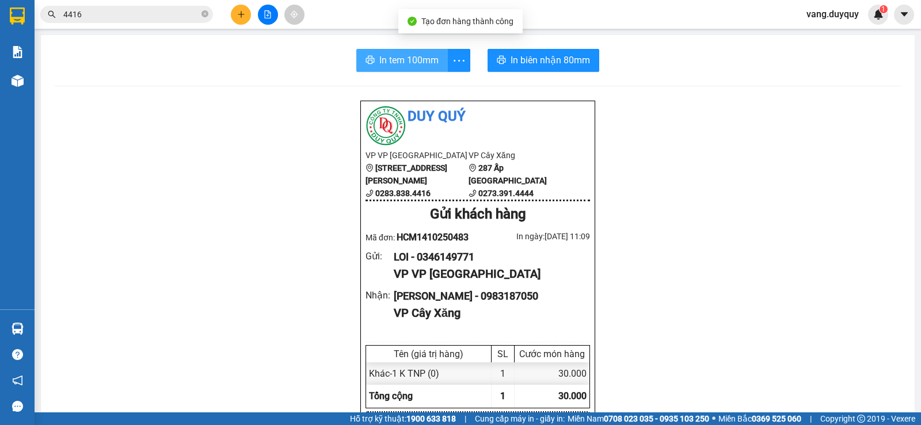
click at [411, 58] on span "In tem 100mm" at bounding box center [408, 60] width 59 height 14
click at [207, 16] on icon "close-circle" at bounding box center [204, 13] width 7 height 7
click at [165, 15] on input "text" at bounding box center [131, 14] width 136 height 13
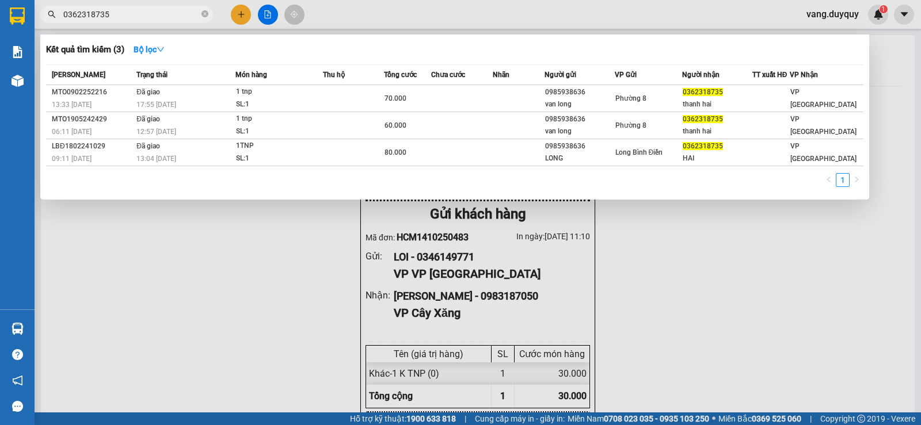
type input "0362318735"
click at [234, 19] on div at bounding box center [460, 212] width 921 height 425
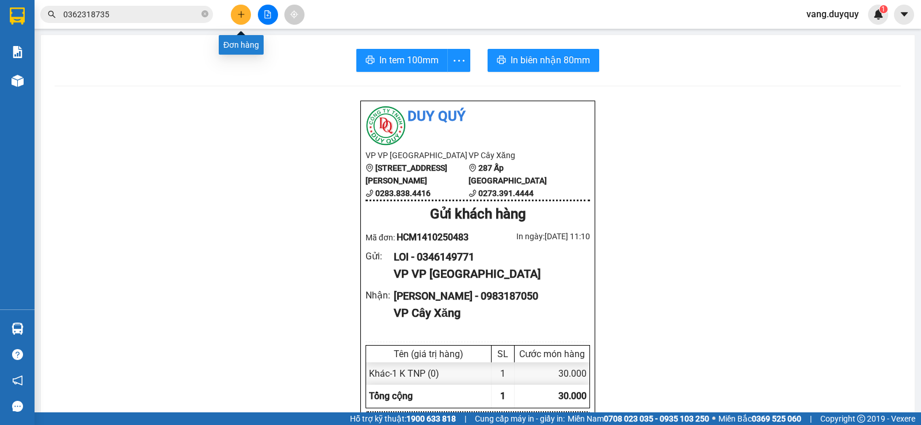
click at [239, 17] on icon "plus" at bounding box center [241, 14] width 8 height 8
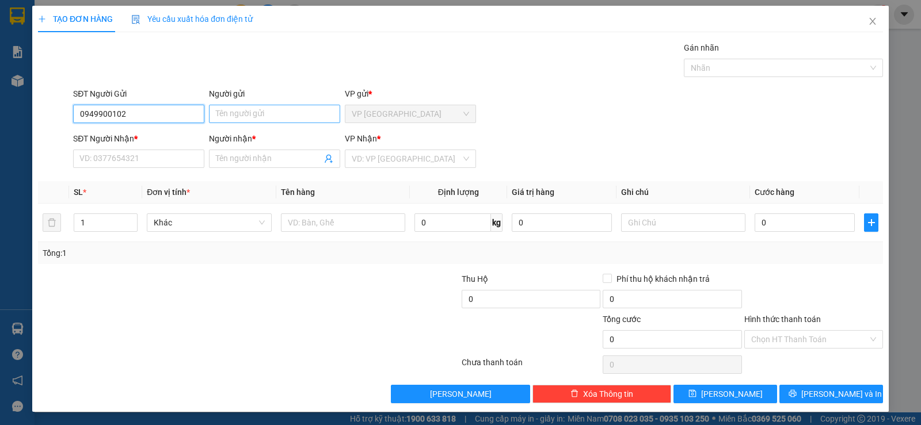
type input "0949900102"
click at [252, 110] on input "Người gửi" at bounding box center [274, 114] width 131 height 18
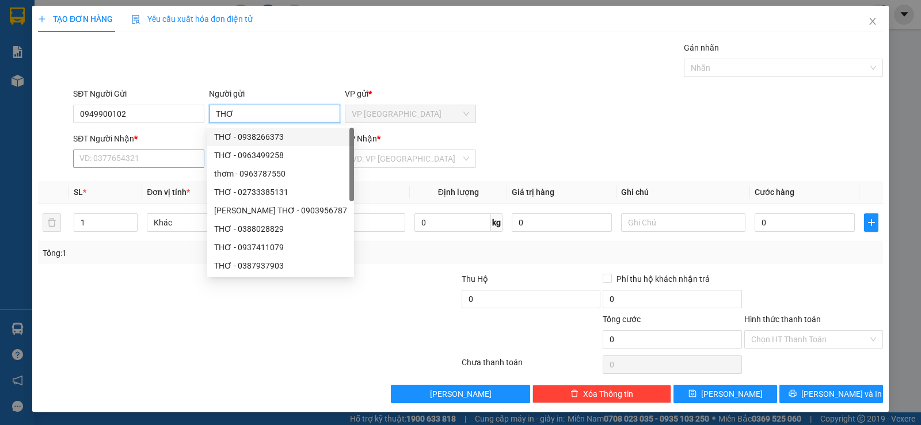
type input "THƠ"
click at [152, 160] on input "SĐT Người Nhận *" at bounding box center [138, 159] width 131 height 18
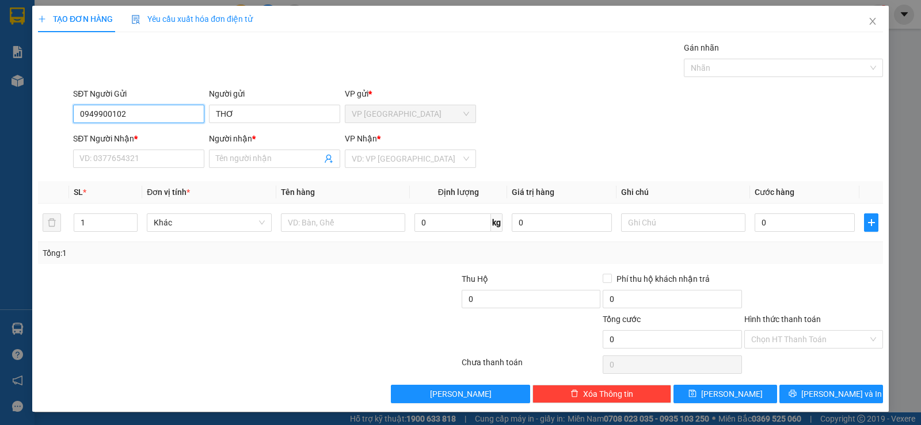
drag, startPoint x: 132, startPoint y: 115, endPoint x: 0, endPoint y: 125, distance: 132.7
click at [0, 125] on div "TẠO ĐƠN HÀNG Yêu cầu xuất [PERSON_NAME] điện tử Transit Pickup Surcharge Ids Tr…" at bounding box center [460, 212] width 921 height 425
type input "0337174904"
click at [262, 110] on input "THƠ" at bounding box center [274, 114] width 131 height 18
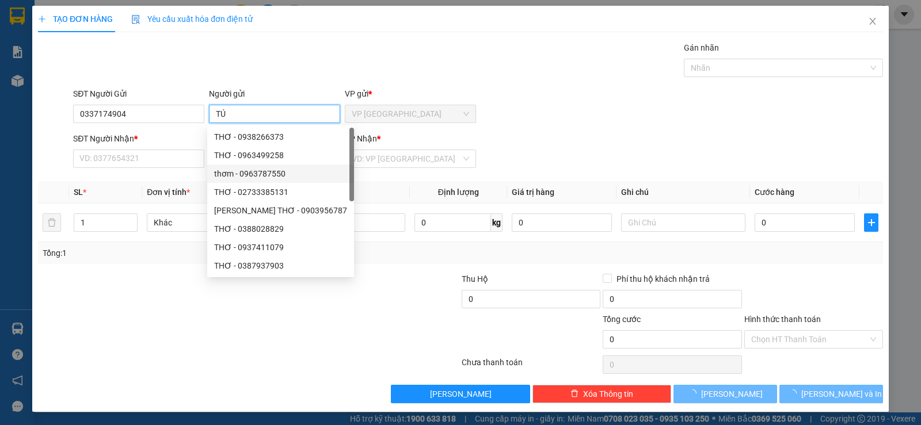
type input "TÚ"
click at [120, 148] on div "SĐT Người Nhận *" at bounding box center [138, 140] width 131 height 17
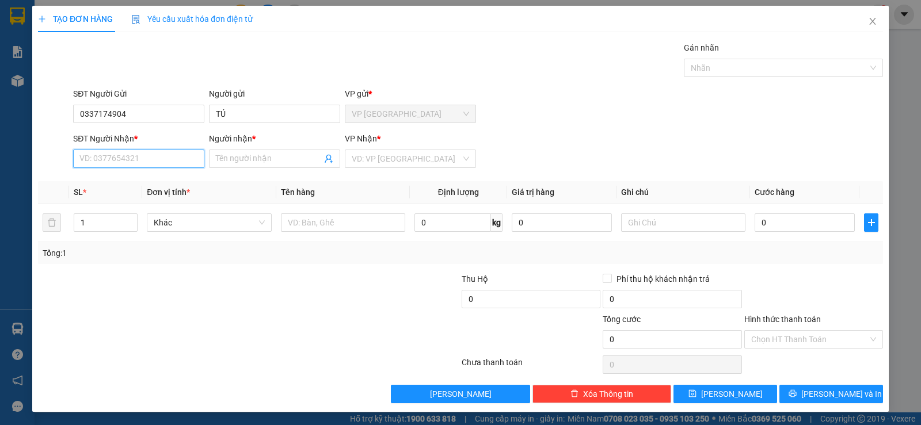
click at [117, 156] on input "SĐT Người Nhận *" at bounding box center [138, 159] width 131 height 18
paste input "0949900102"
type input "0949900102"
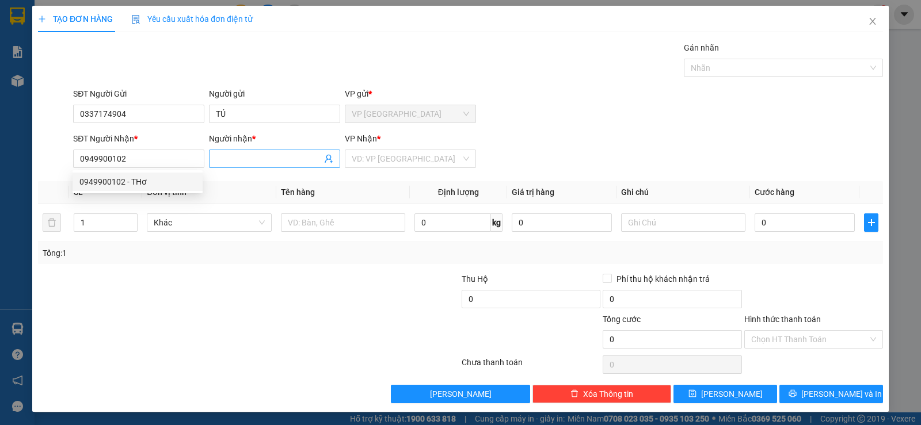
click at [227, 161] on input "Người nhận *" at bounding box center [269, 158] width 106 height 13
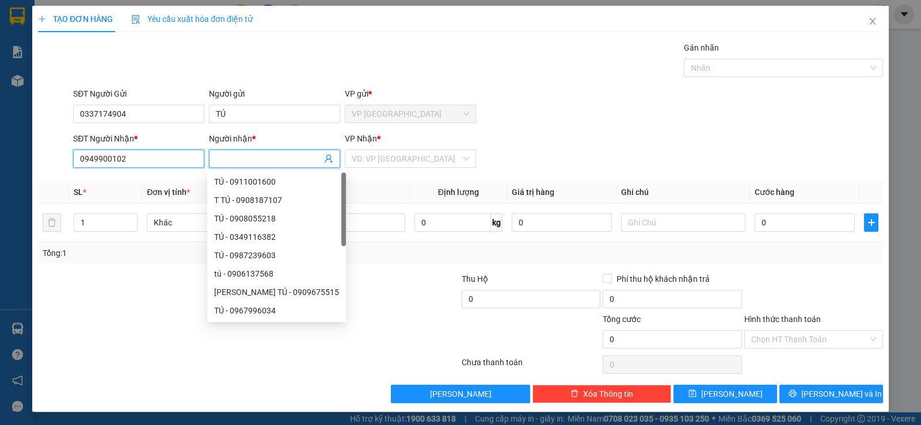
click at [158, 162] on input "0949900102" at bounding box center [138, 159] width 131 height 18
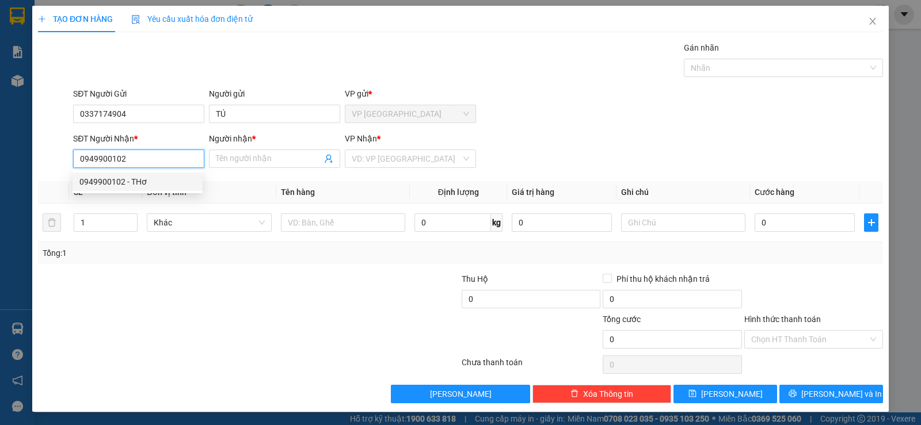
click at [131, 184] on div "0949900102 - THơ" at bounding box center [137, 181] width 116 height 13
type input "THơ"
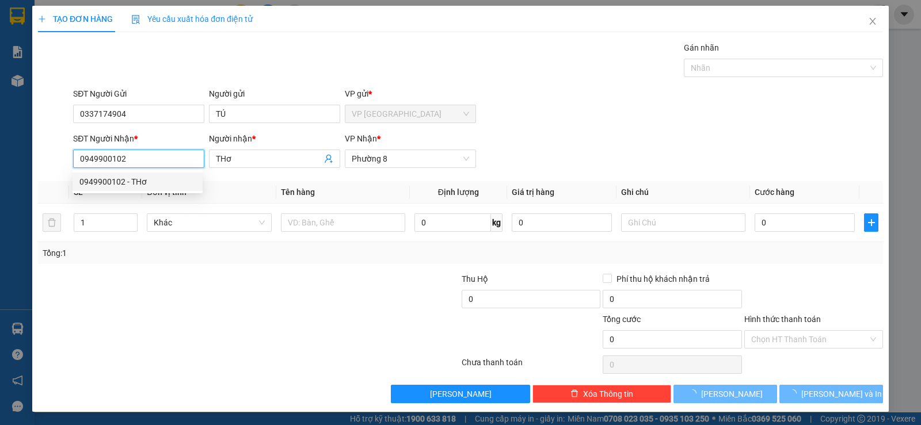
type input "160.000"
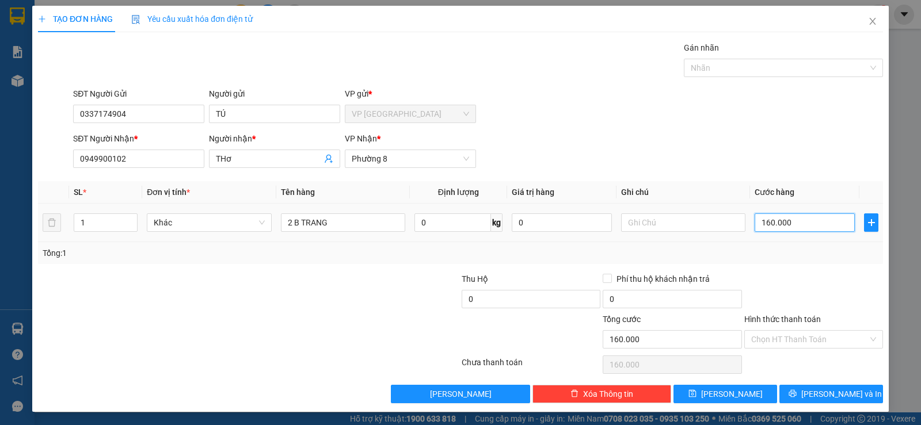
click at [816, 222] on input "160.000" at bounding box center [804, 222] width 100 height 18
type input "1"
click at [347, 214] on input "2 B TRANG" at bounding box center [343, 222] width 124 height 18
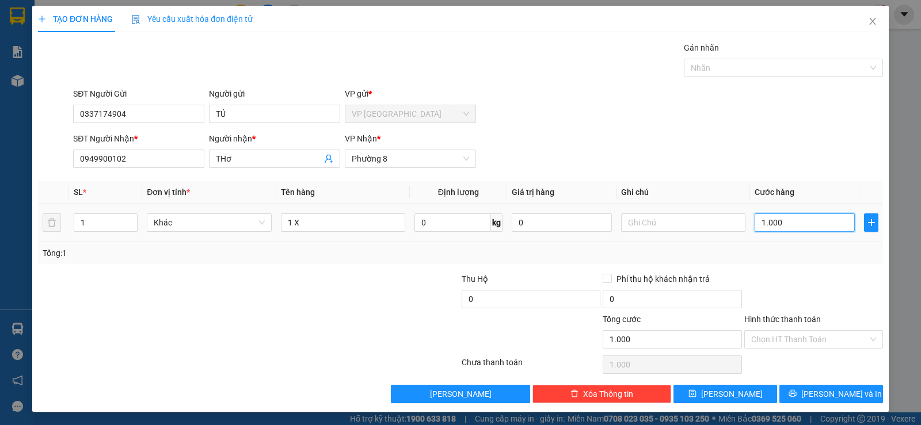
click at [809, 223] on input "1.000" at bounding box center [804, 222] width 100 height 18
click at [838, 281] on div at bounding box center [813, 293] width 141 height 40
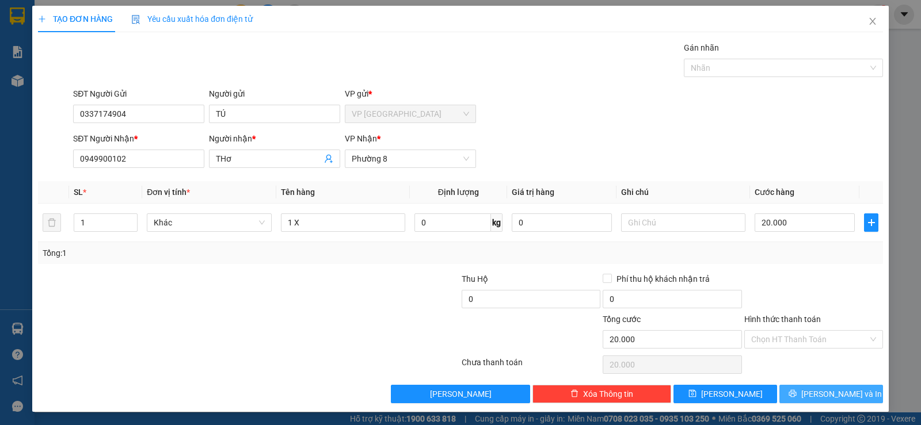
click at [833, 389] on span "[PERSON_NAME] và In" at bounding box center [841, 394] width 81 height 13
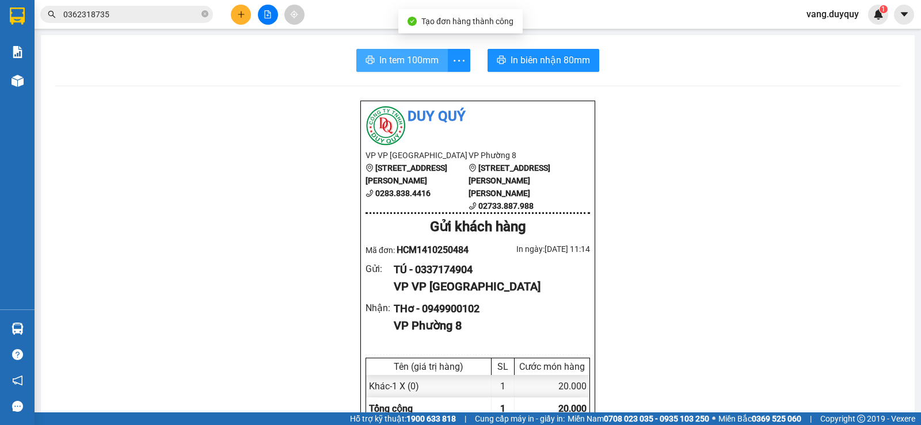
click at [396, 58] on span "In tem 100mm" at bounding box center [408, 60] width 59 height 14
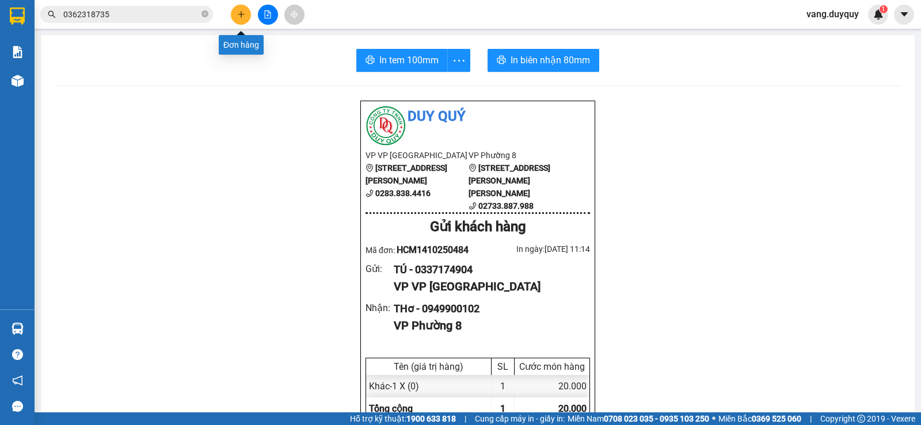
click at [291, 10] on div at bounding box center [267, 15] width 86 height 20
click at [234, 6] on div at bounding box center [267, 15] width 86 height 20
click at [239, 15] on icon "plus" at bounding box center [241, 14] width 8 height 8
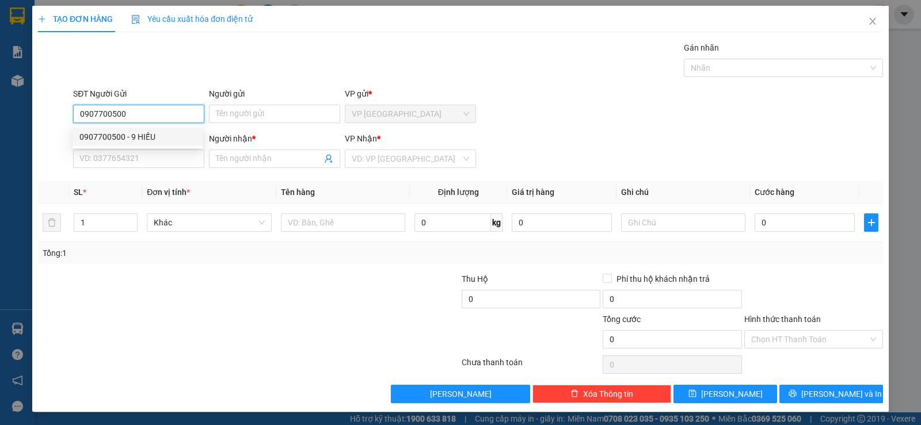
click at [148, 131] on div "0907700500 - 9 HIẾU" at bounding box center [137, 137] width 116 height 13
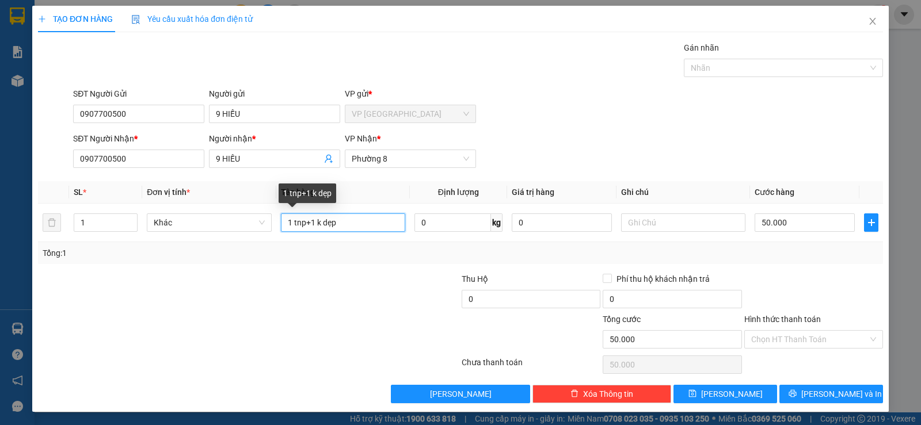
drag, startPoint x: 344, startPoint y: 222, endPoint x: 40, endPoint y: 261, distance: 306.9
click at [40, 261] on div "SL * Đơn vị tính * Tên hàng Định [PERSON_NAME] trị hàng Ghi [PERSON_NAME] hàng …" at bounding box center [460, 222] width 845 height 83
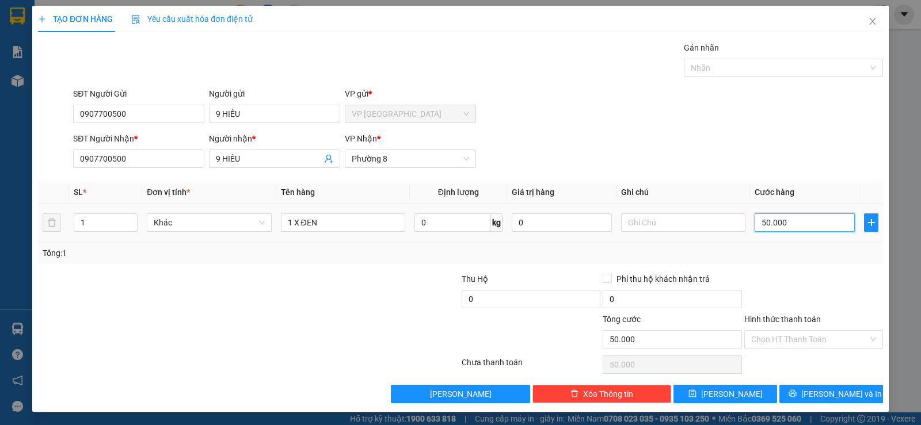
click at [803, 216] on input "50.000" at bounding box center [804, 222] width 100 height 18
click at [793, 265] on div "Transit Pickup Surcharge Ids Transit Deliver Surcharge Ids Transit Deliver Surc…" at bounding box center [460, 222] width 845 height 362
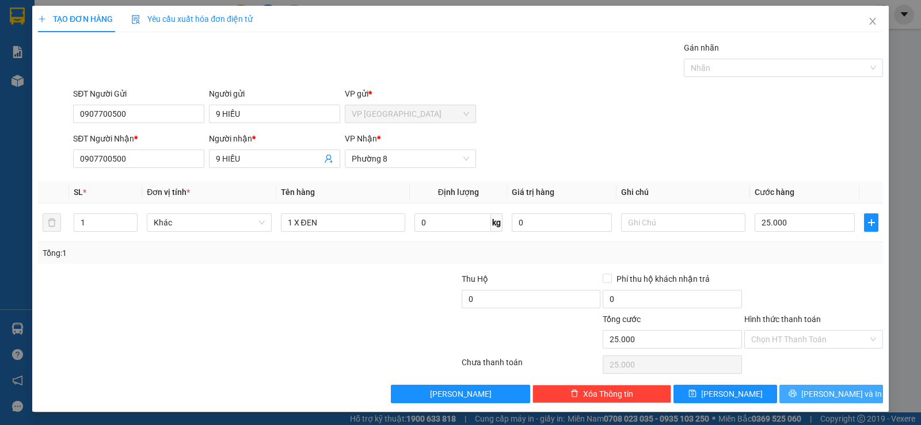
click at [796, 393] on icon "printer" at bounding box center [792, 394] width 8 height 8
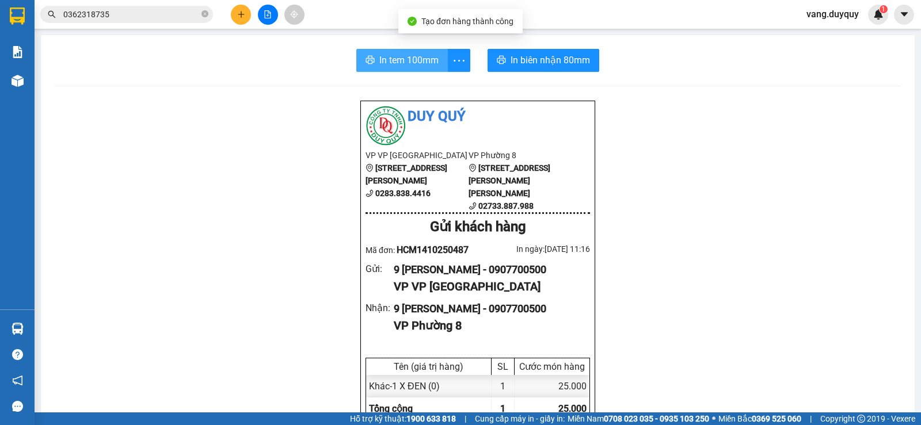
click at [395, 66] on span "In tem 100mm" at bounding box center [408, 60] width 59 height 14
